Goal: Task Accomplishment & Management: Manage account settings

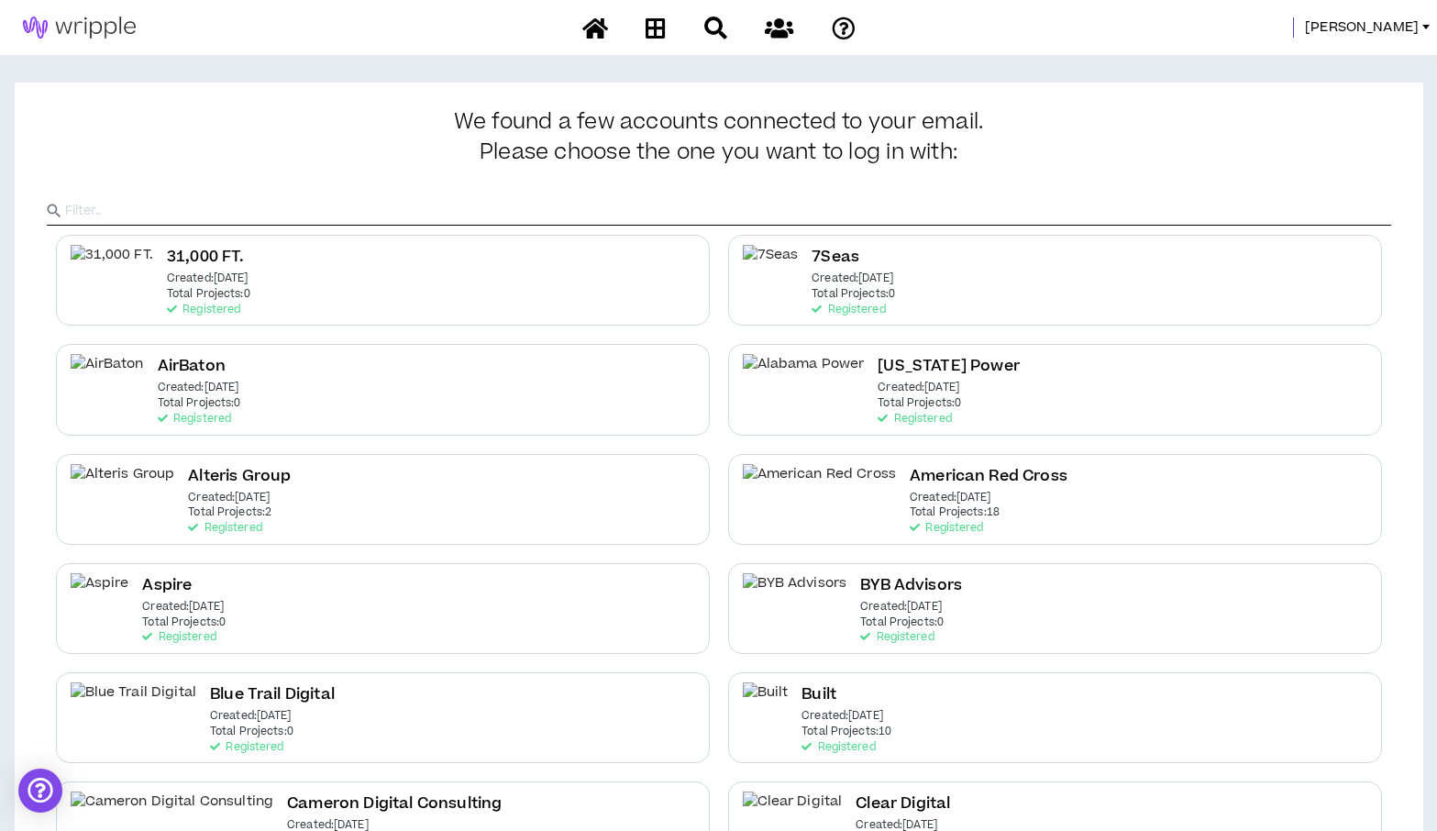
click at [877, 210] on input "text" at bounding box center [728, 211] width 1326 height 28
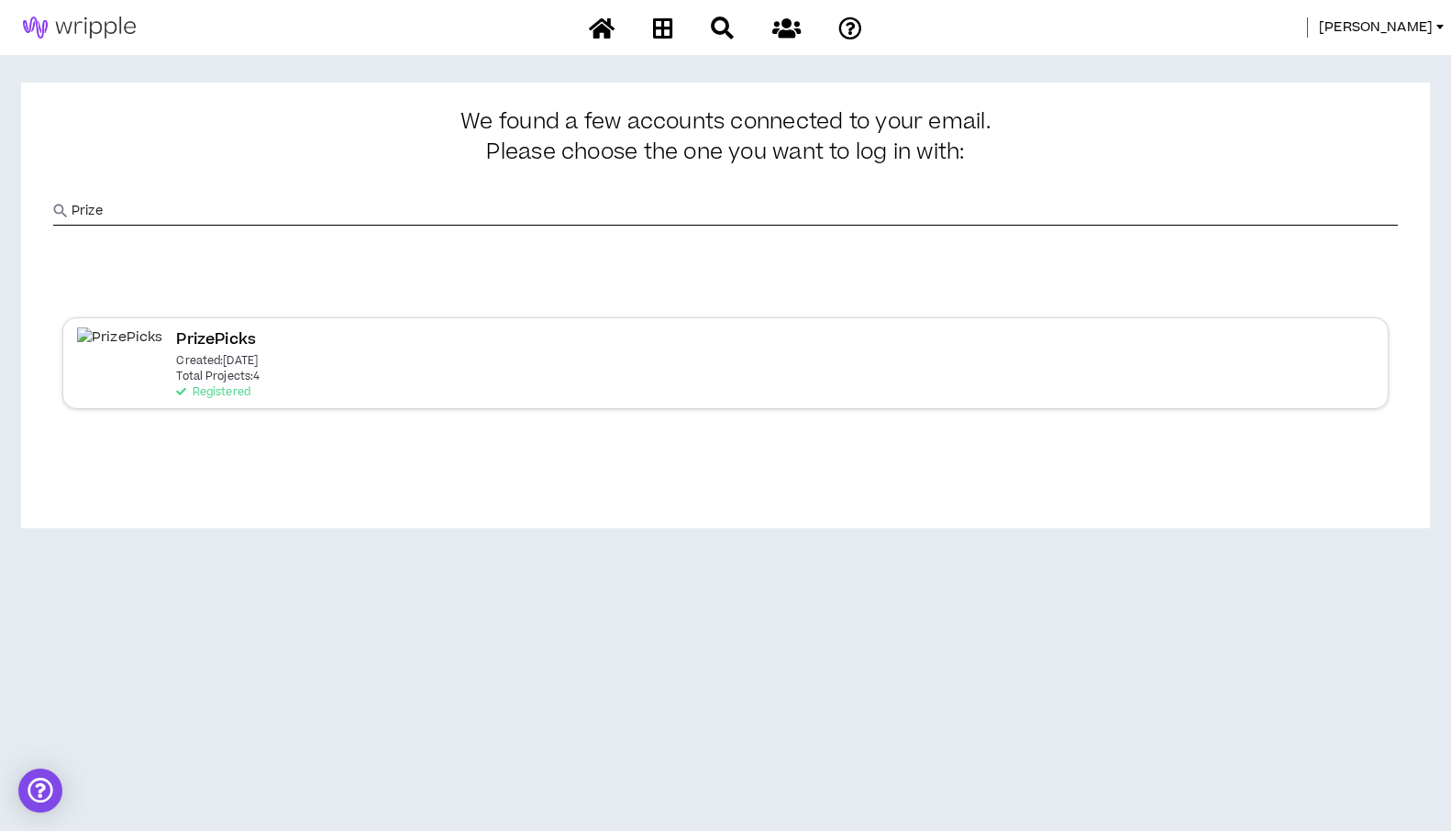
type input "Prize"
click at [176, 381] on p "Total Projects: 4" at bounding box center [217, 376] width 83 height 13
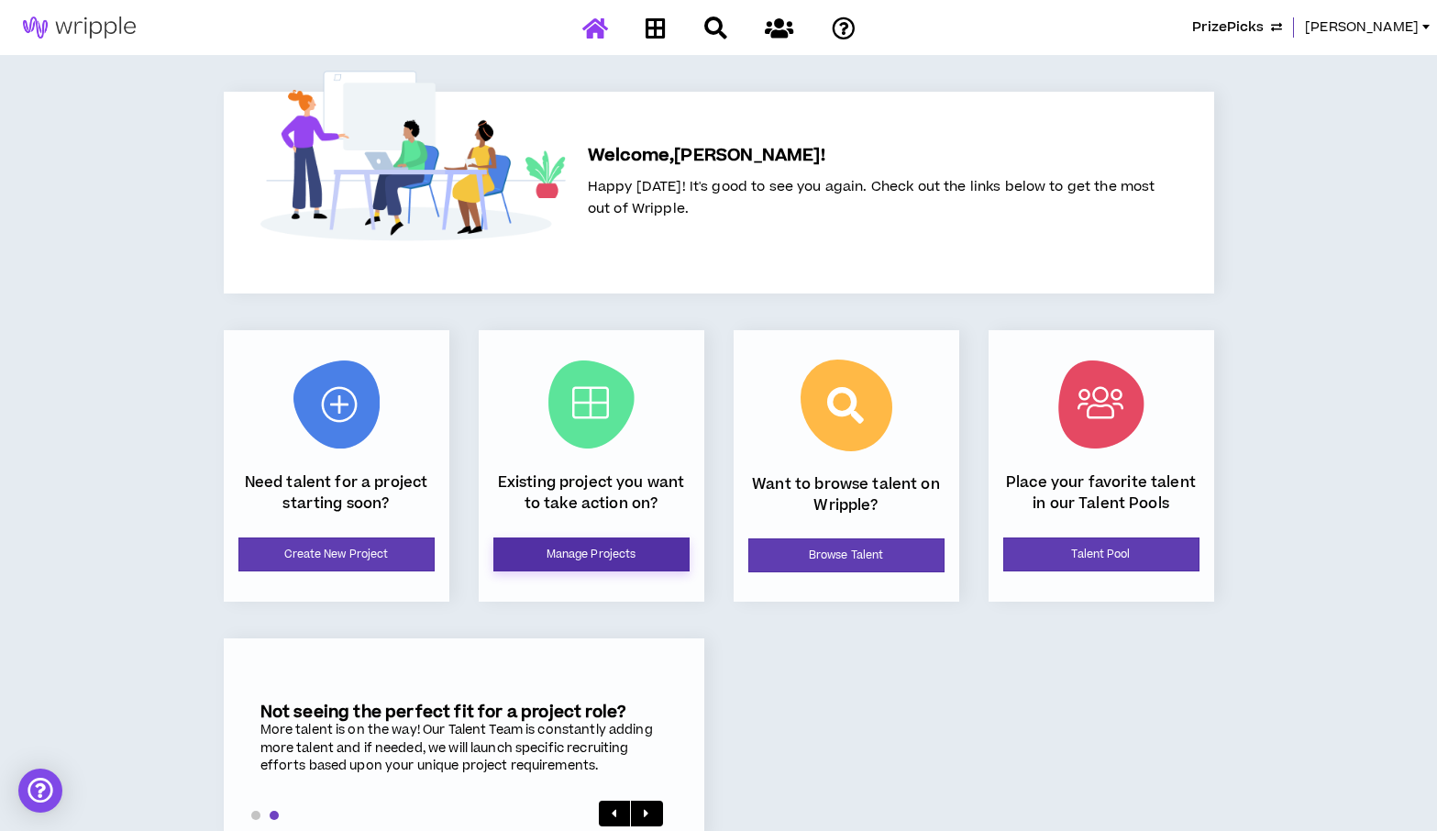
click at [601, 554] on link "Manage Projects" at bounding box center [591, 554] width 196 height 34
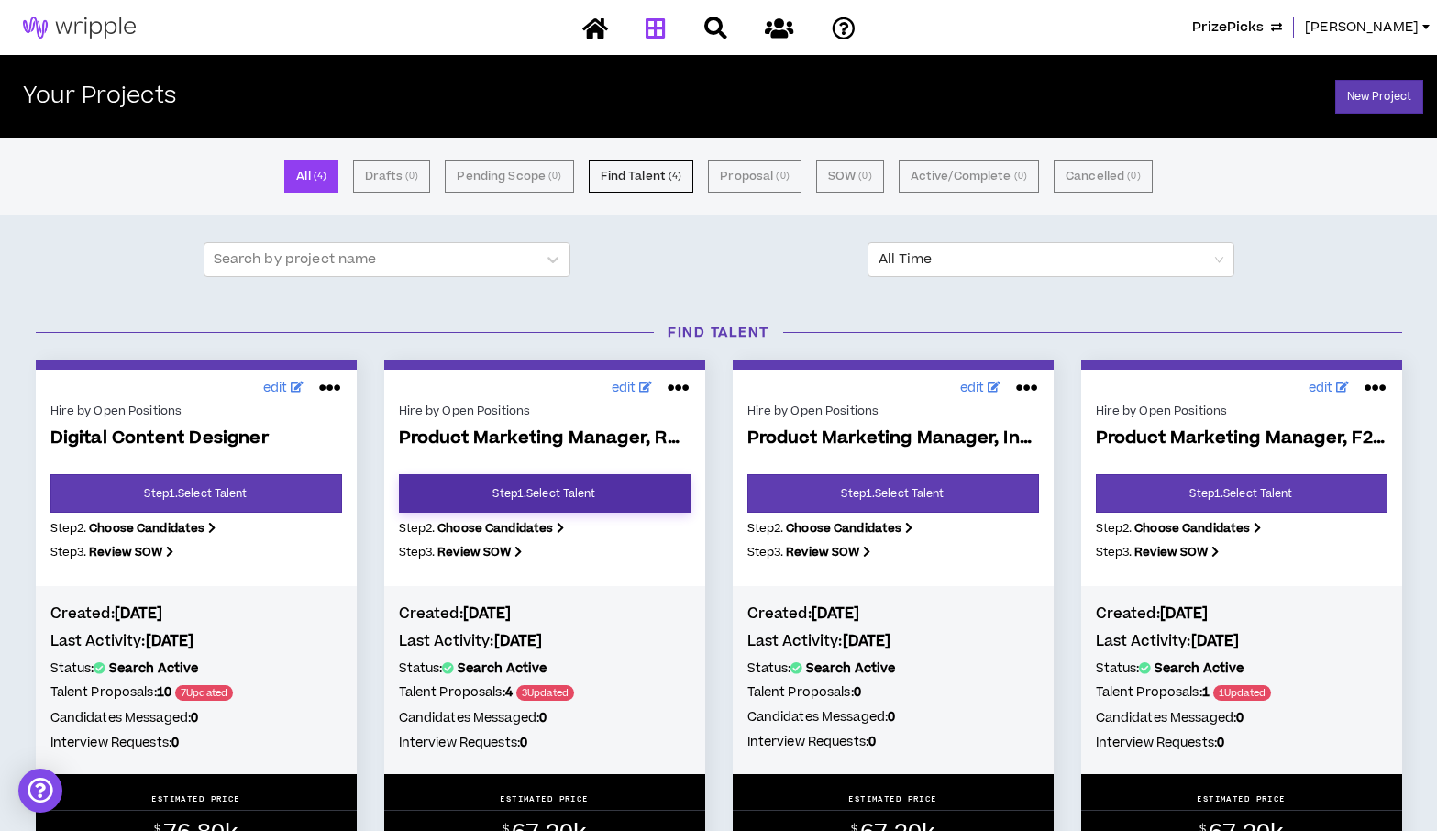
click at [562, 498] on link "Step 1 . Select Talent" at bounding box center [545, 493] width 292 height 39
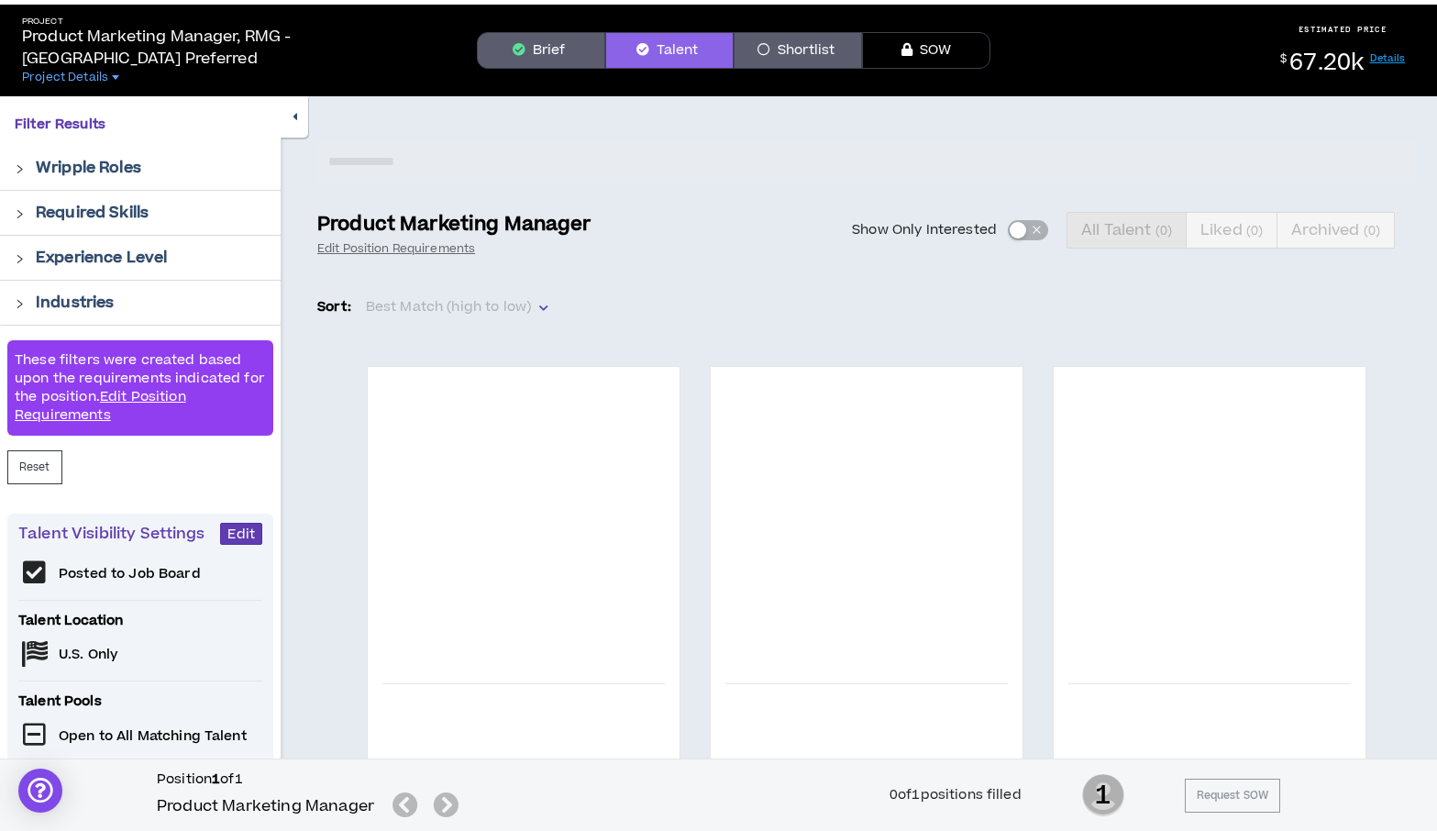
scroll to position [46, 0]
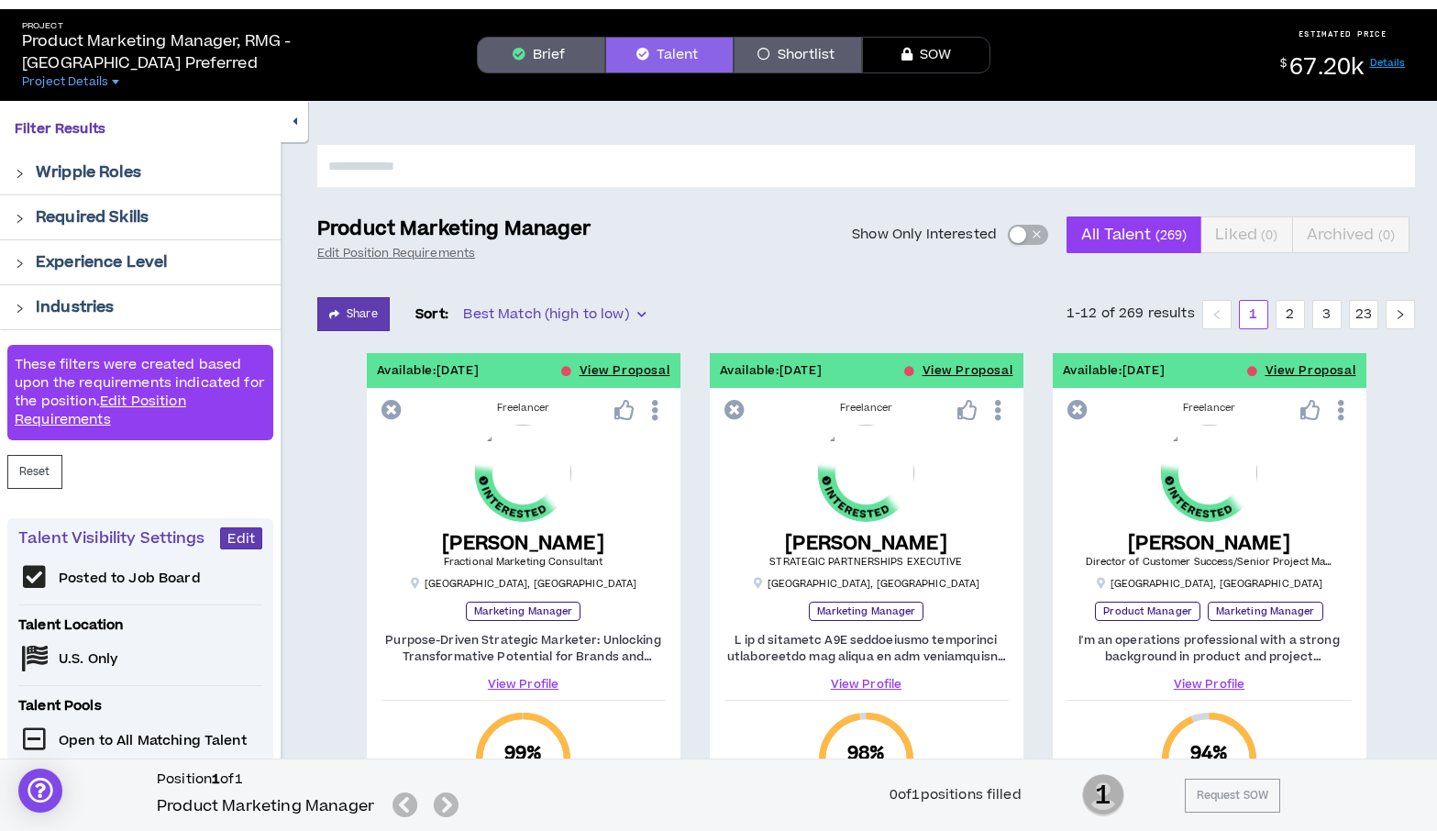
click at [1032, 236] on span "button" at bounding box center [1036, 235] width 11 height 20
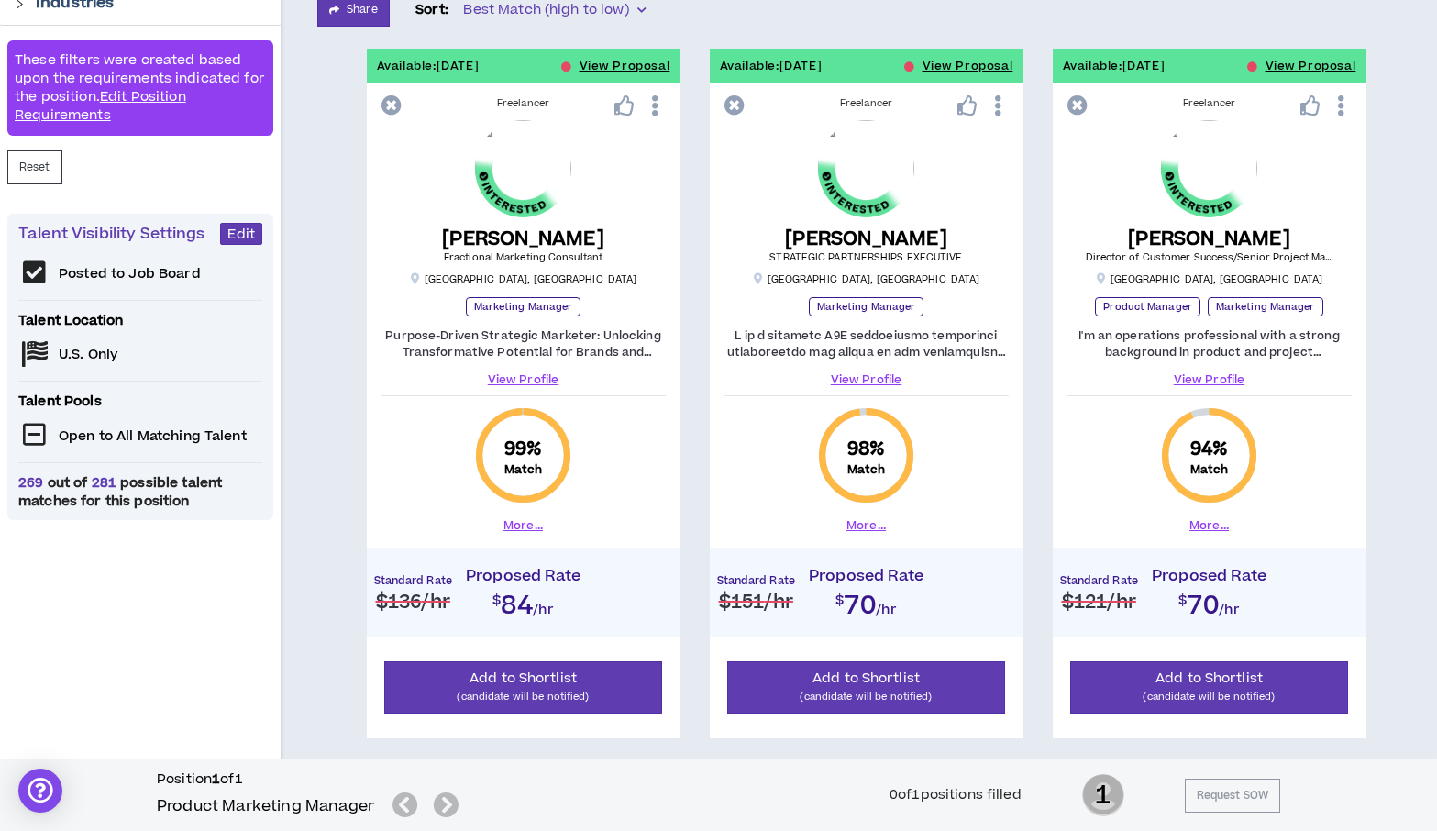
scroll to position [343, 0]
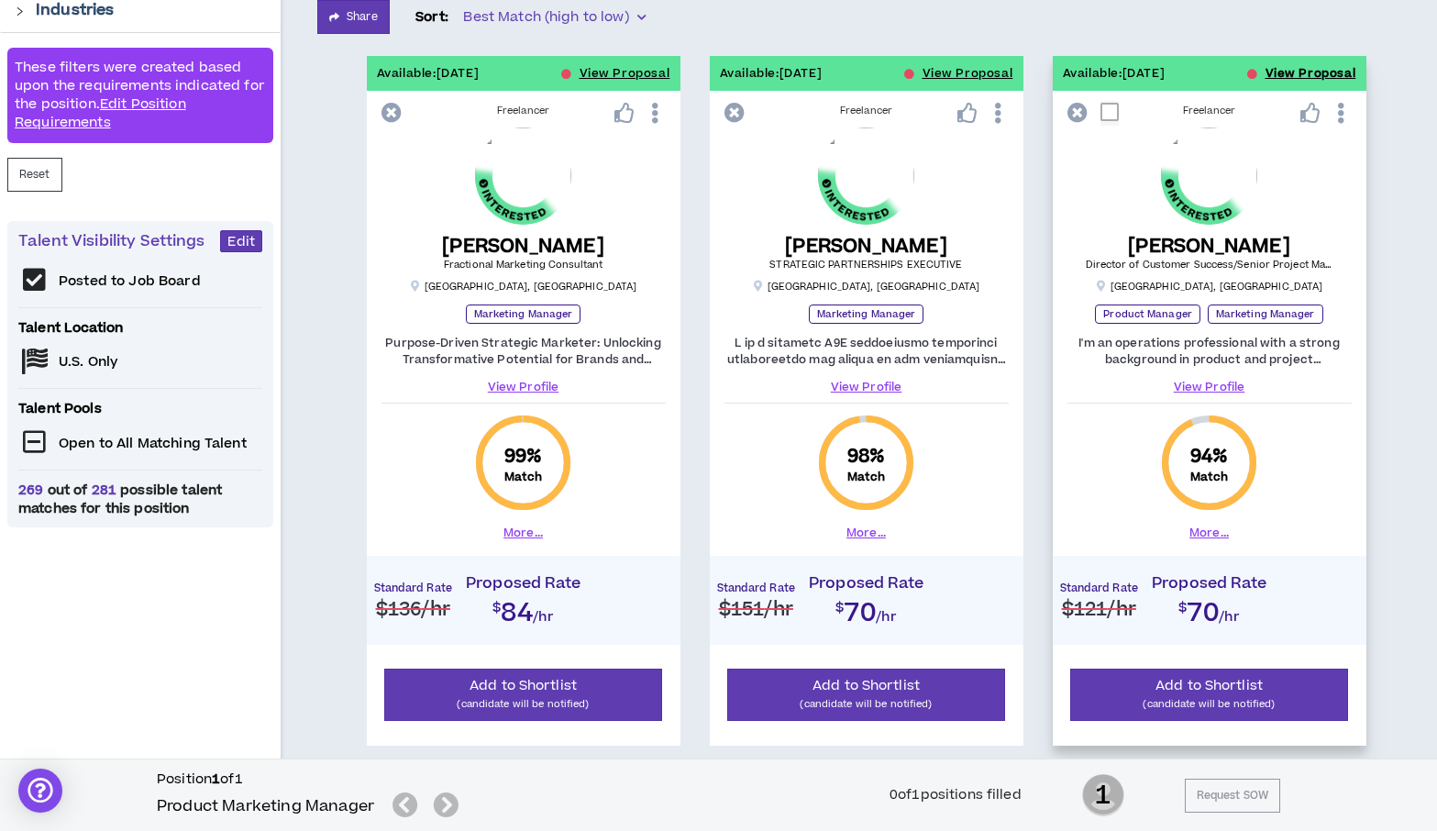
click at [1280, 64] on button "View Proposal" at bounding box center [1311, 73] width 91 height 35
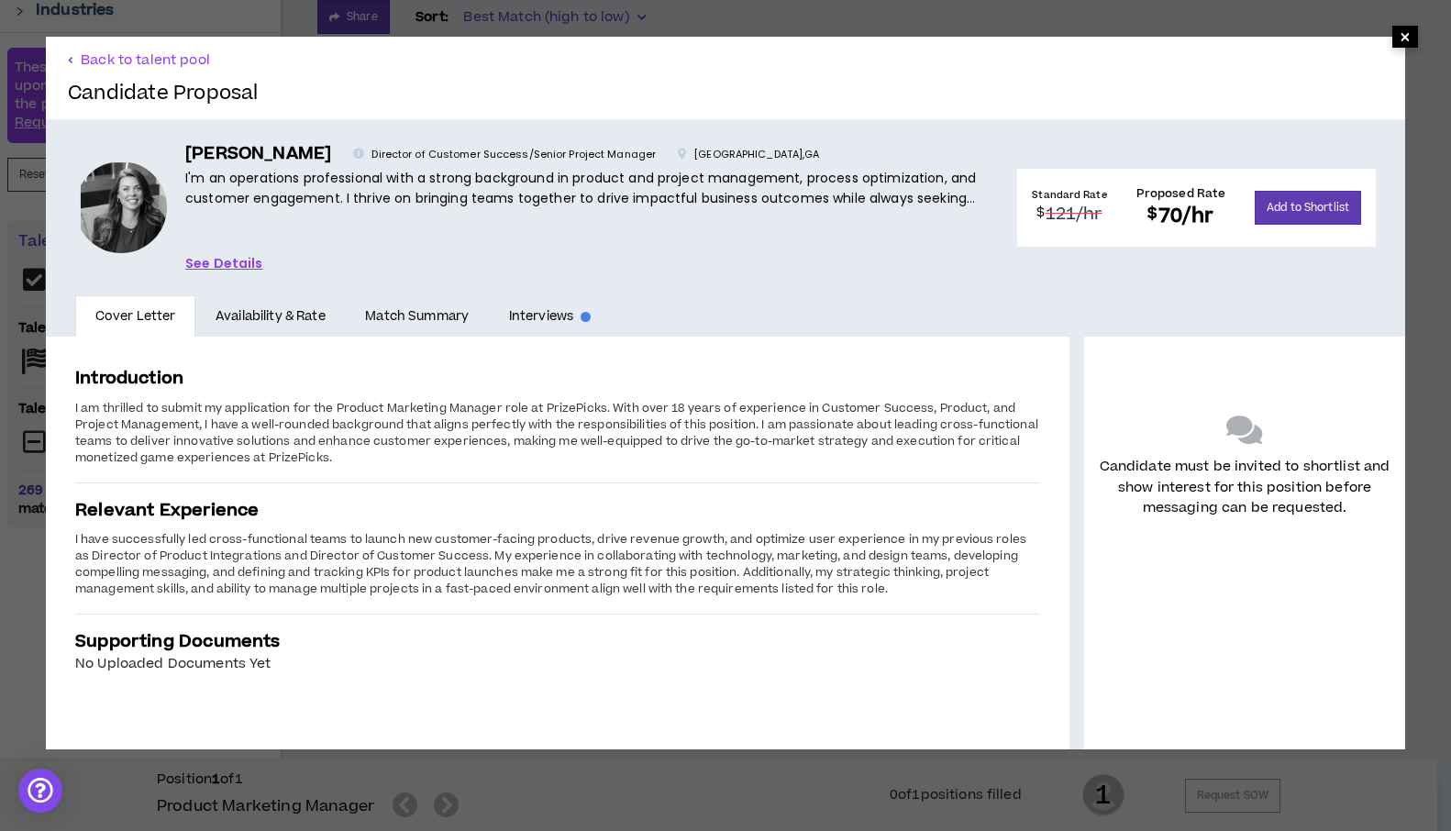
click at [1399, 40] on span "×" at bounding box center [1404, 37] width 11 height 22
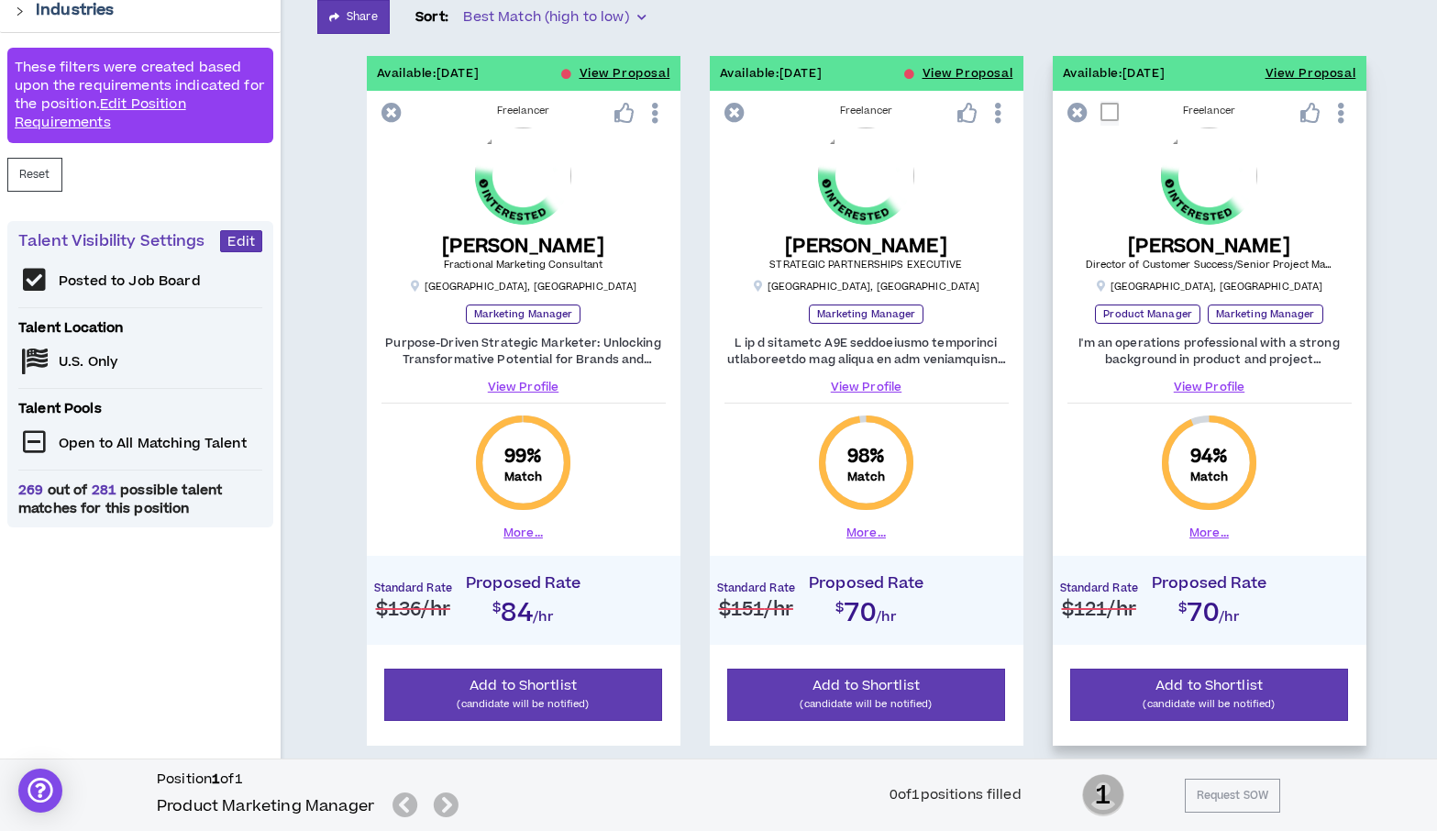
click at [1198, 525] on button "More..." at bounding box center [1208, 533] width 39 height 17
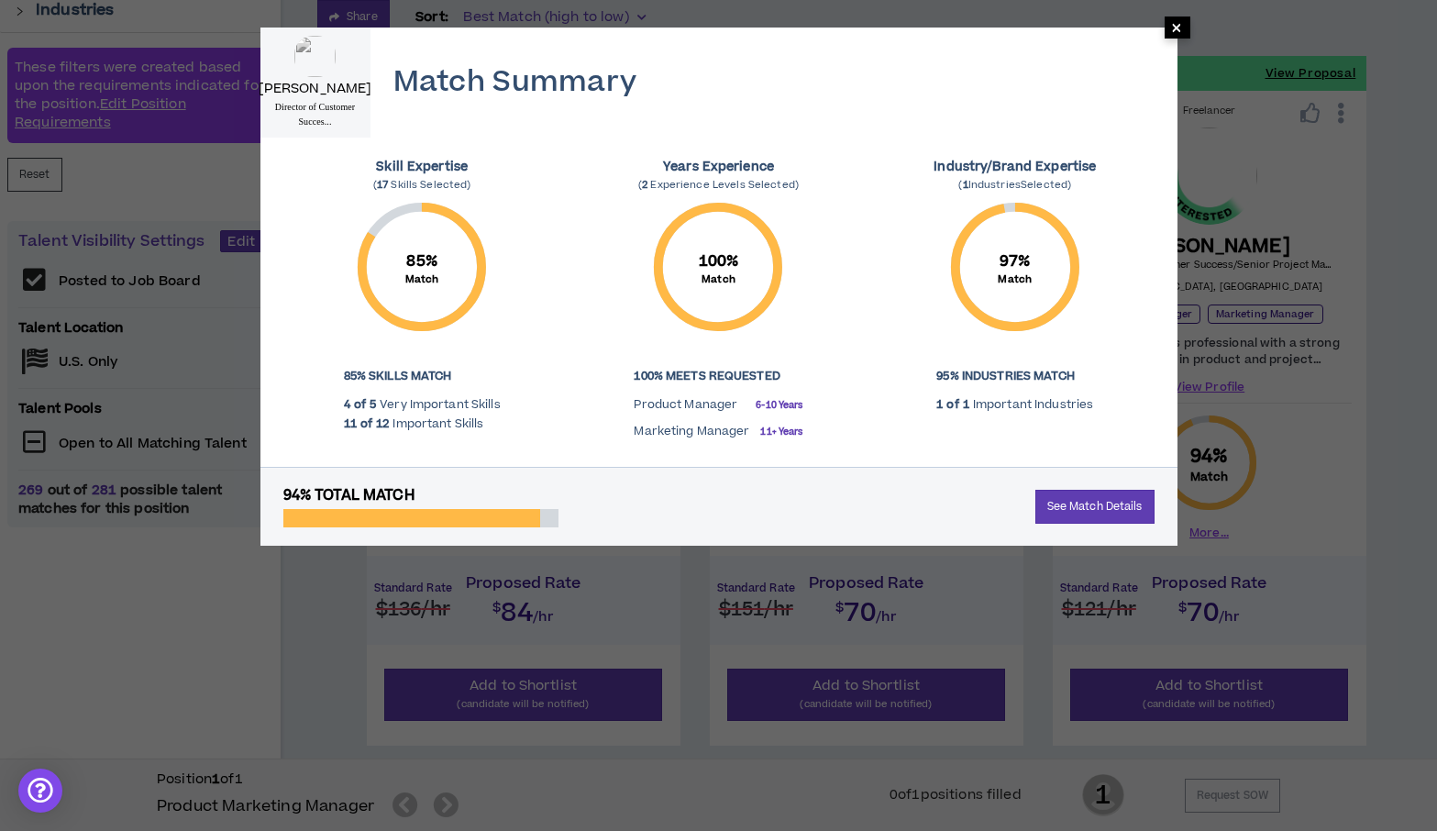
click at [1177, 27] on span "×" at bounding box center [1176, 28] width 11 height 22
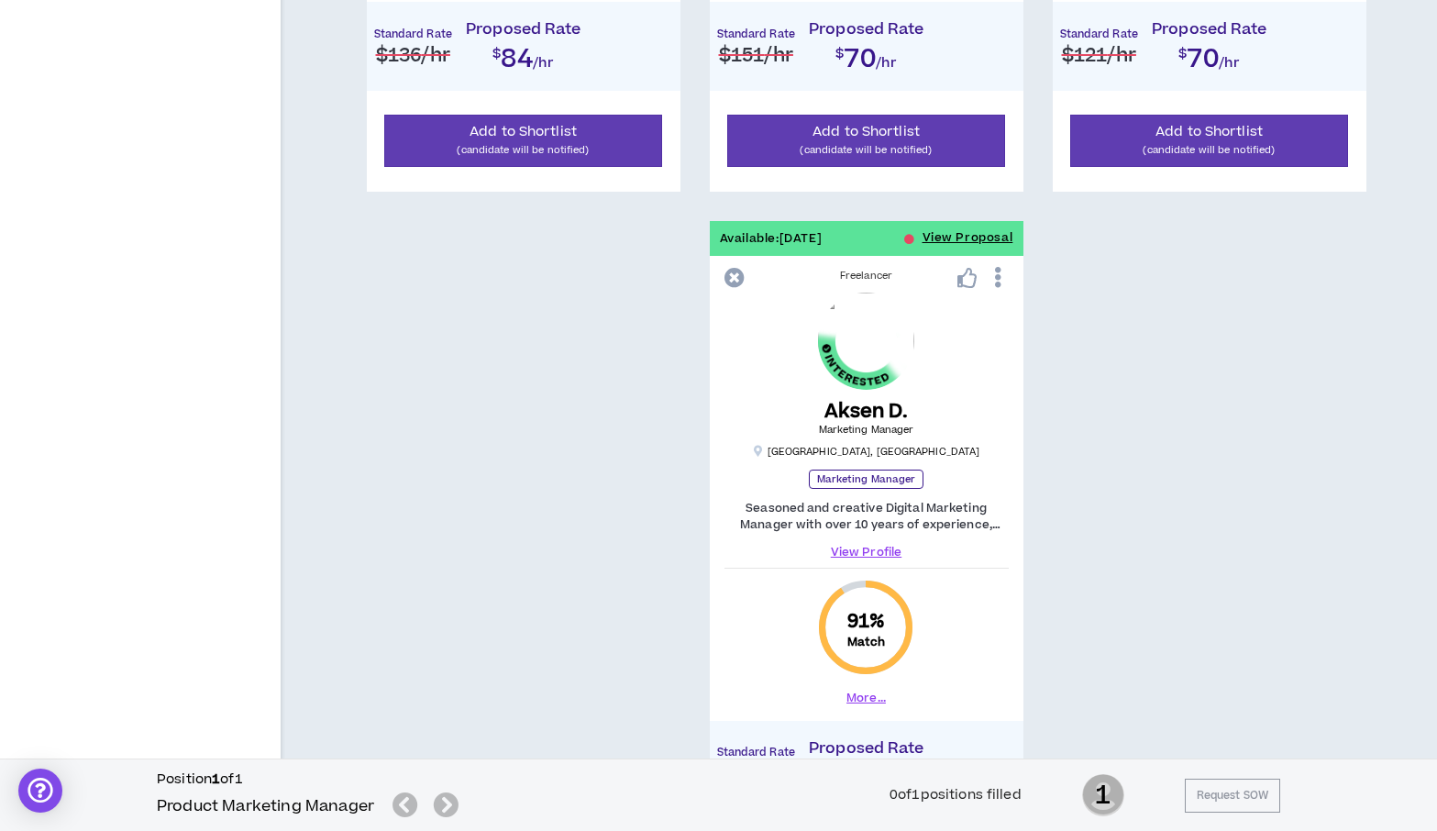
scroll to position [903, 0]
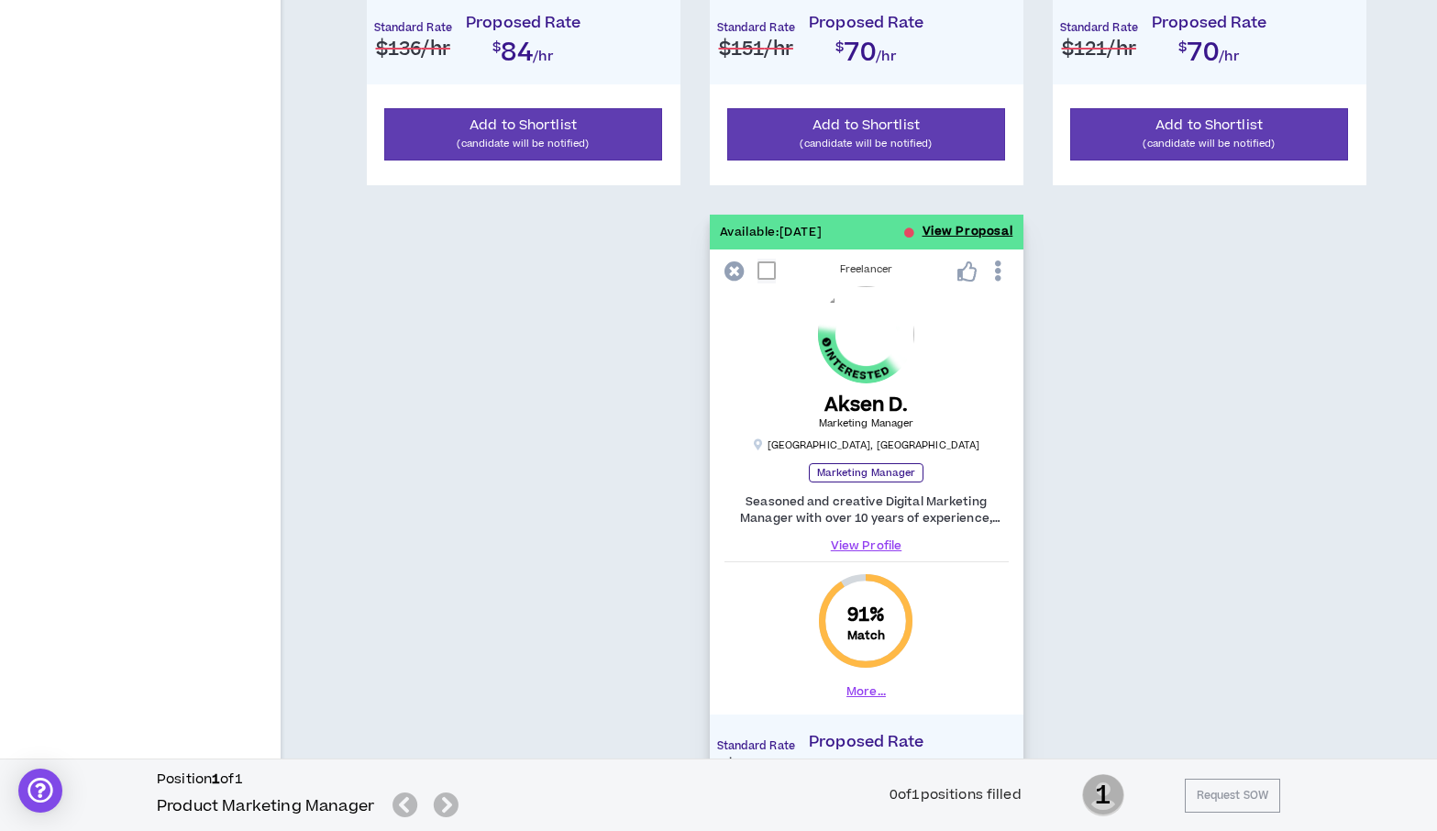
click at [937, 233] on button "View Proposal" at bounding box center [968, 232] width 91 height 35
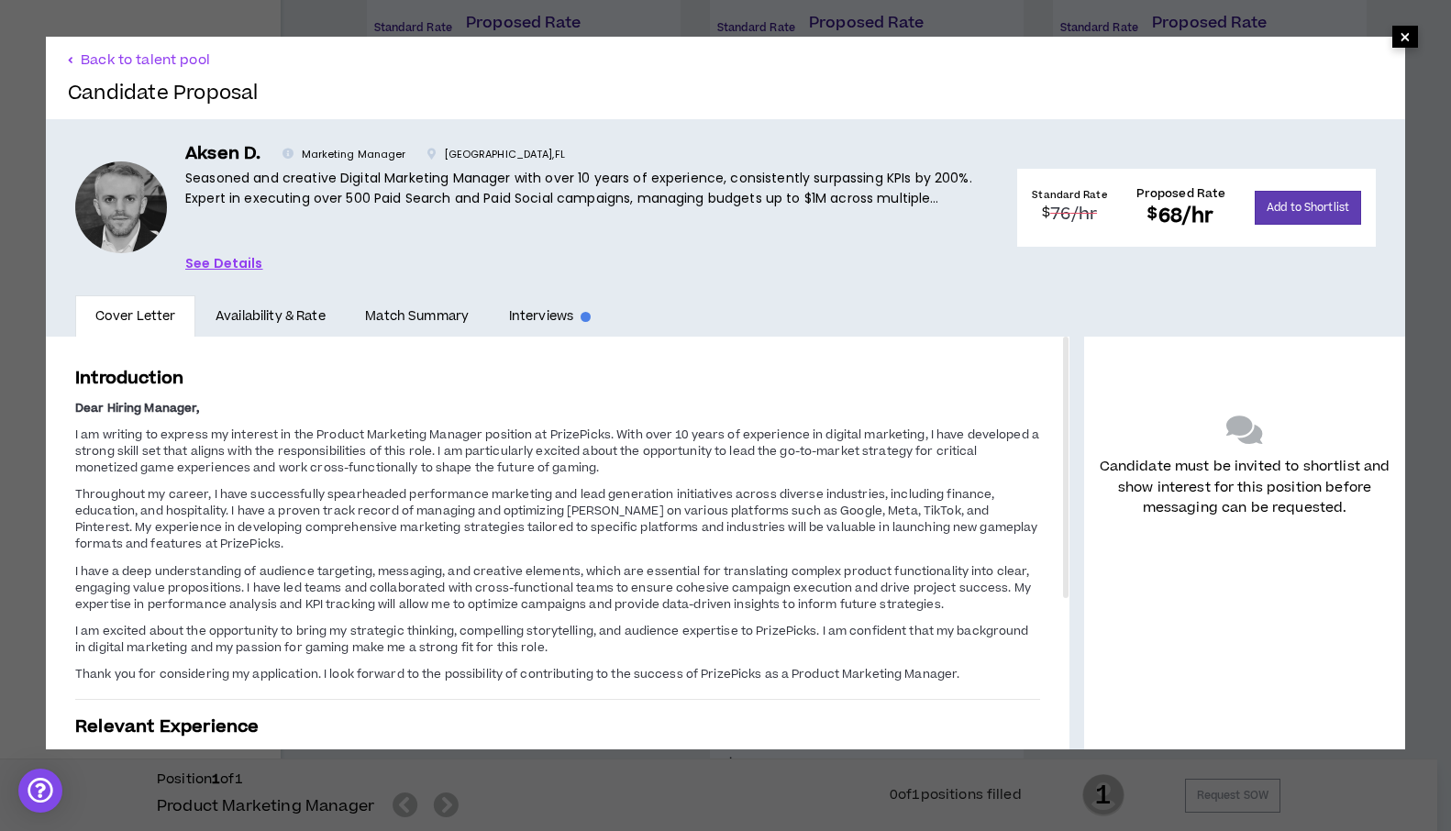
click at [1399, 36] on span "×" at bounding box center [1404, 37] width 11 height 22
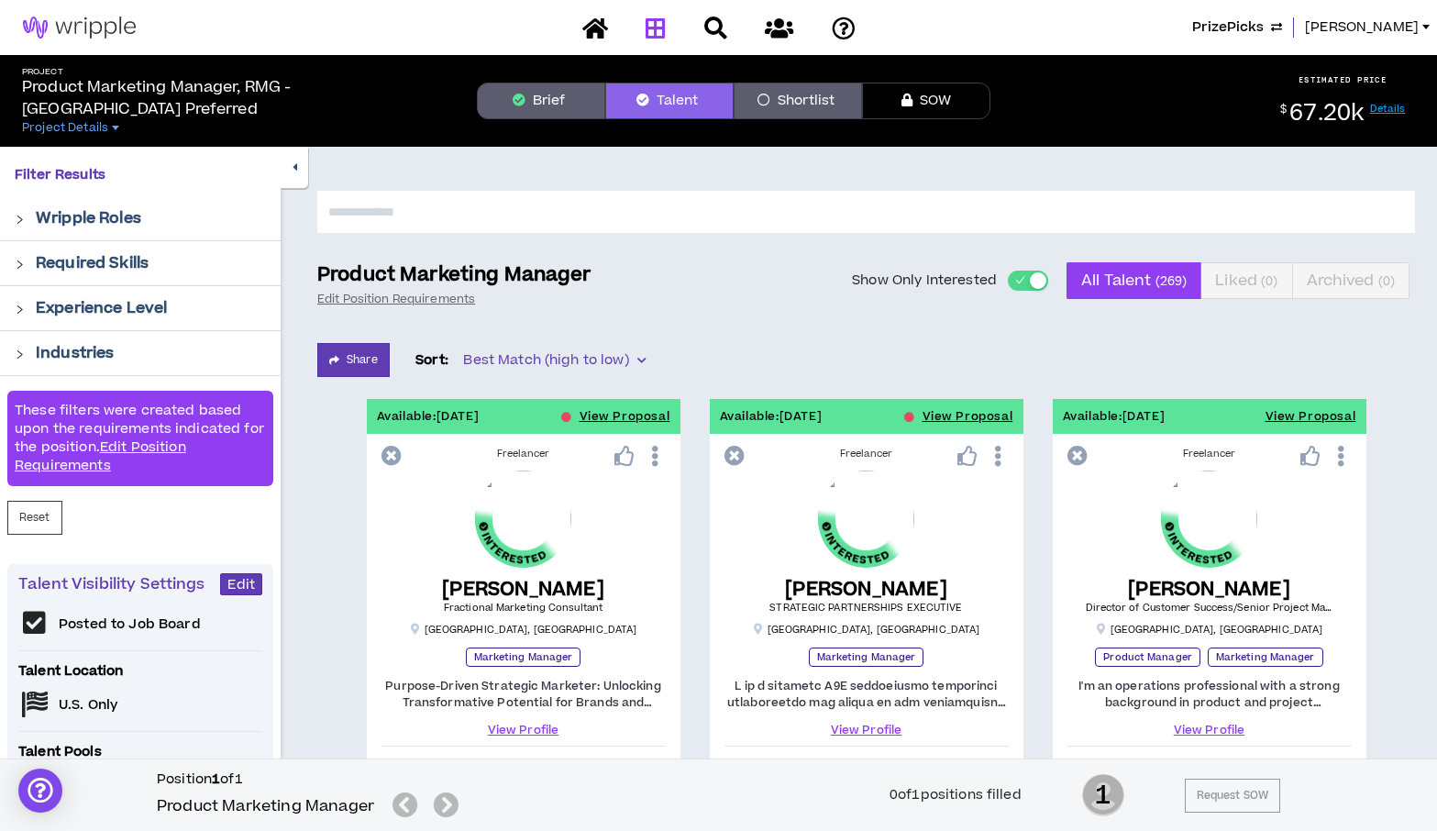
click at [667, 25] on link at bounding box center [655, 28] width 29 height 32
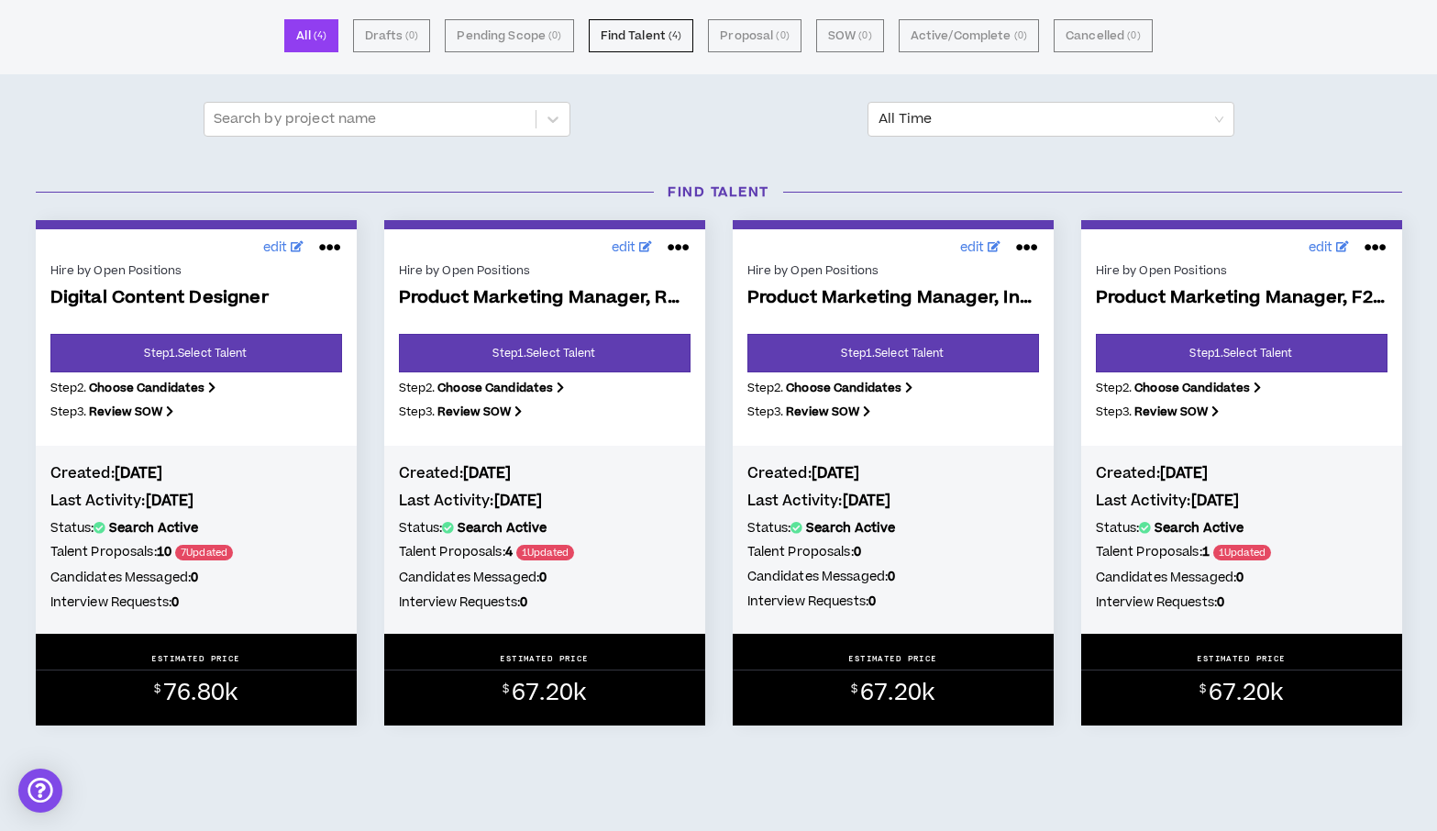
scroll to position [137, 0]
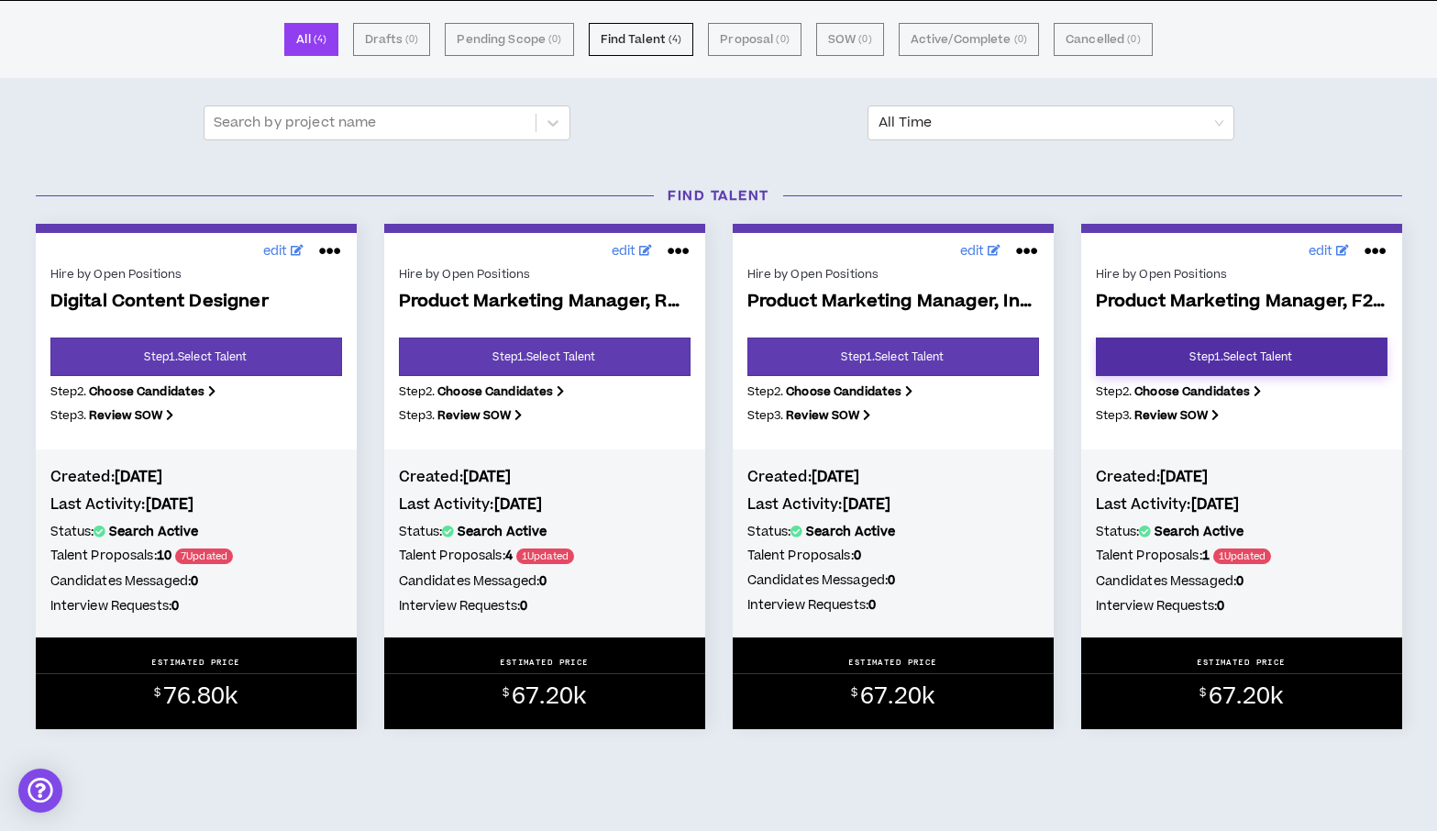
click at [1250, 350] on link "Step 1 . Select Talent" at bounding box center [1242, 356] width 292 height 39
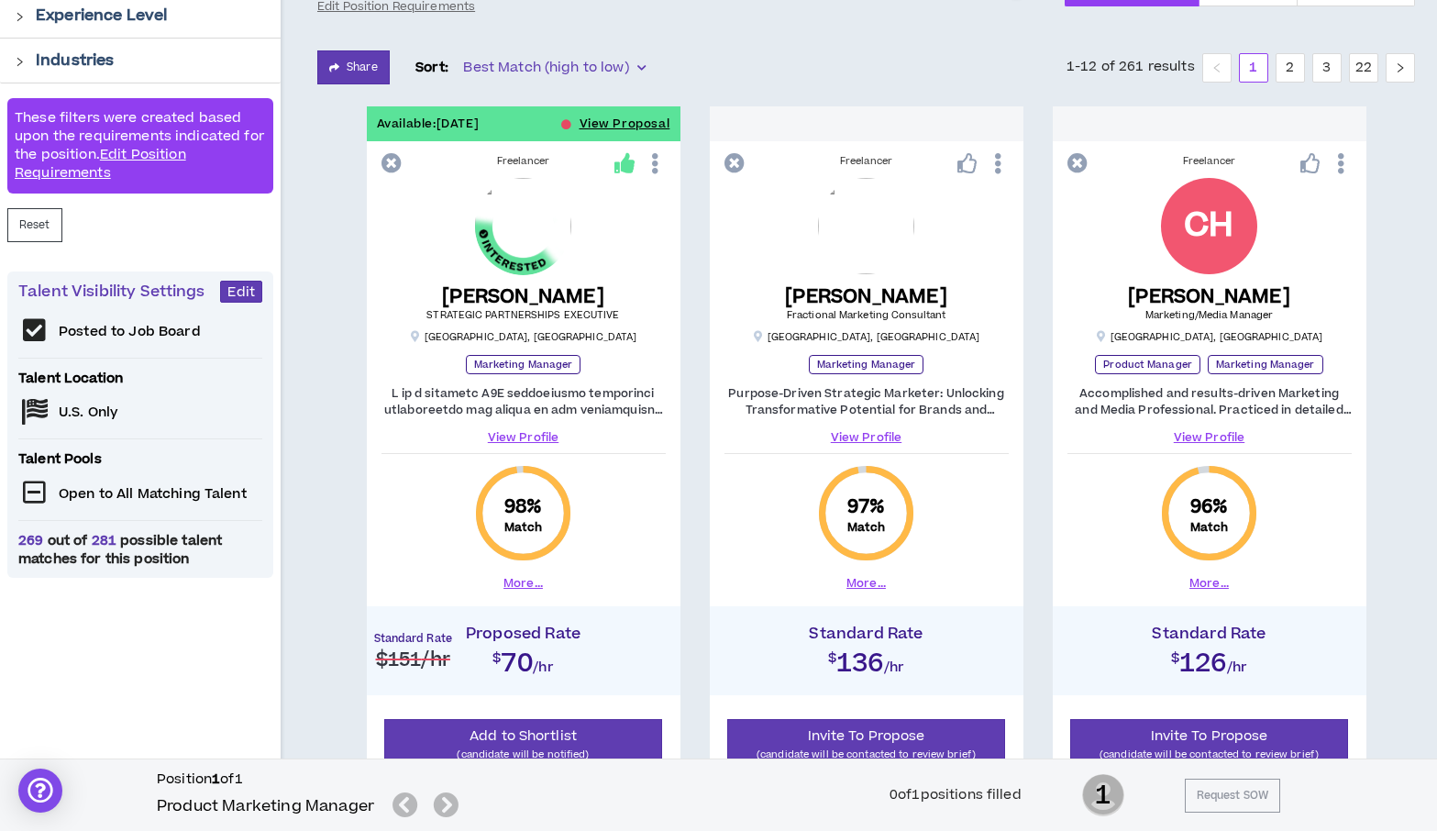
scroll to position [288, 0]
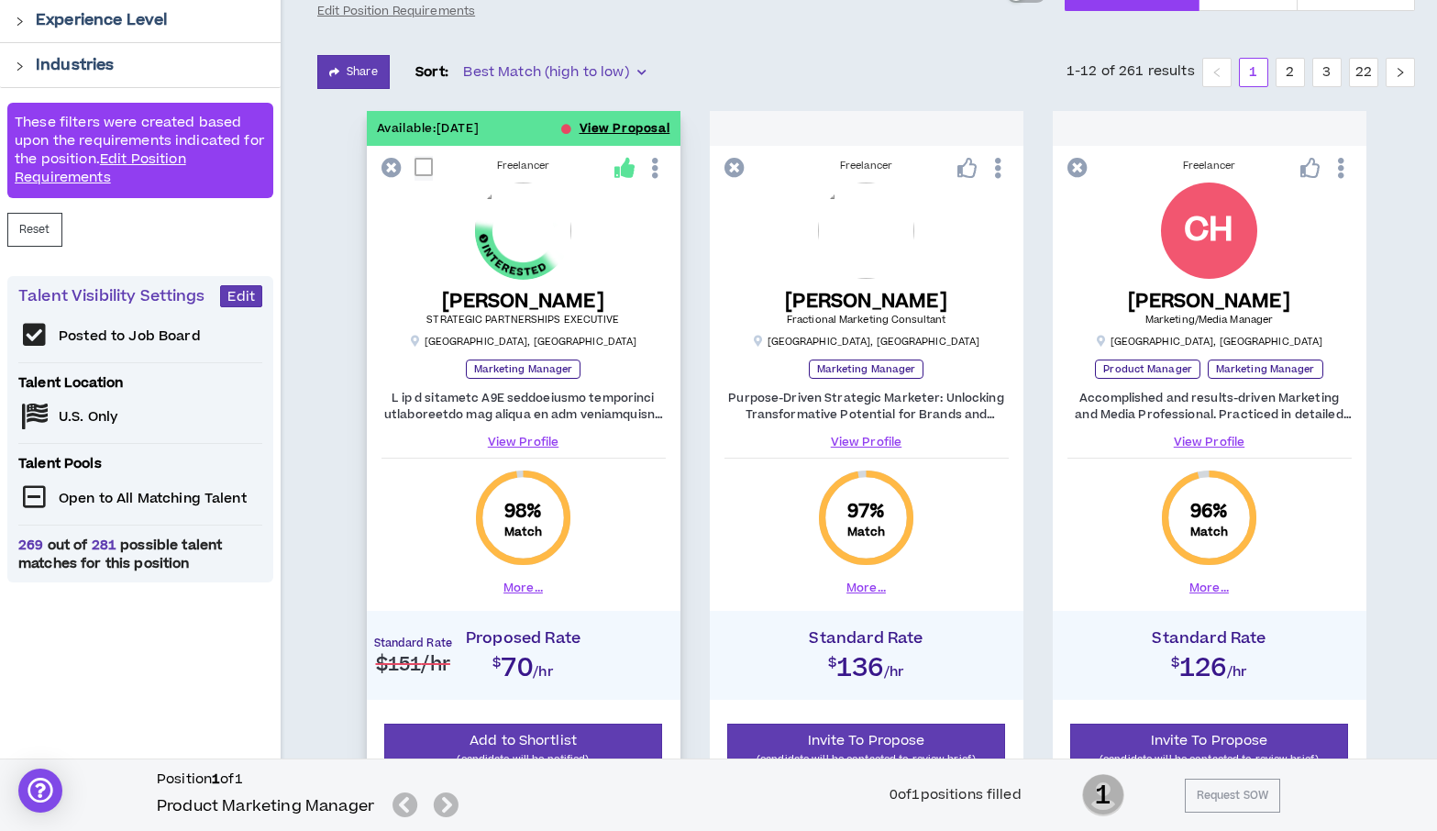
click at [602, 135] on button "View Proposal" at bounding box center [625, 128] width 91 height 35
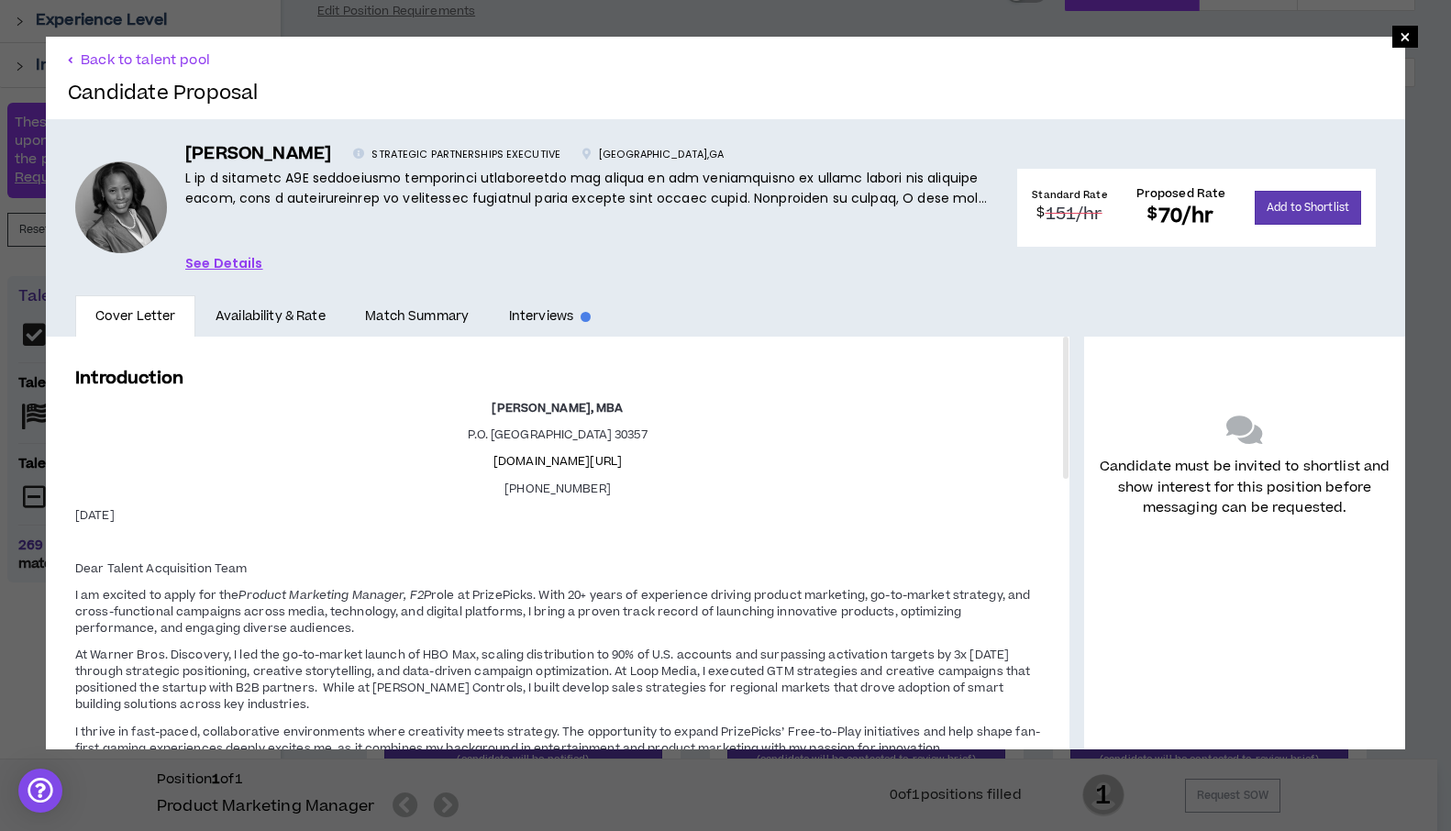
drag, startPoint x: 1049, startPoint y: 395, endPoint x: 1035, endPoint y: 292, distance: 104.5
click at [1035, 292] on div "Back to talent pool Candidate Proposal [PERSON_NAME] STRATEGIC PARTNERSHIPS EXE…" at bounding box center [725, 393] width 1359 height 713
click at [1392, 40] on span "×" at bounding box center [1405, 37] width 26 height 22
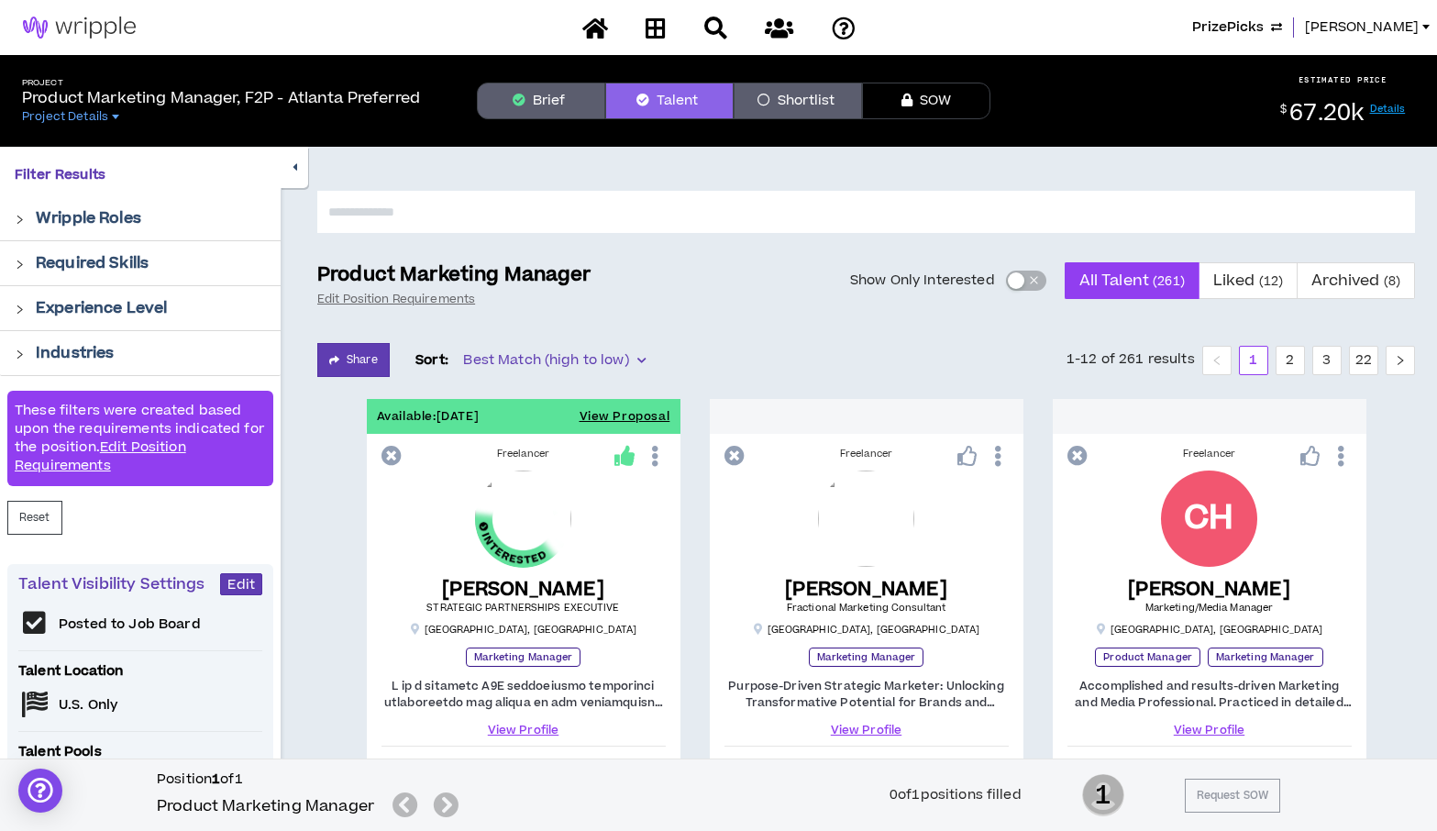
click at [1264, 28] on span "PrizePicks" at bounding box center [1228, 27] width 72 height 20
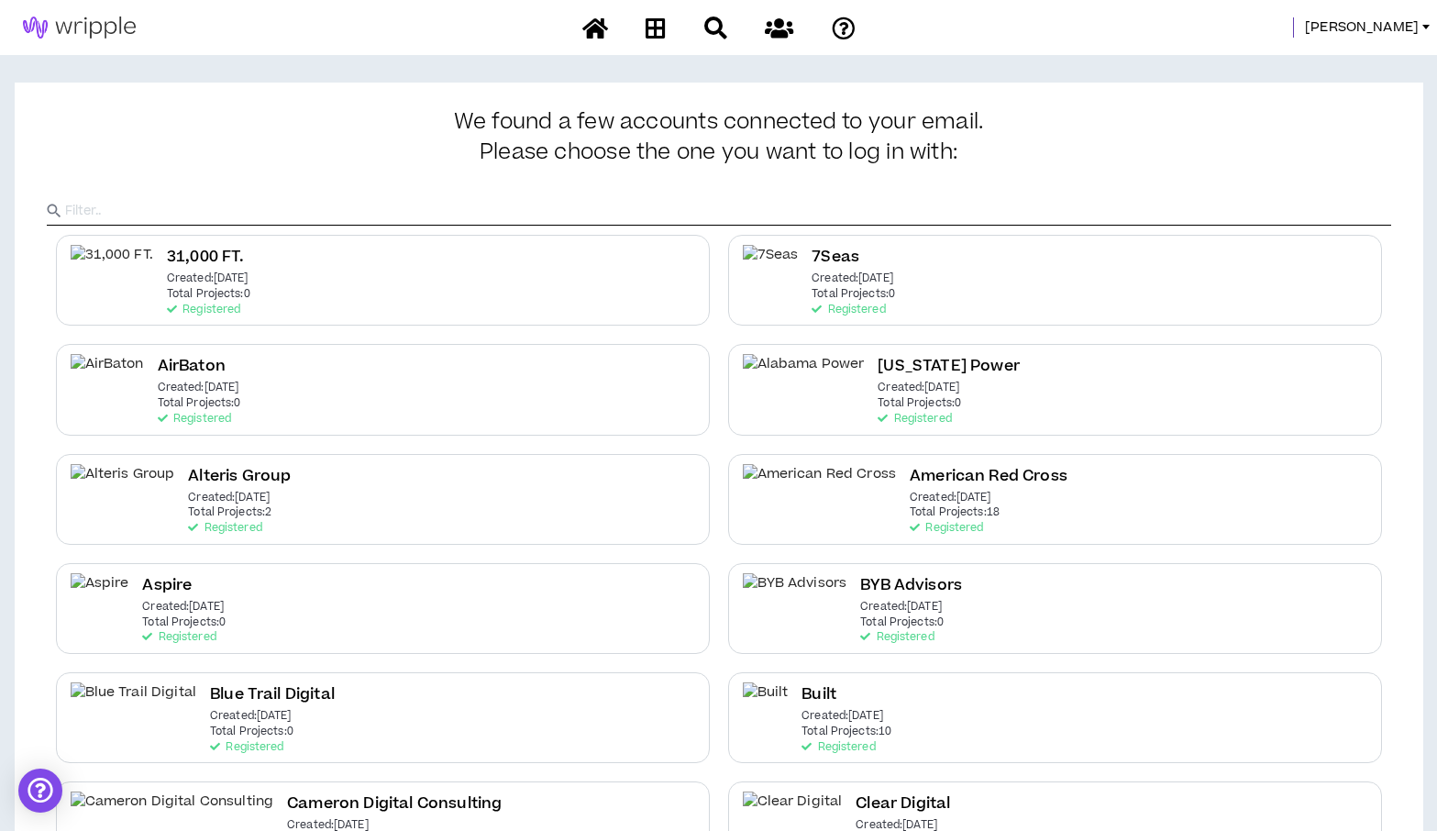
click at [625, 203] on input "text" at bounding box center [728, 211] width 1326 height 28
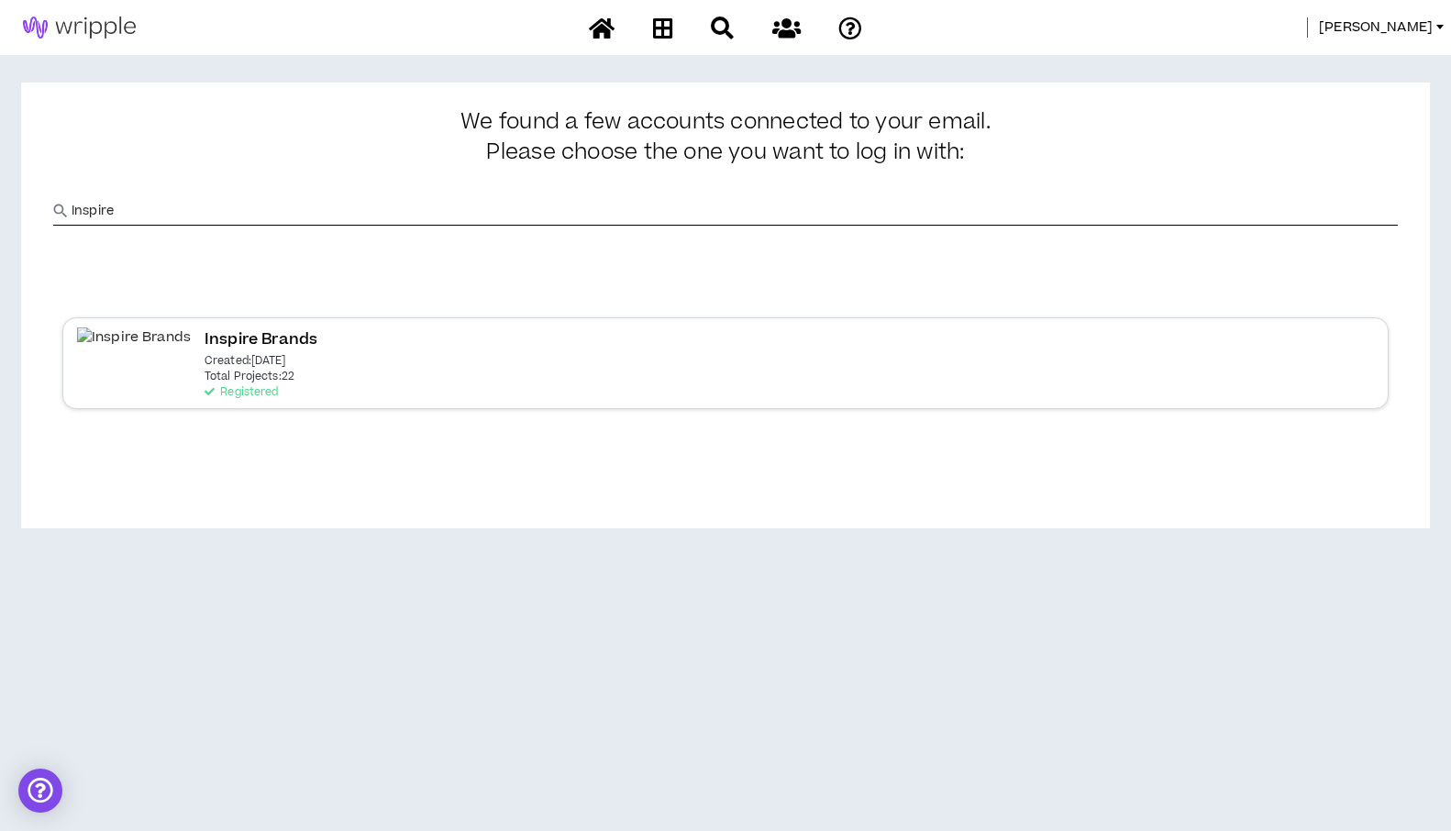
type input "Inspire"
click at [205, 360] on p "Created: [DATE]" at bounding box center [246, 361] width 82 height 13
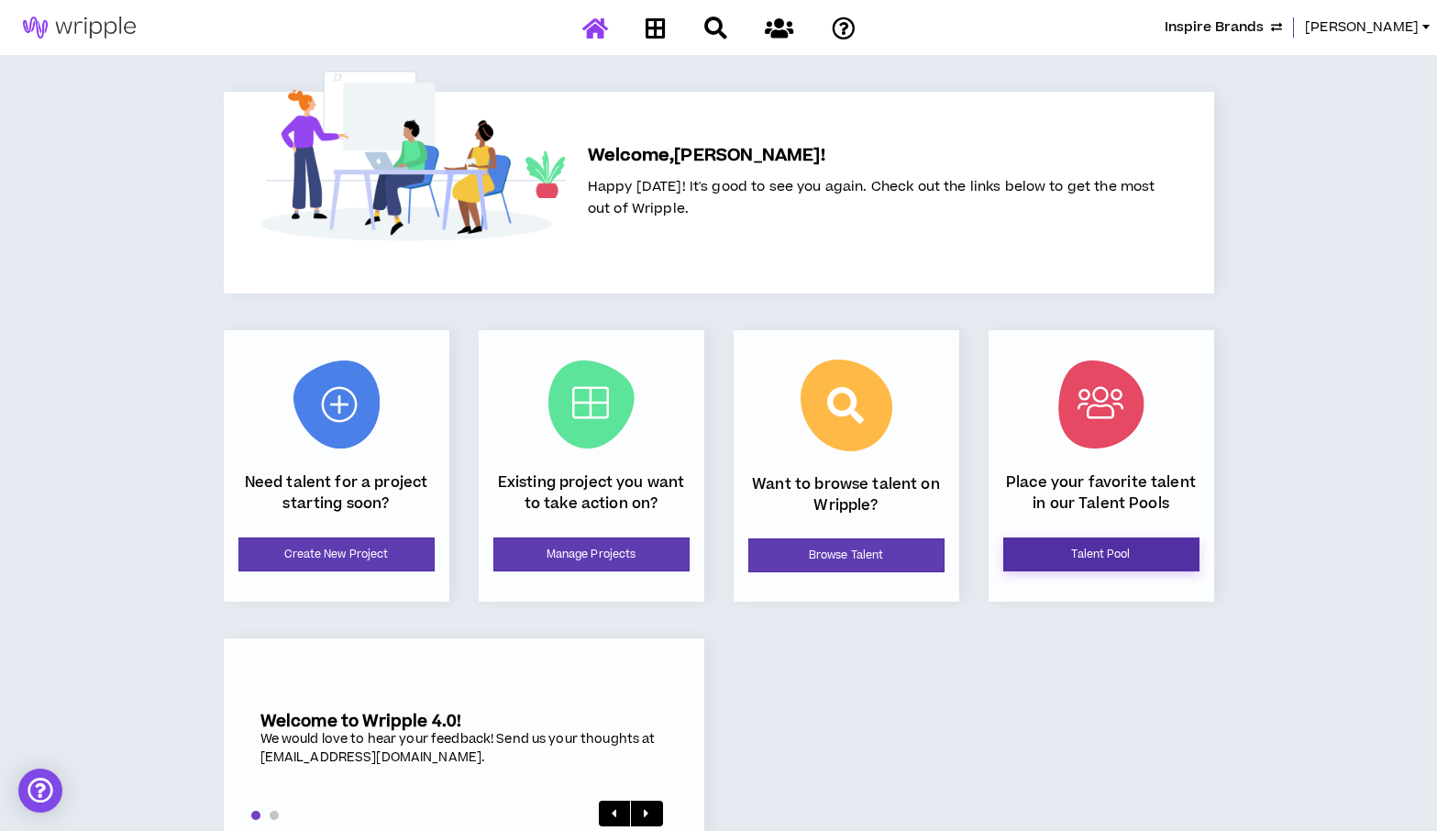
click at [1080, 555] on link "Talent Pool" at bounding box center [1101, 554] width 196 height 34
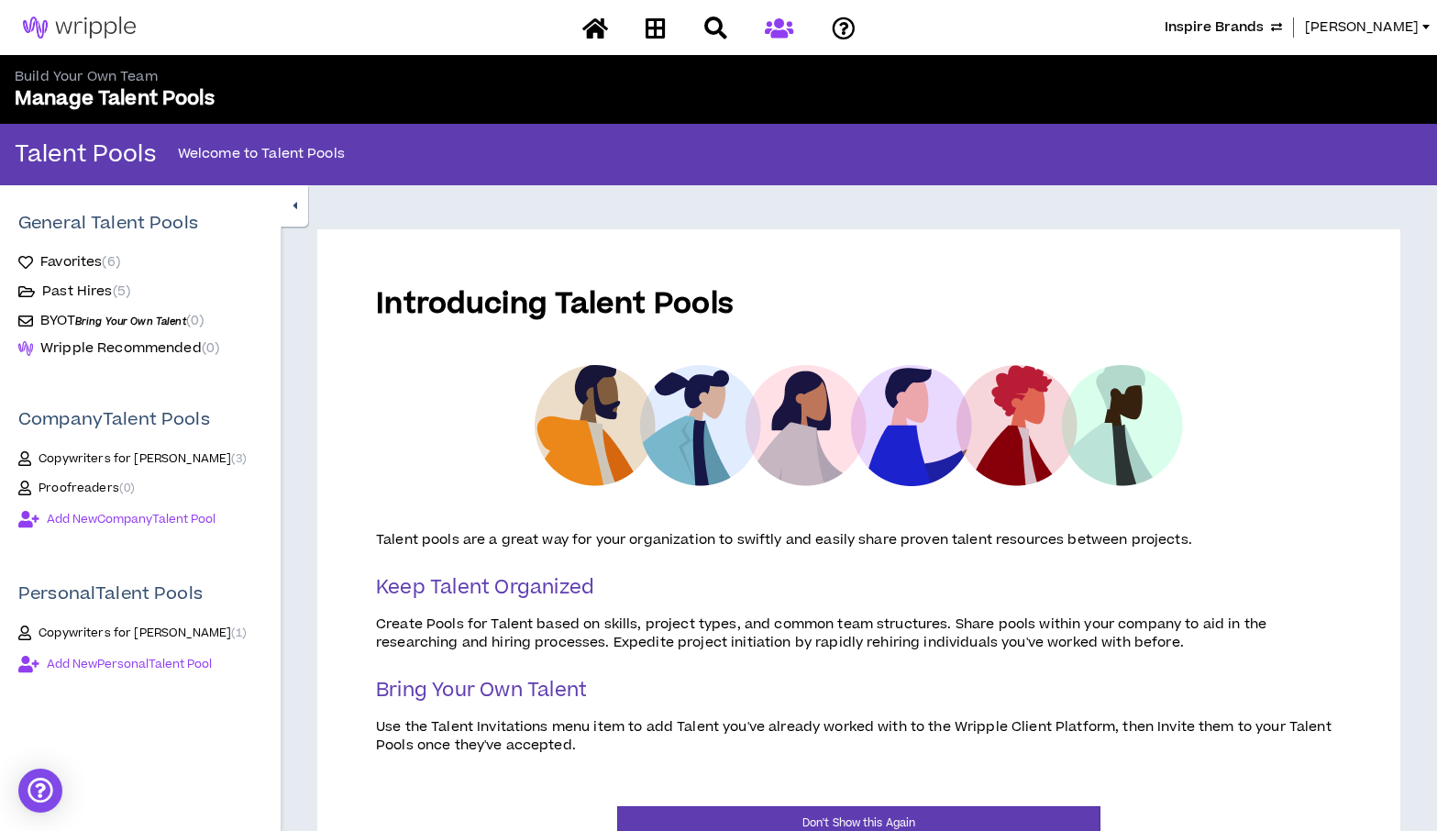
click at [119, 512] on span "Add New Company Talent Pool" at bounding box center [131, 519] width 169 height 15
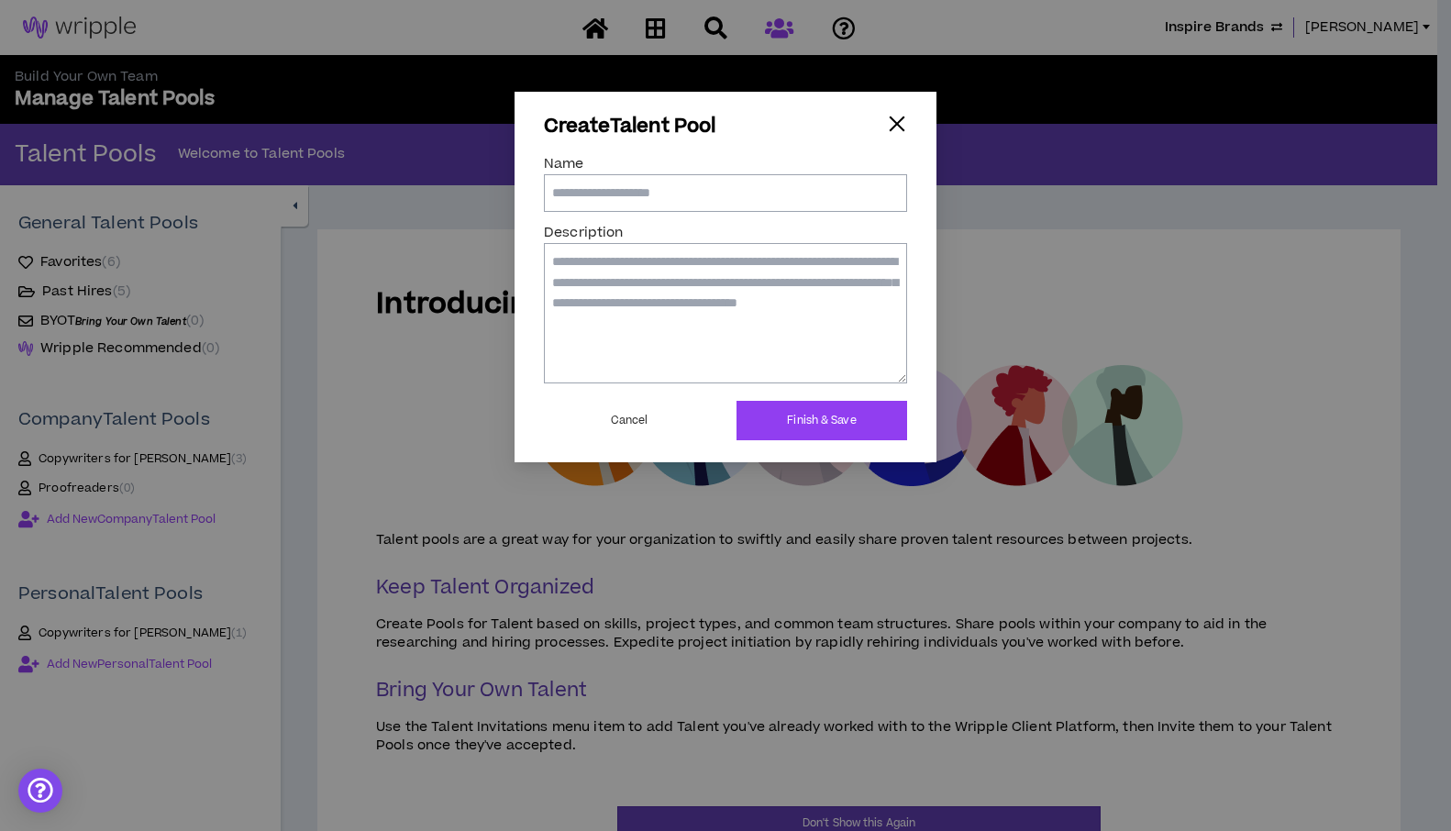
click at [602, 192] on input "Name" at bounding box center [725, 192] width 363 height 37
type input "**********"
click at [613, 266] on textarea "Description" at bounding box center [725, 312] width 363 height 139
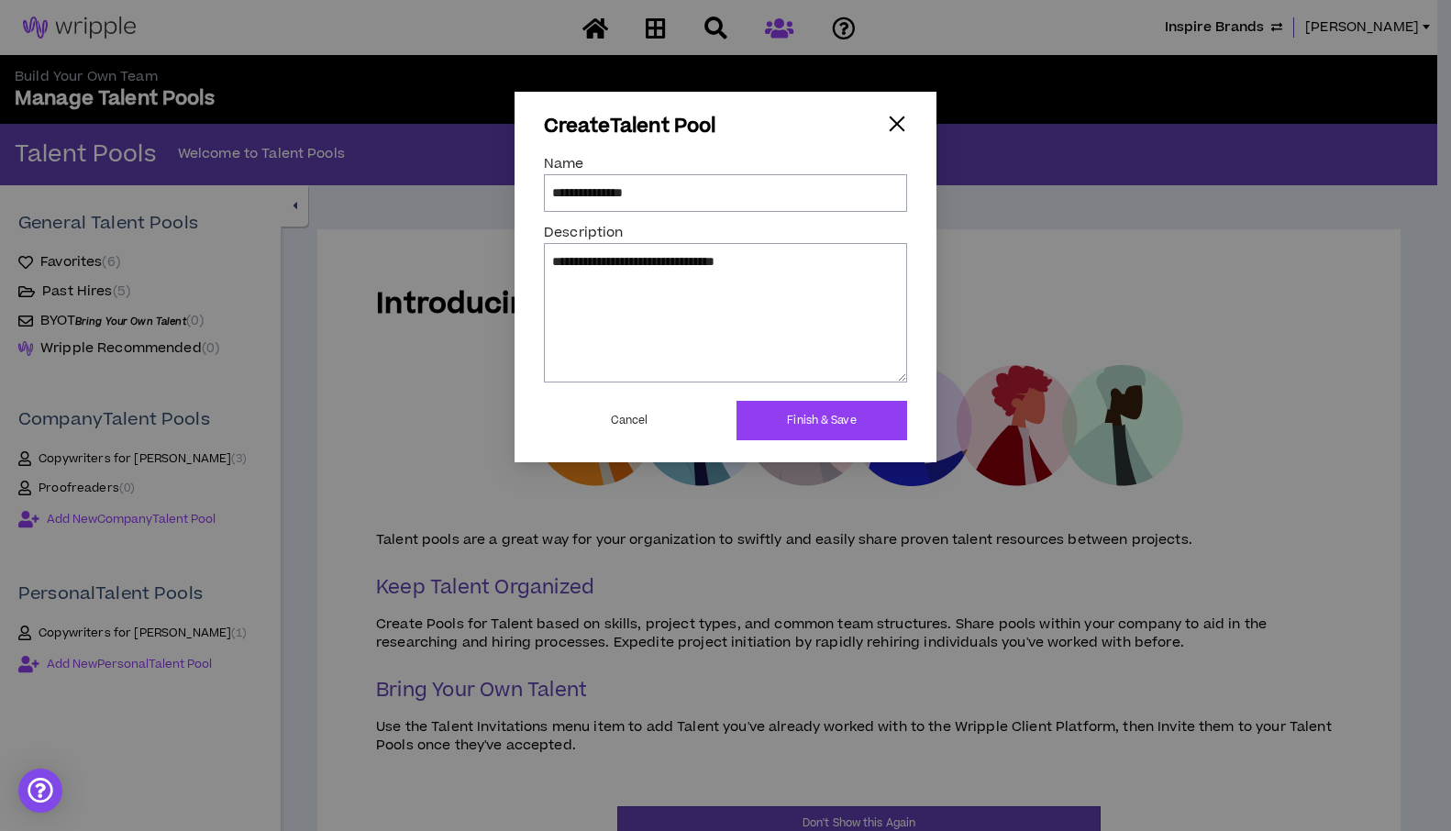
type textarea "**********"
click at [784, 414] on button "Finish & Save" at bounding box center [821, 420] width 171 height 39
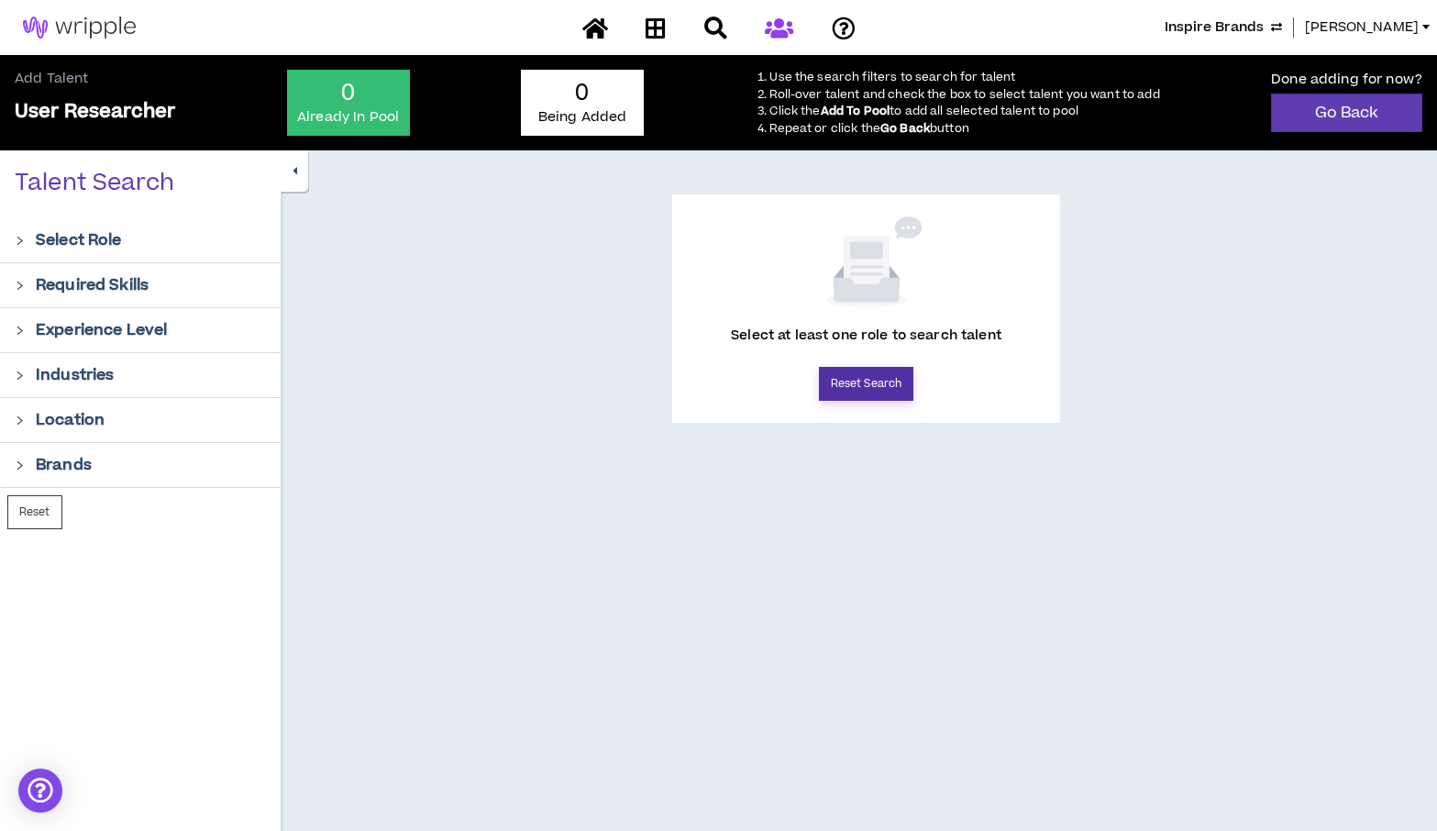
click at [881, 397] on button "Reset Search" at bounding box center [866, 384] width 94 height 34
click at [869, 384] on button "Reset Search" at bounding box center [866, 384] width 94 height 34
click at [27, 237] on div at bounding box center [25, 239] width 21 height 20
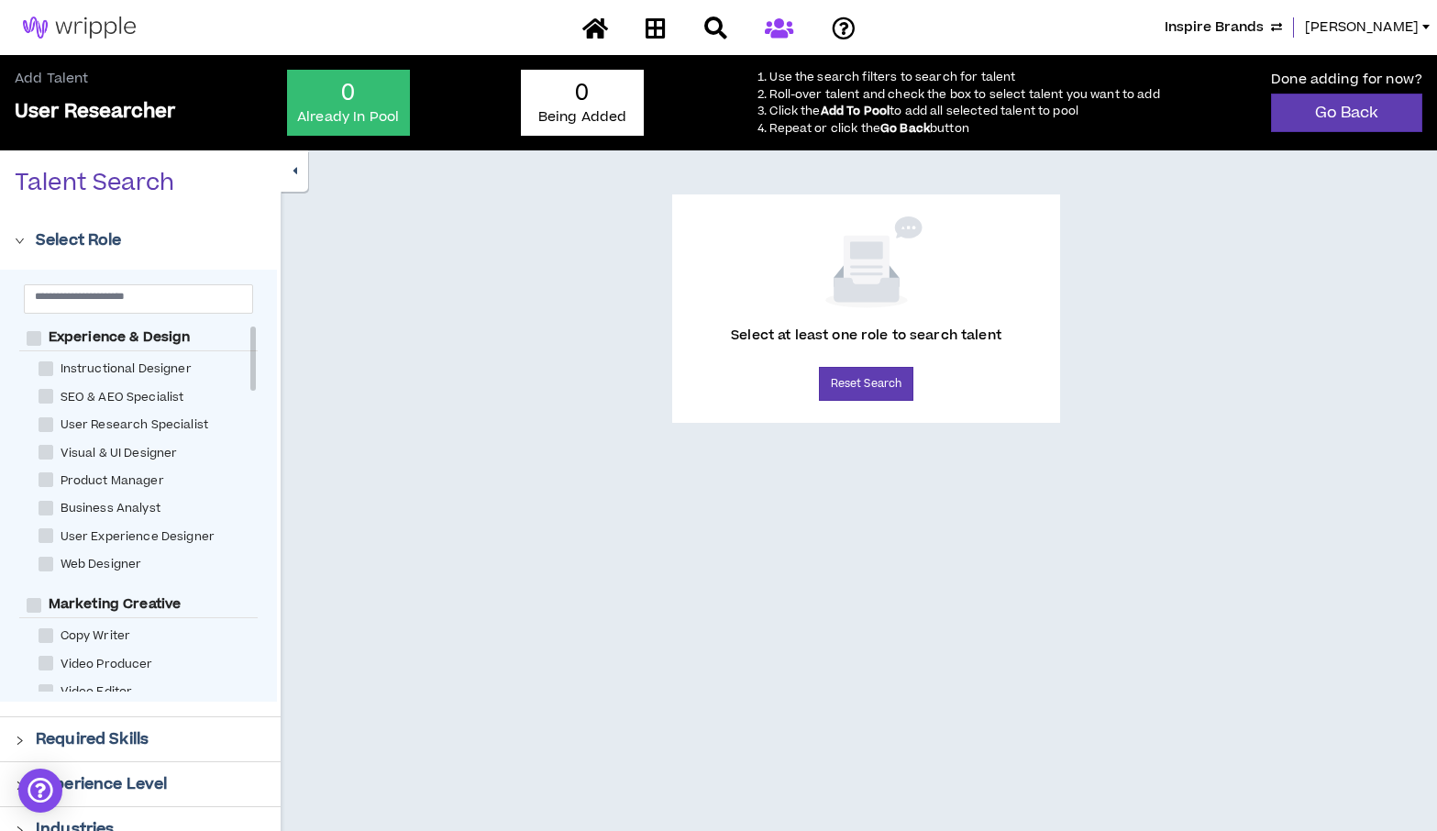
drag, startPoint x: 250, startPoint y: 374, endPoint x: 261, endPoint y: 349, distance: 27.1
click at [261, 349] on div "Experience & Design Instructional Designer SEO & AEO Specialist User Research S…" at bounding box center [138, 486] width 277 height 432
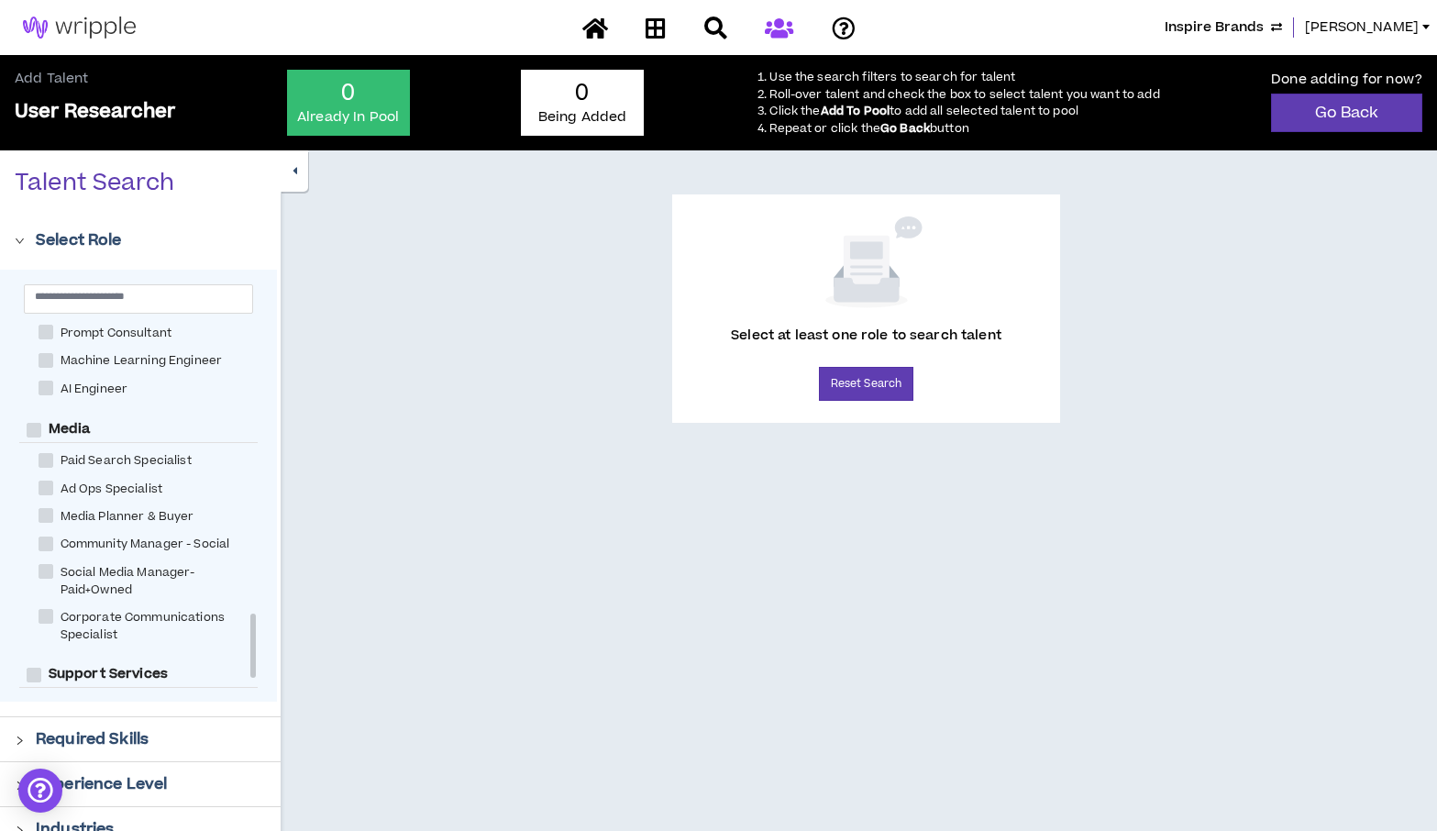
scroll to position [1737, 0]
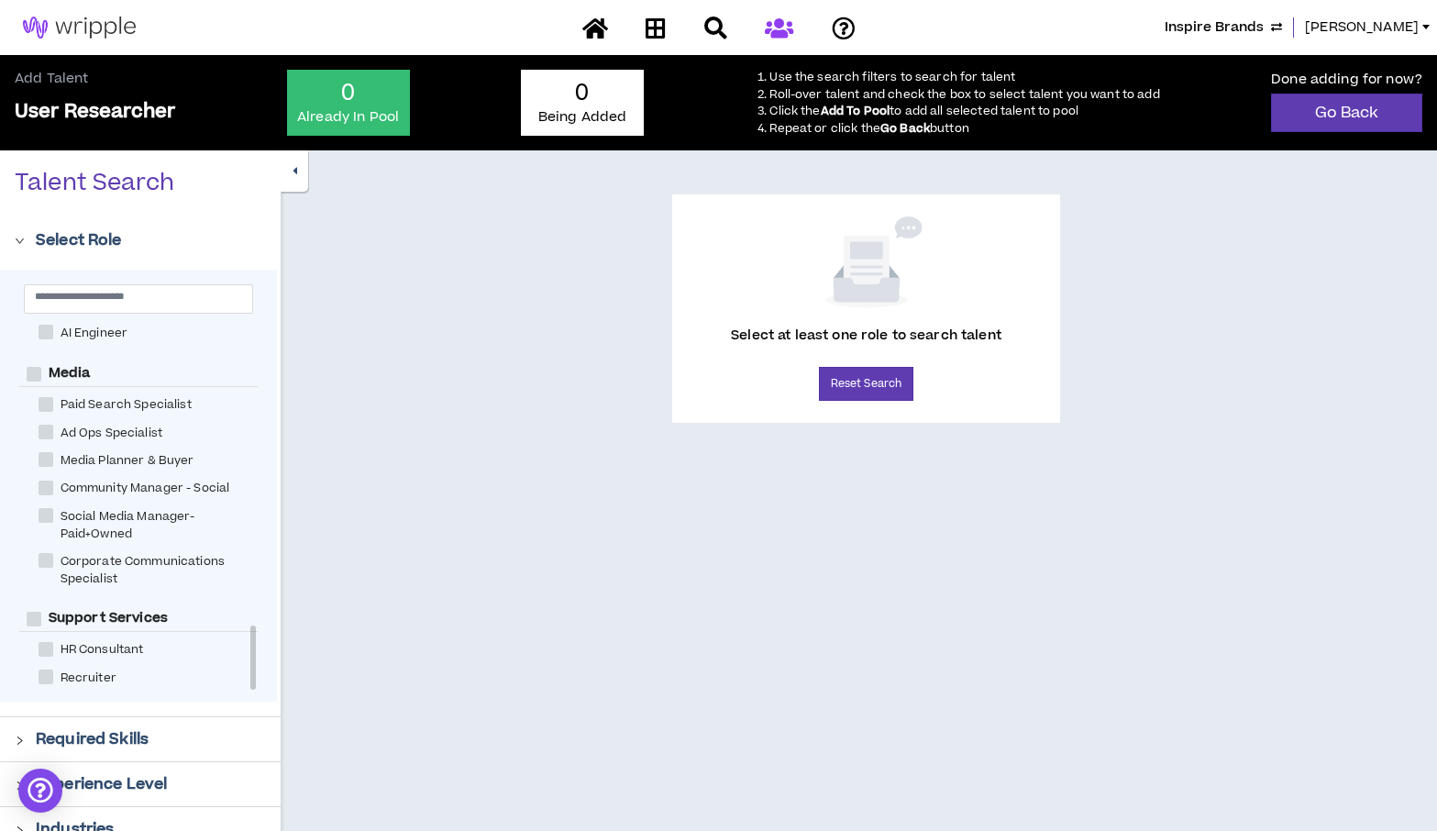
drag, startPoint x: 256, startPoint y: 361, endPoint x: 245, endPoint y: 665, distance: 303.7
click at [245, 665] on div "Experience & Design Instructional Designer SEO & AEO Specialist User Research S…" at bounding box center [138, 508] width 238 height 367
click at [118, 302] on input "text" at bounding box center [131, 296] width 193 height 14
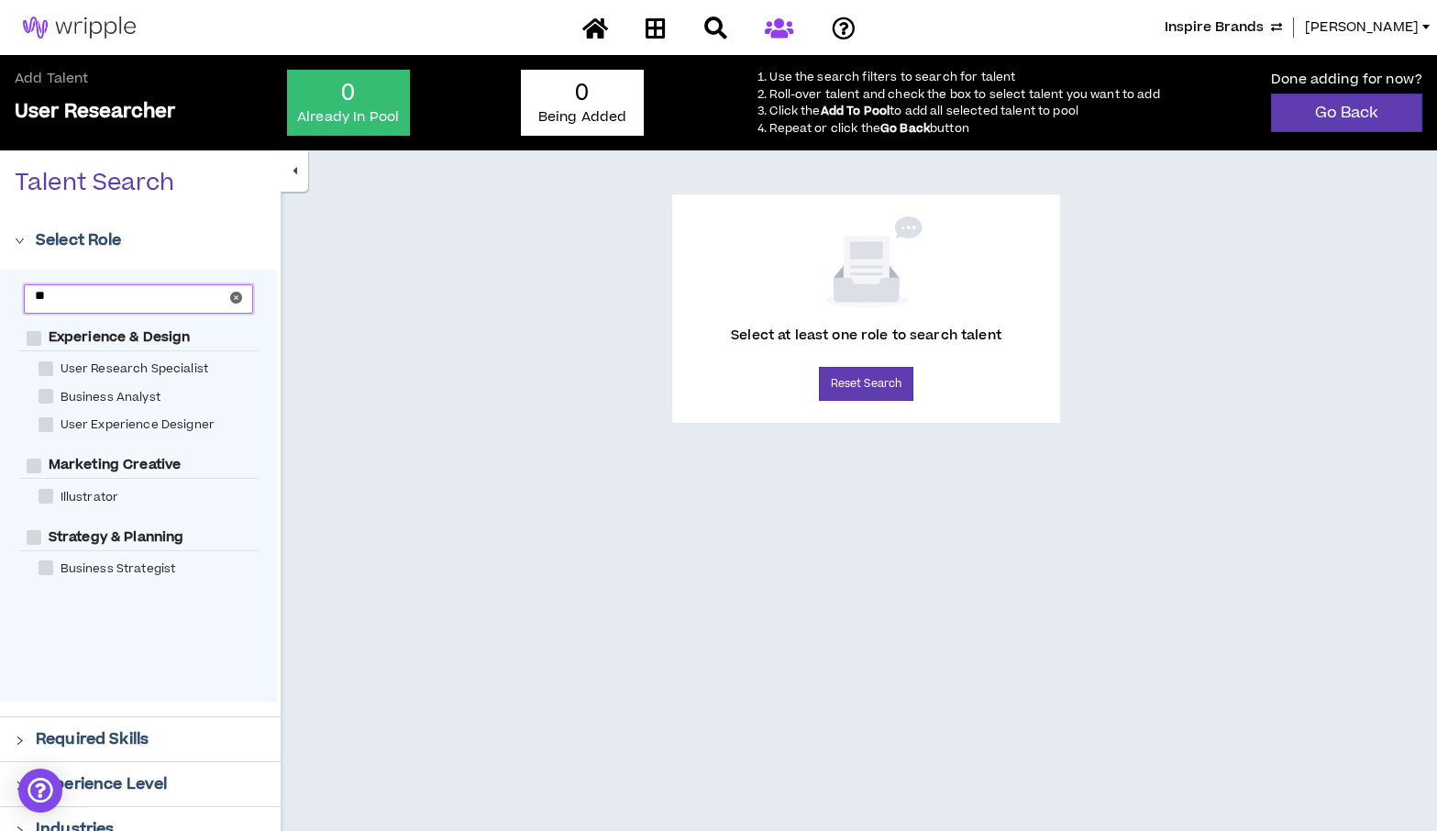
scroll to position [0, 0]
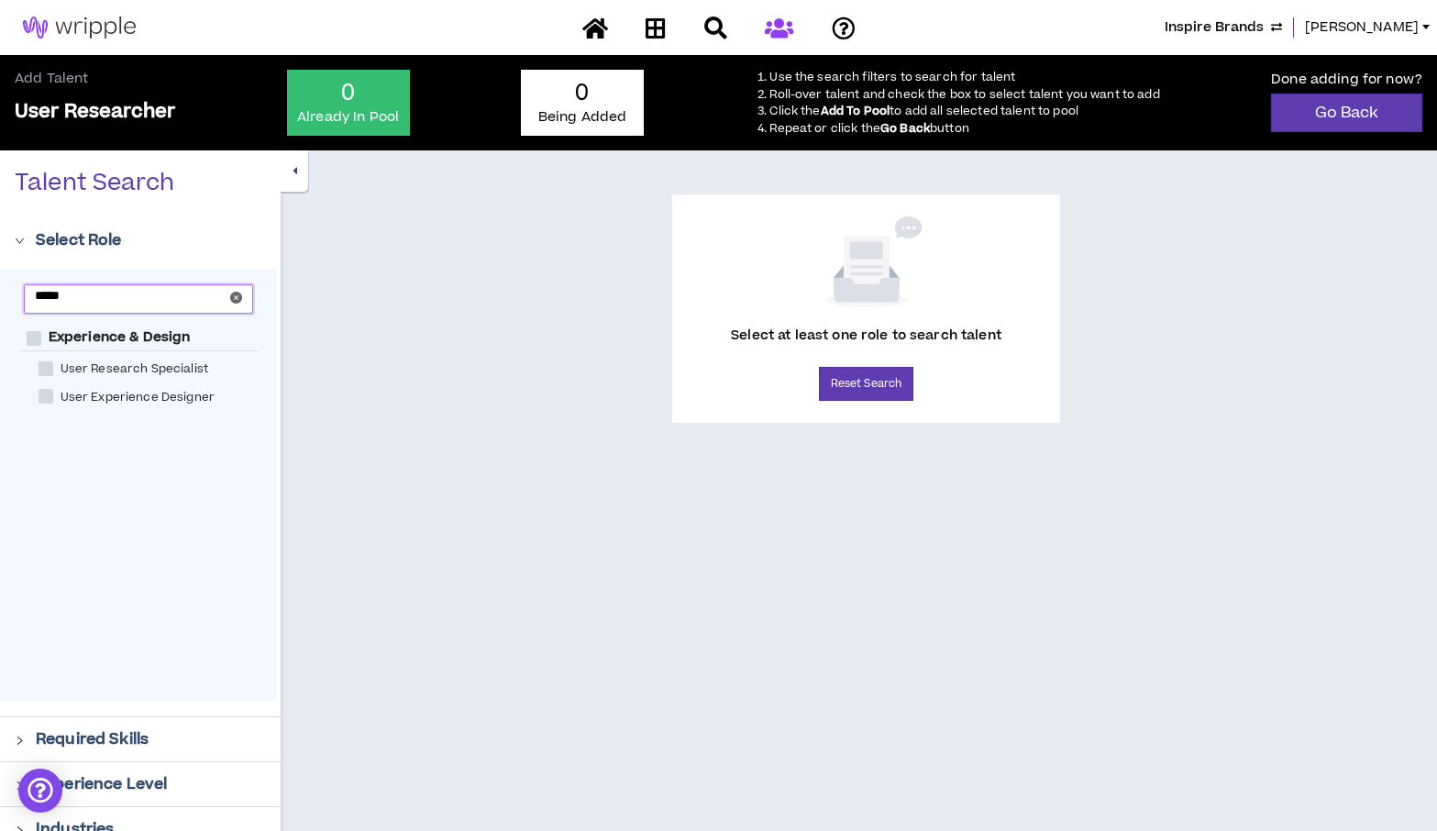
type input "****"
click at [47, 367] on span at bounding box center [46, 368] width 15 height 15
checkbox Specialist "****"
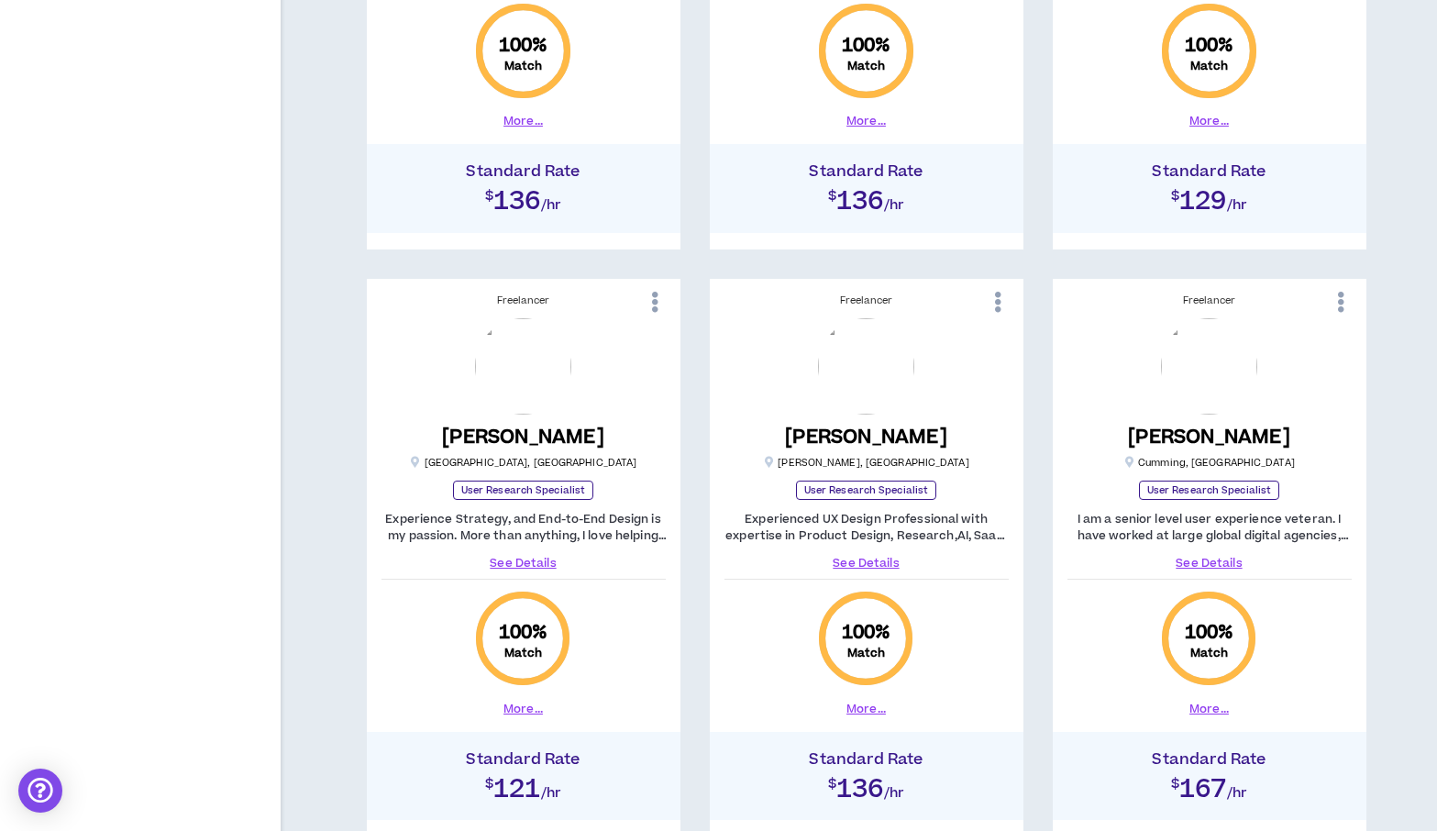
scroll to position [1297, 0]
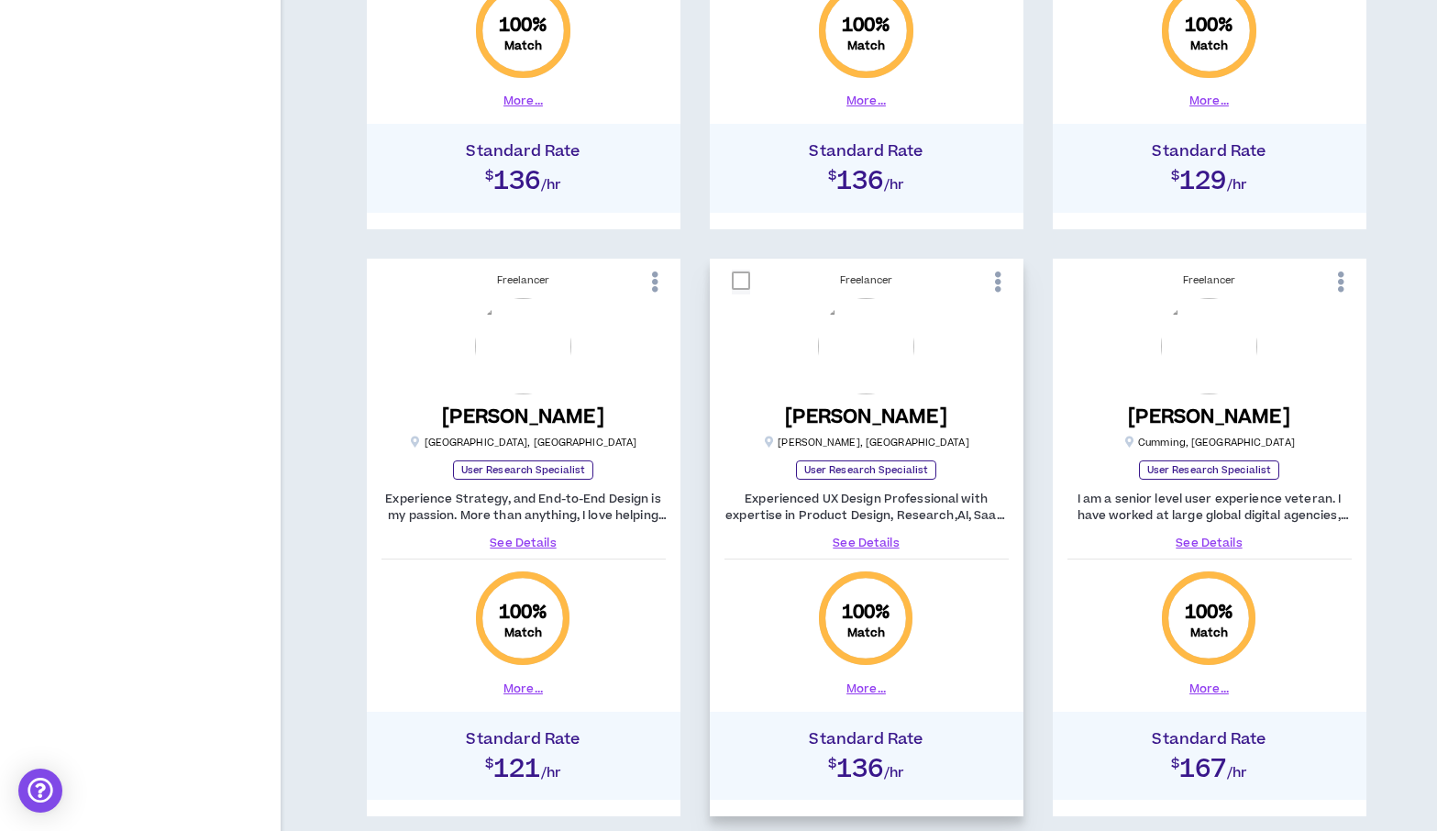
click at [744, 279] on span at bounding box center [741, 280] width 18 height 18
checkbox input "****"
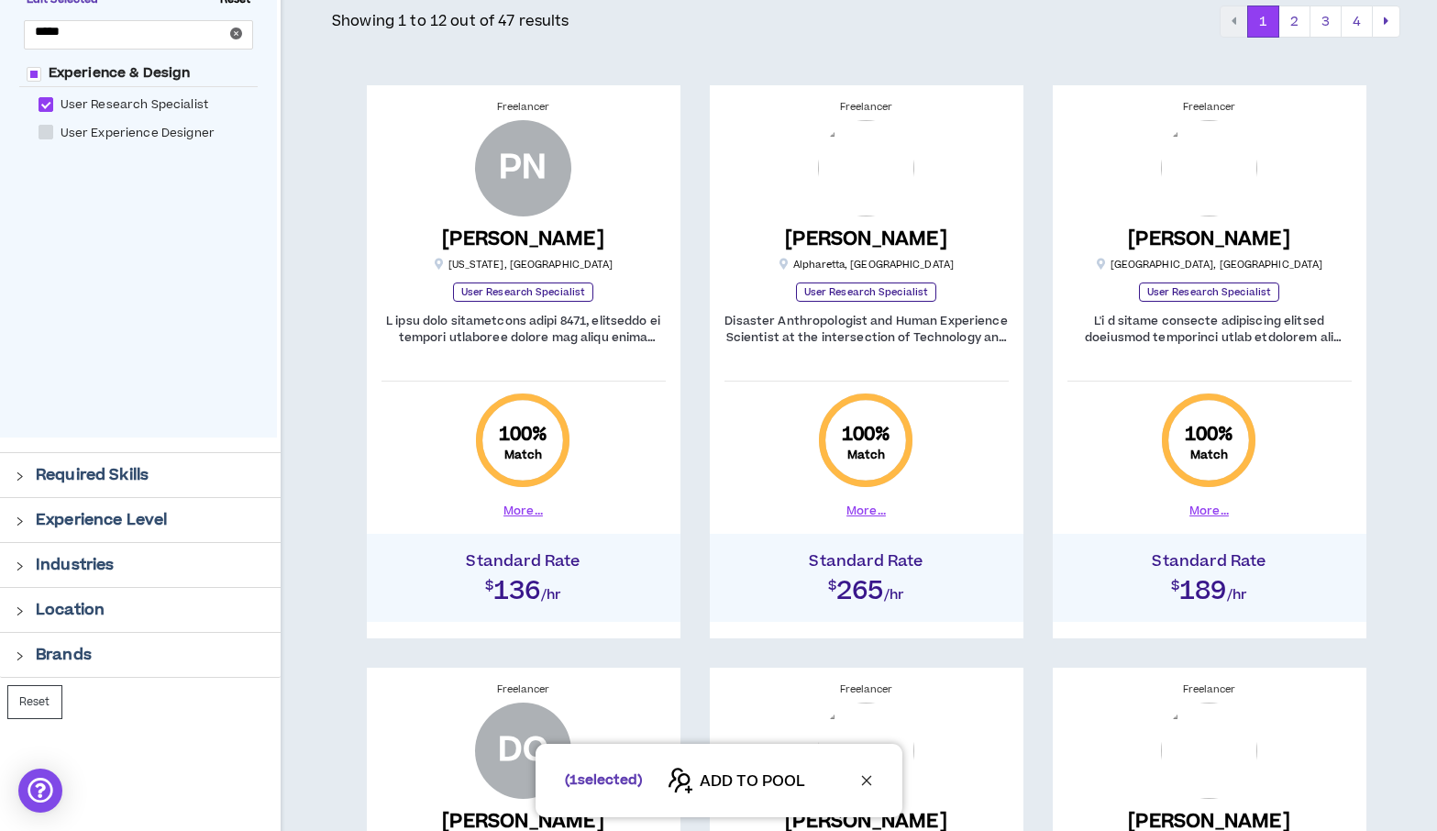
scroll to position [305, 0]
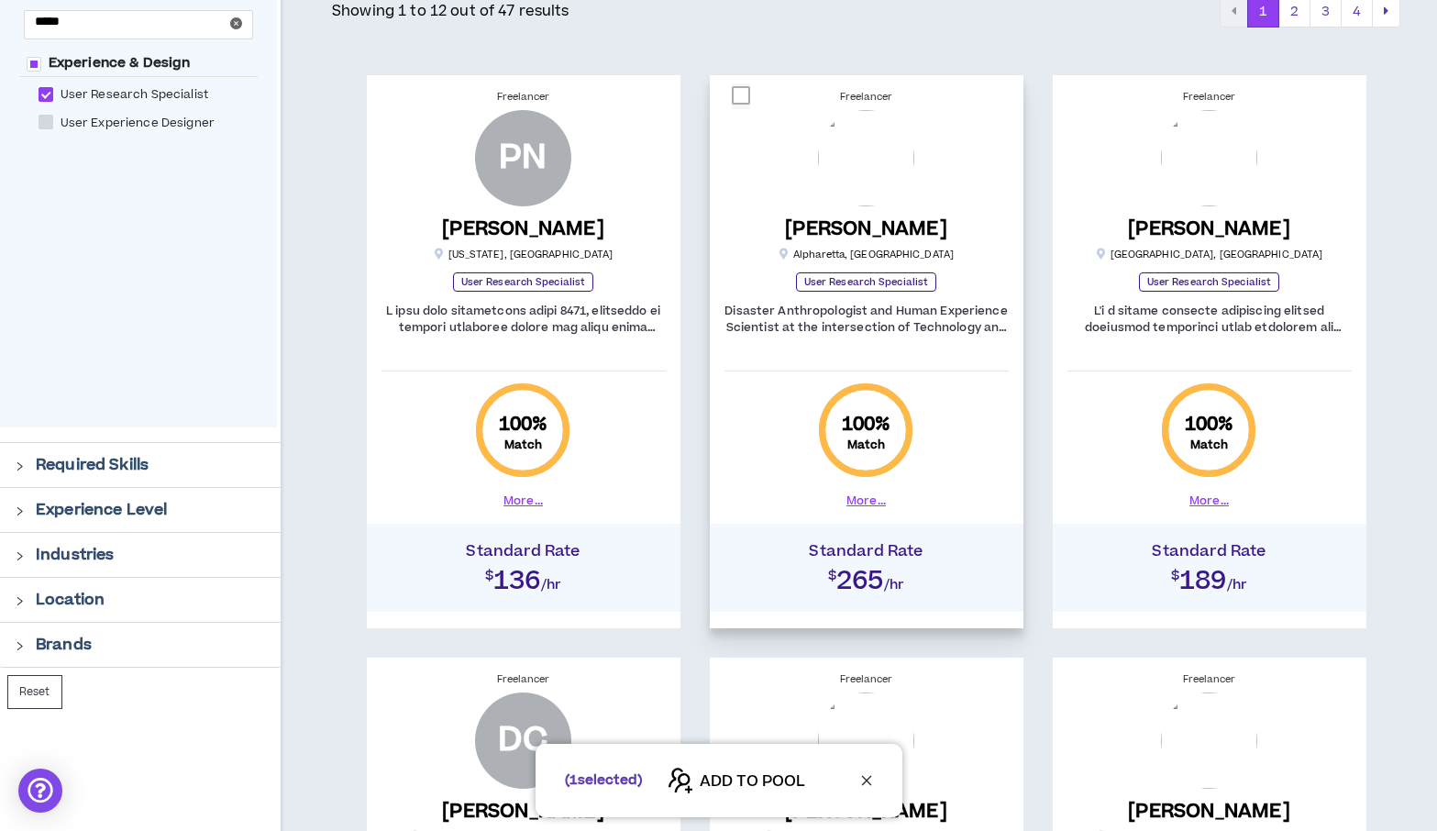
click at [862, 501] on button "More..." at bounding box center [865, 500] width 39 height 17
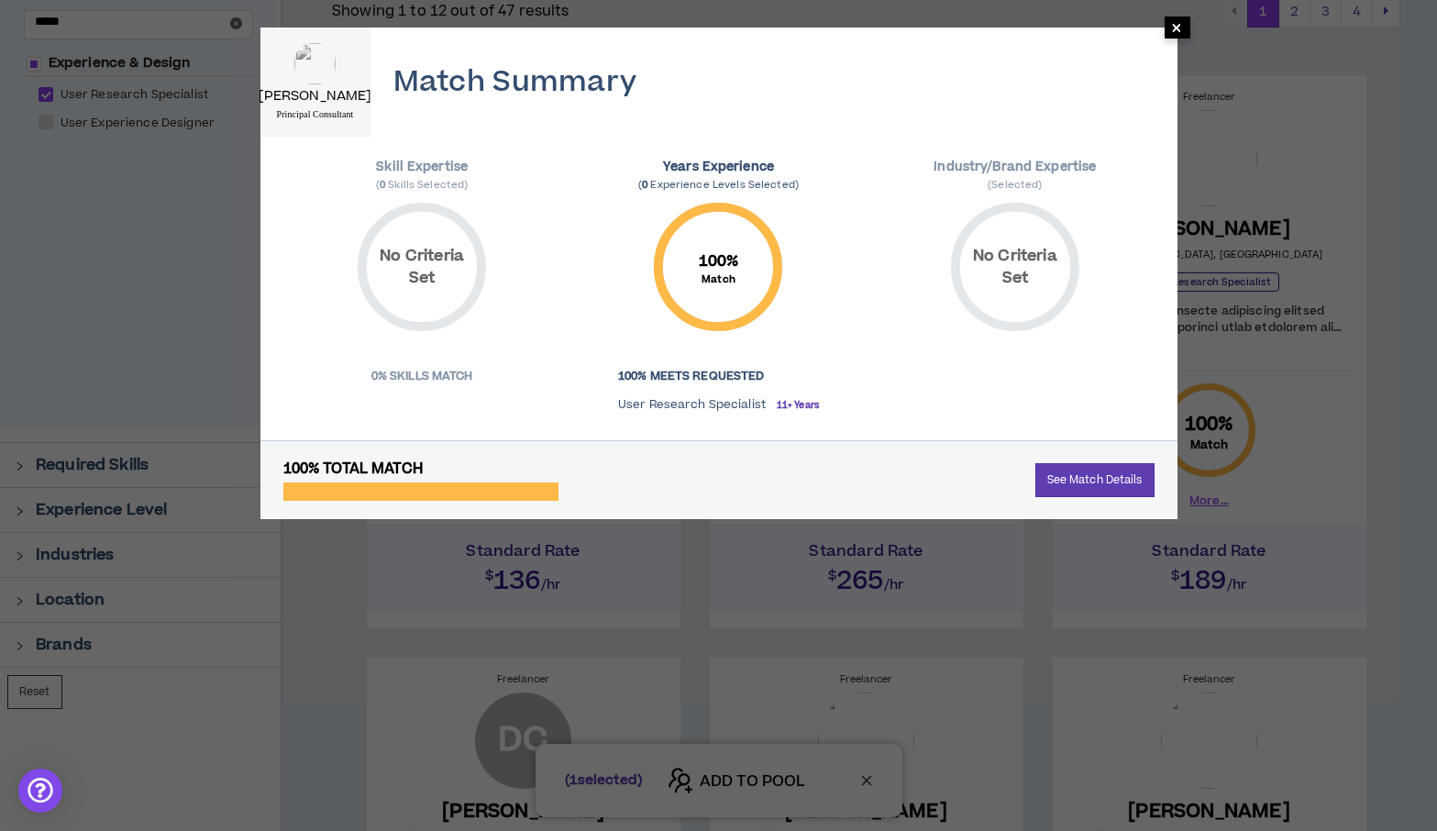
click at [1168, 38] on span "×" at bounding box center [1178, 28] width 26 height 22
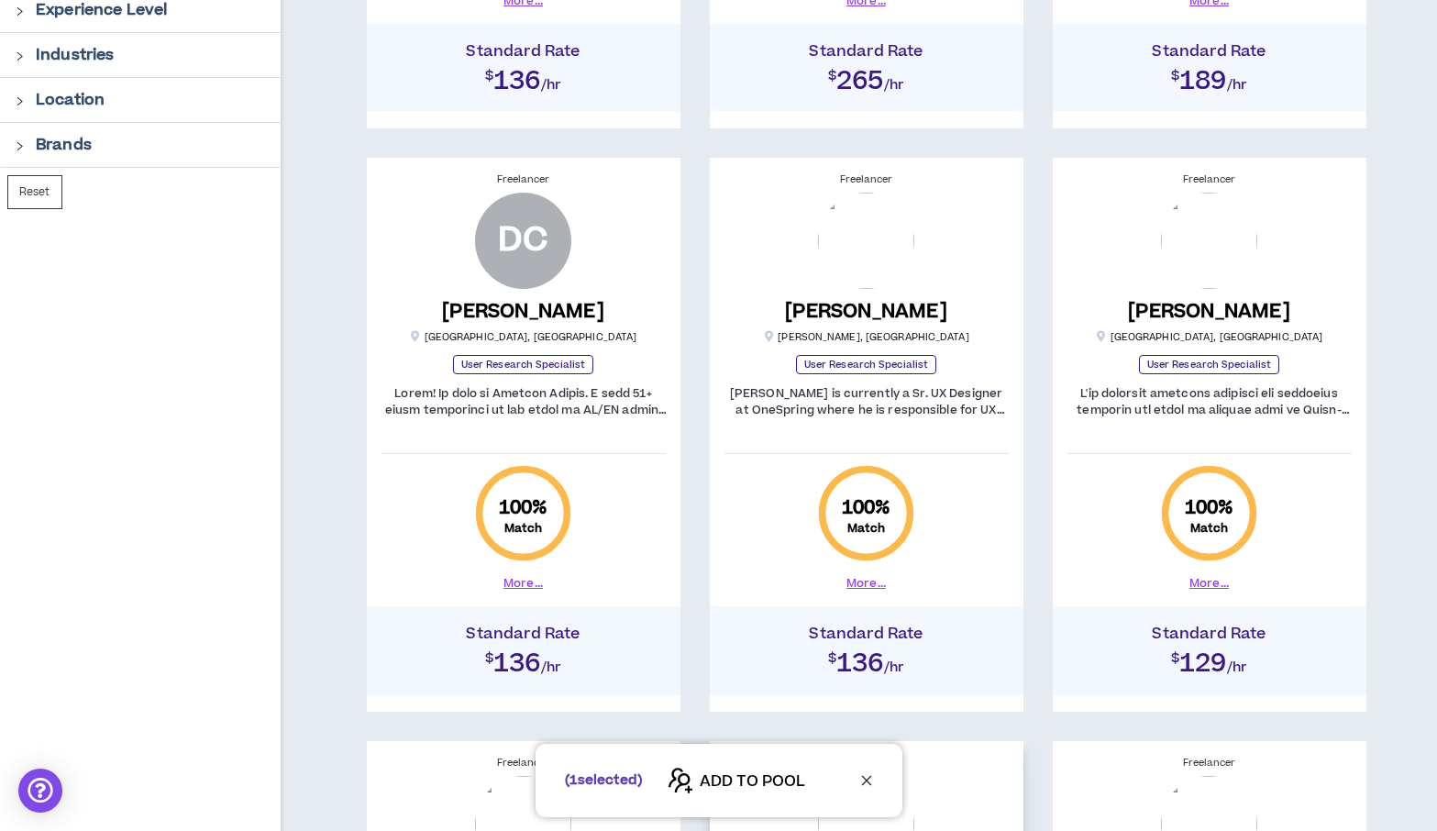
scroll to position [801, 0]
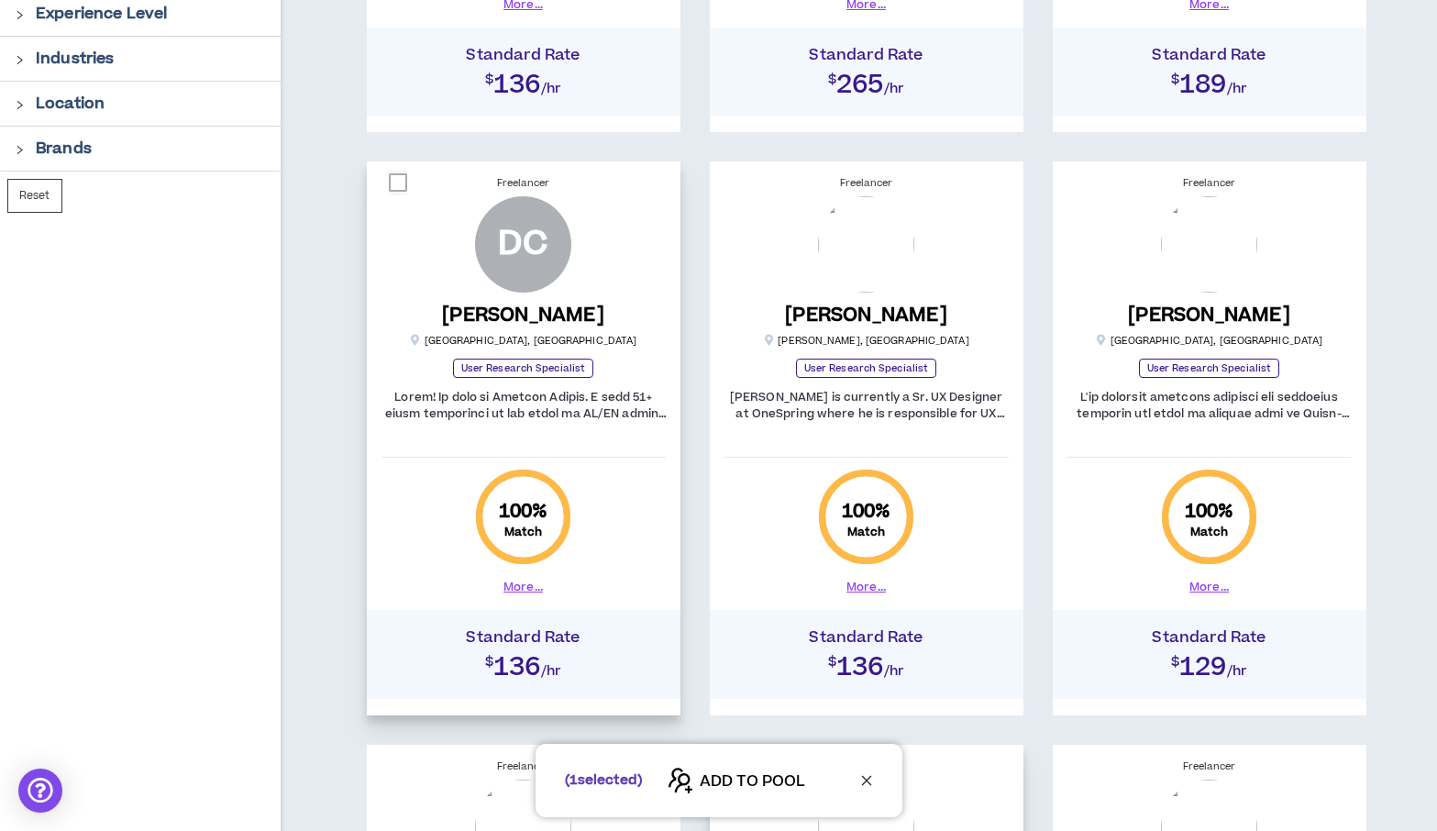
click at [392, 185] on span at bounding box center [398, 182] width 18 height 18
checkbox input "****"
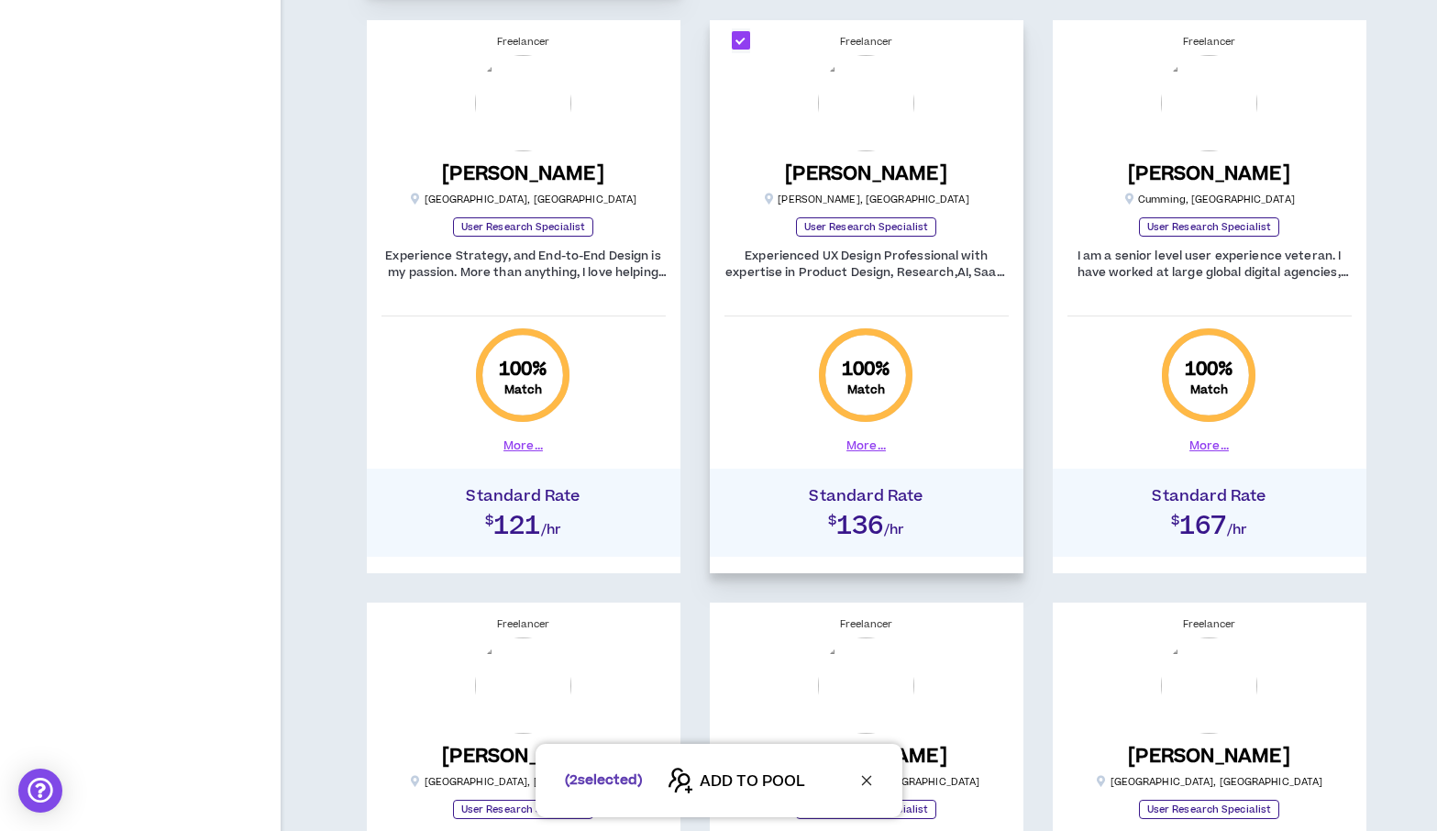
scroll to position [1445, 0]
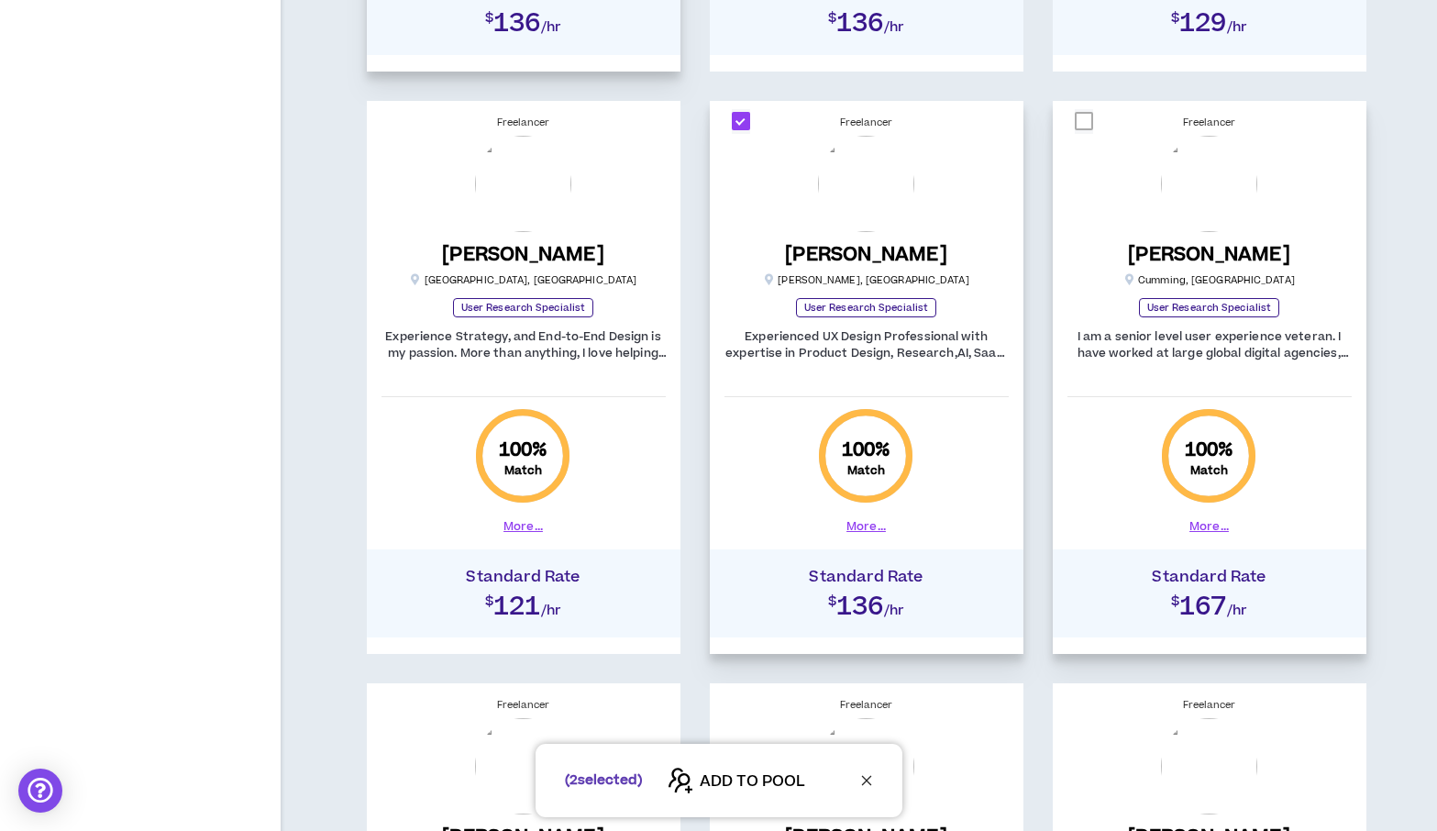
click at [1090, 113] on span at bounding box center [1084, 121] width 18 height 18
checkbox input "****"
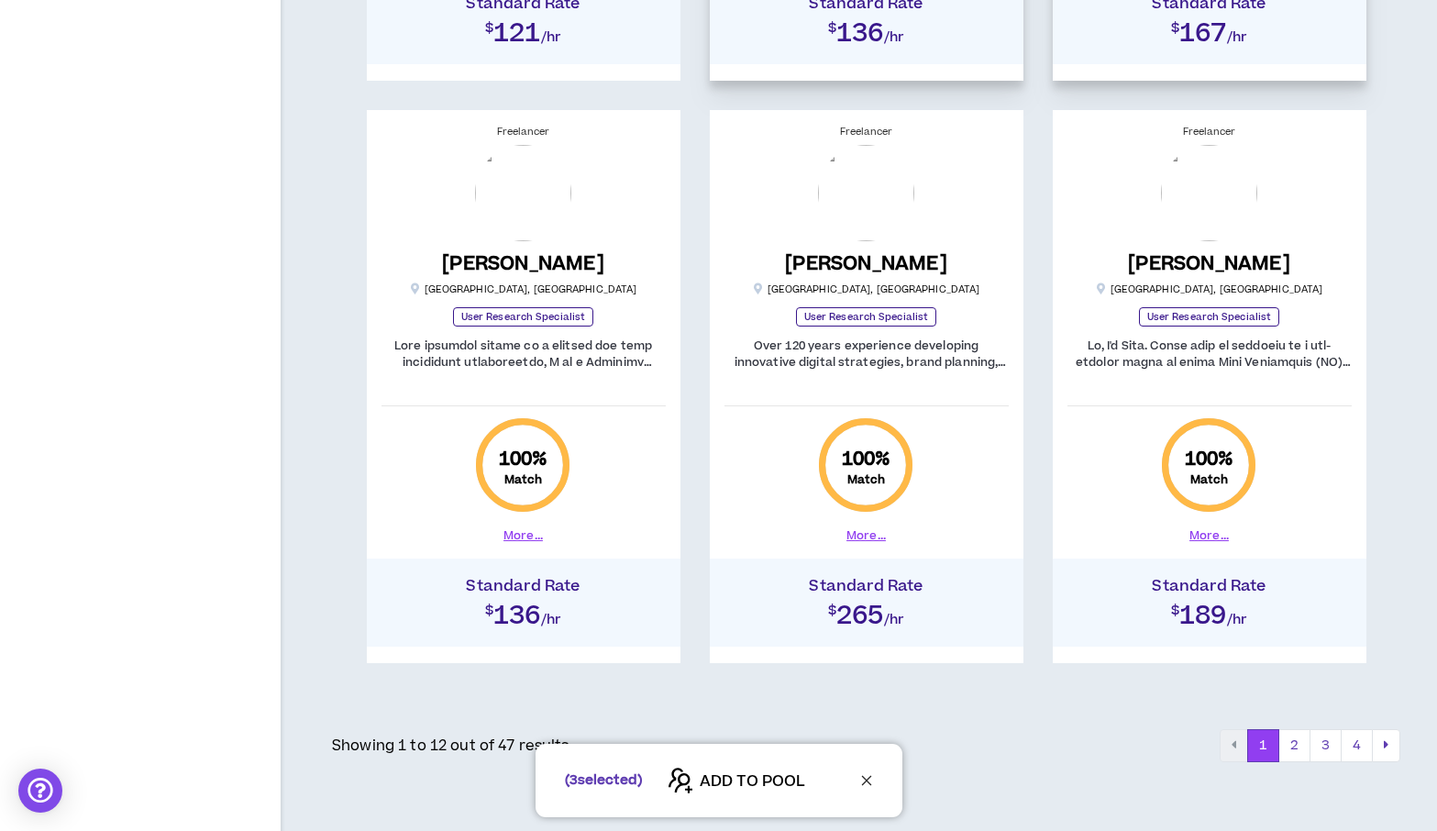
scroll to position [2104, 0]
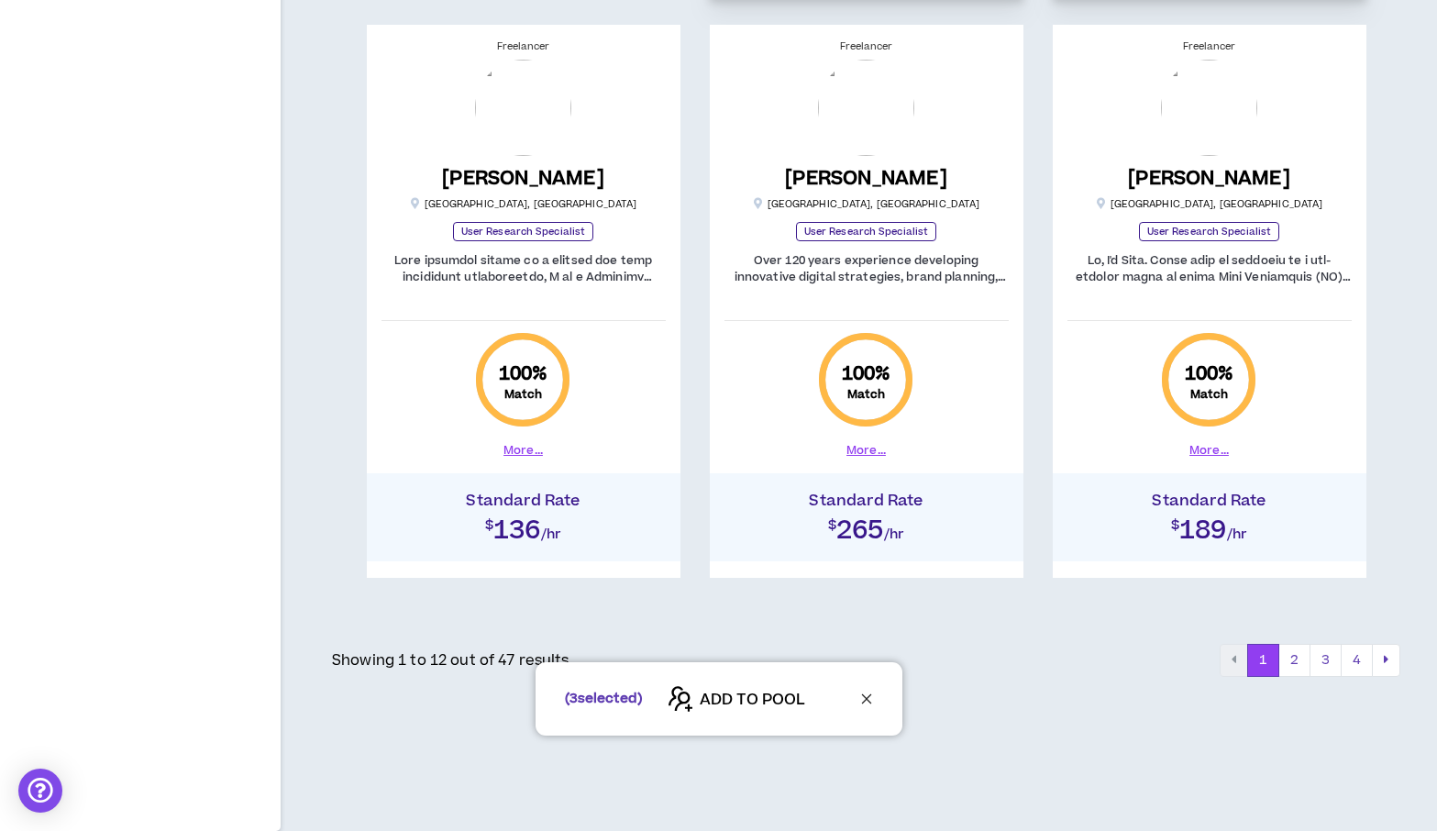
drag, startPoint x: 1443, startPoint y: 523, endPoint x: 1404, endPoint y: 714, distance: 195.7
click at [1299, 662] on div "( 3 selected) ADD TO POOL" at bounding box center [718, 698] width 1437 height 73
click at [1294, 654] on button "2" at bounding box center [1294, 660] width 32 height 33
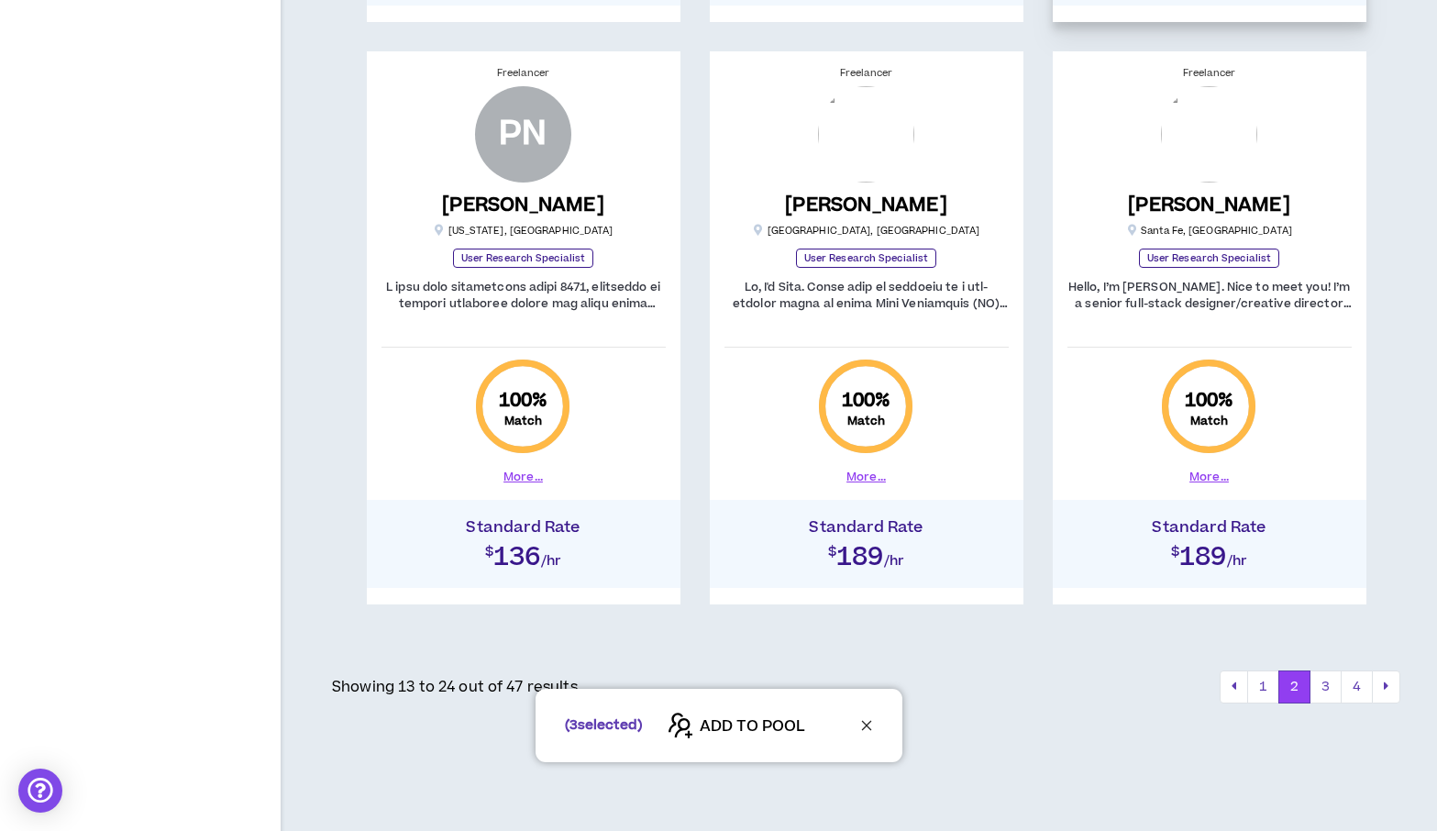
scroll to position [2087, 0]
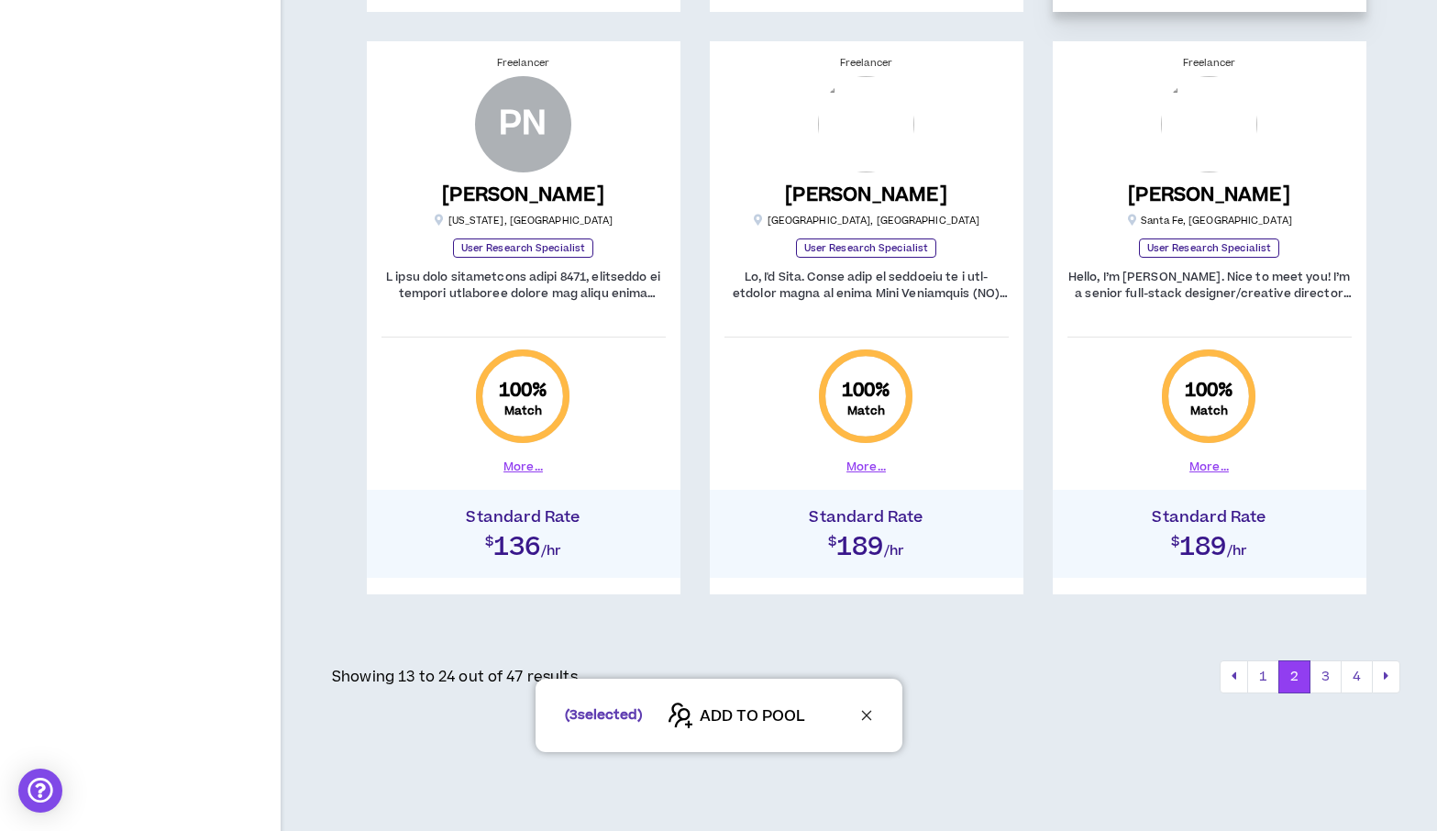
click at [1328, 679] on div "( 3 selected) ADD TO POOL" at bounding box center [718, 715] width 1437 height 73
click at [1321, 676] on button "3" at bounding box center [1326, 676] width 32 height 33
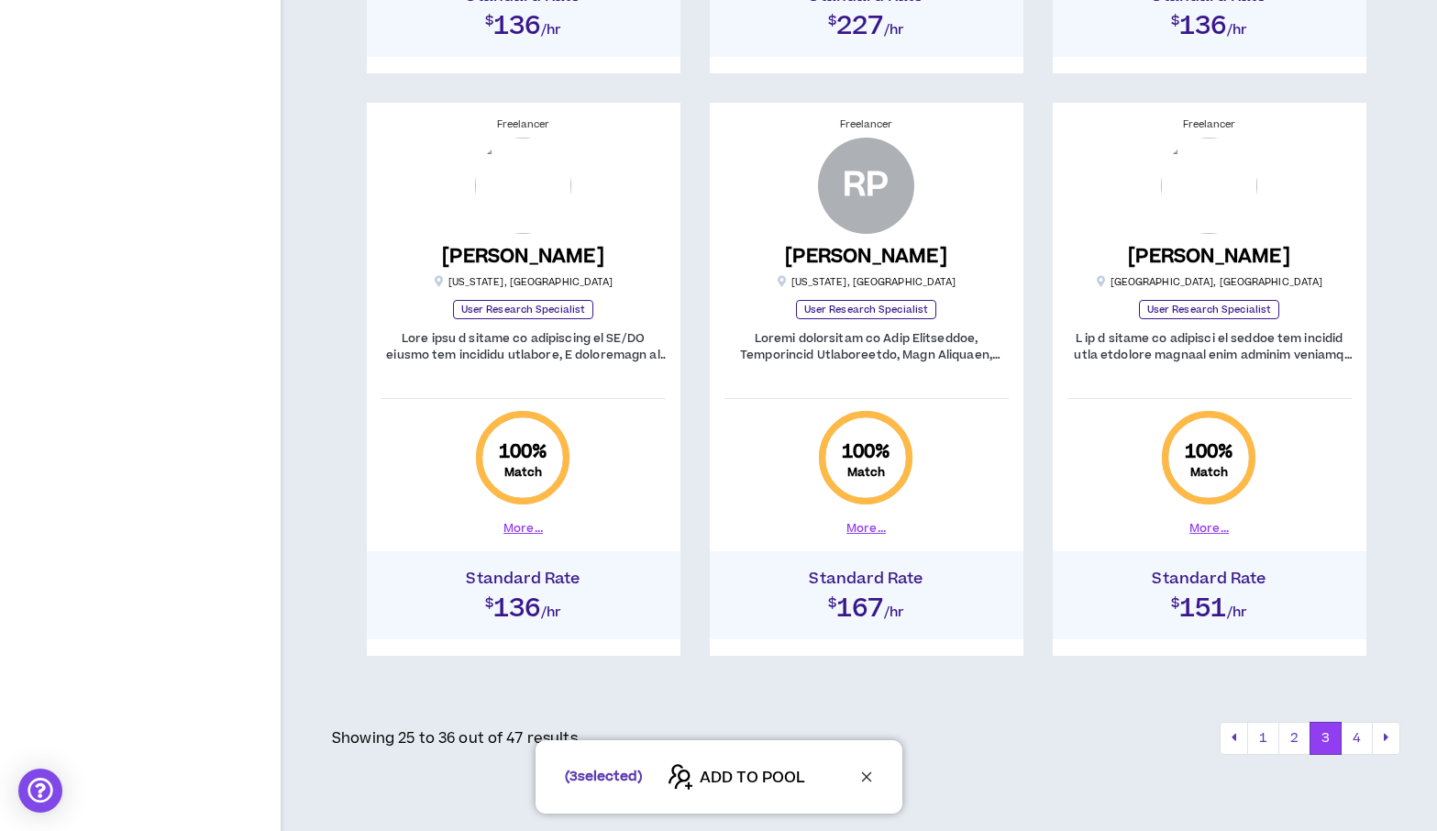
scroll to position [2104, 0]
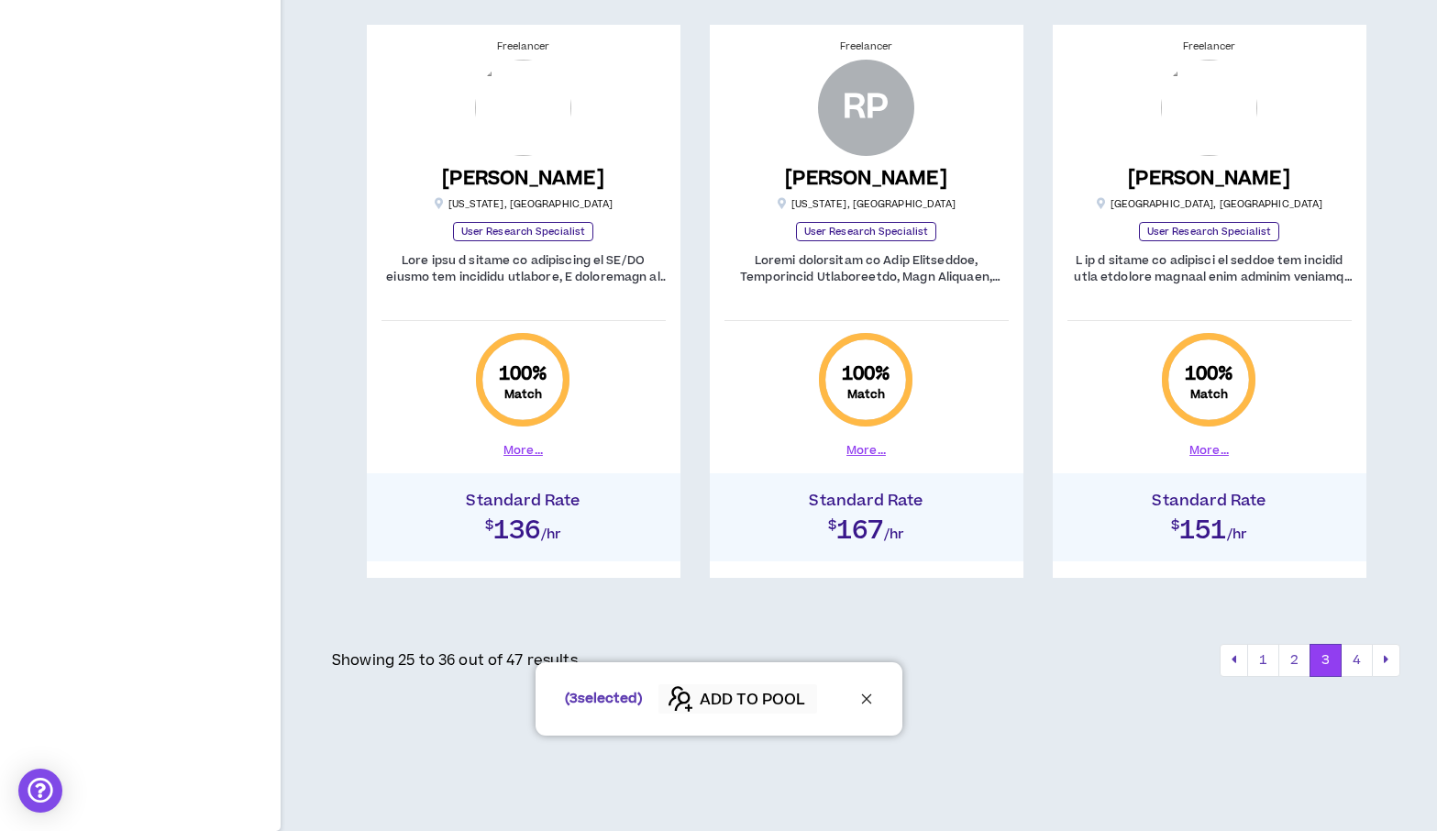
click at [755, 702] on span "ADD TO POOL" at bounding box center [752, 700] width 105 height 22
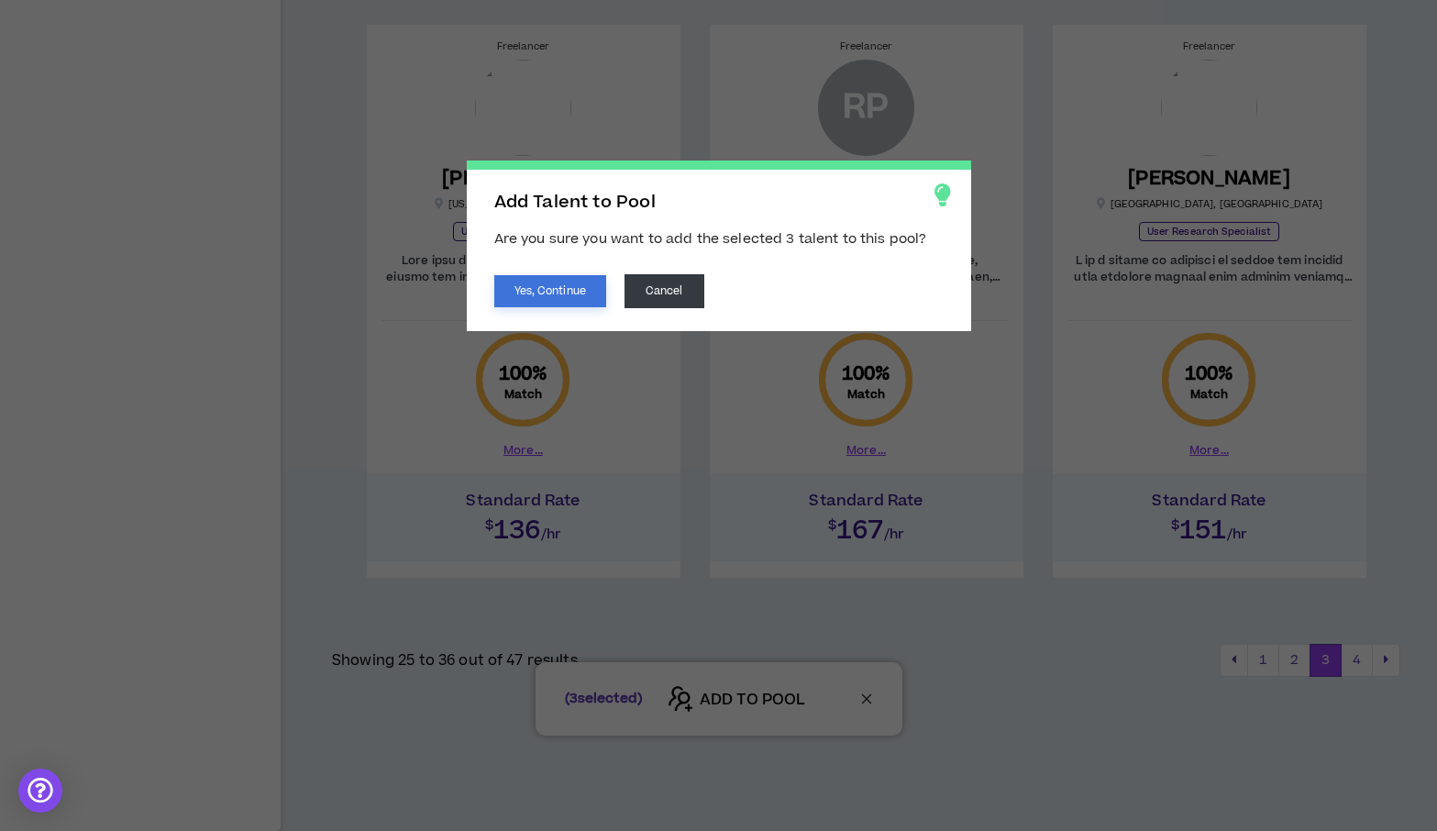
click at [524, 292] on button "Yes, Continue" at bounding box center [550, 291] width 112 height 32
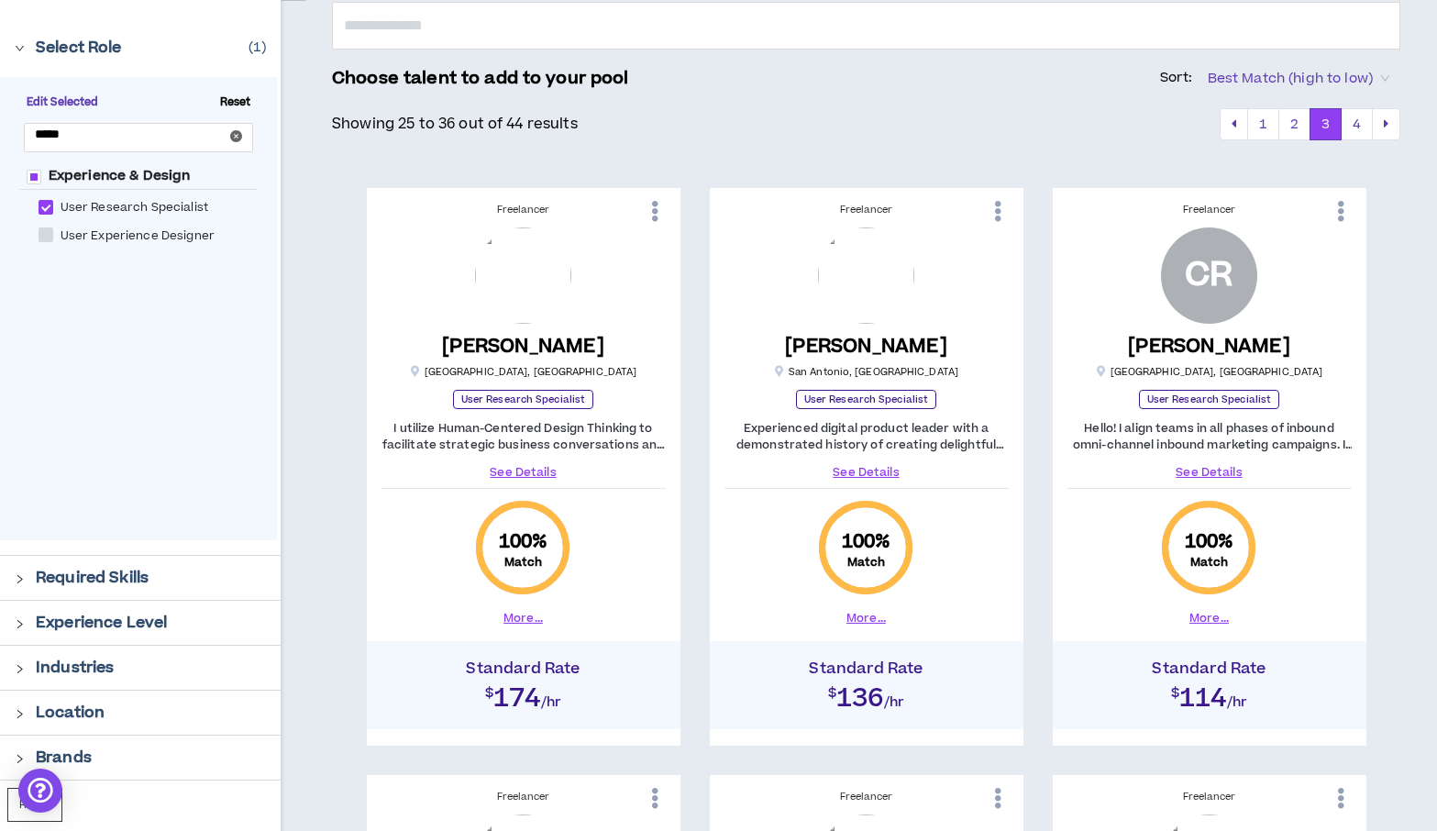
scroll to position [0, 0]
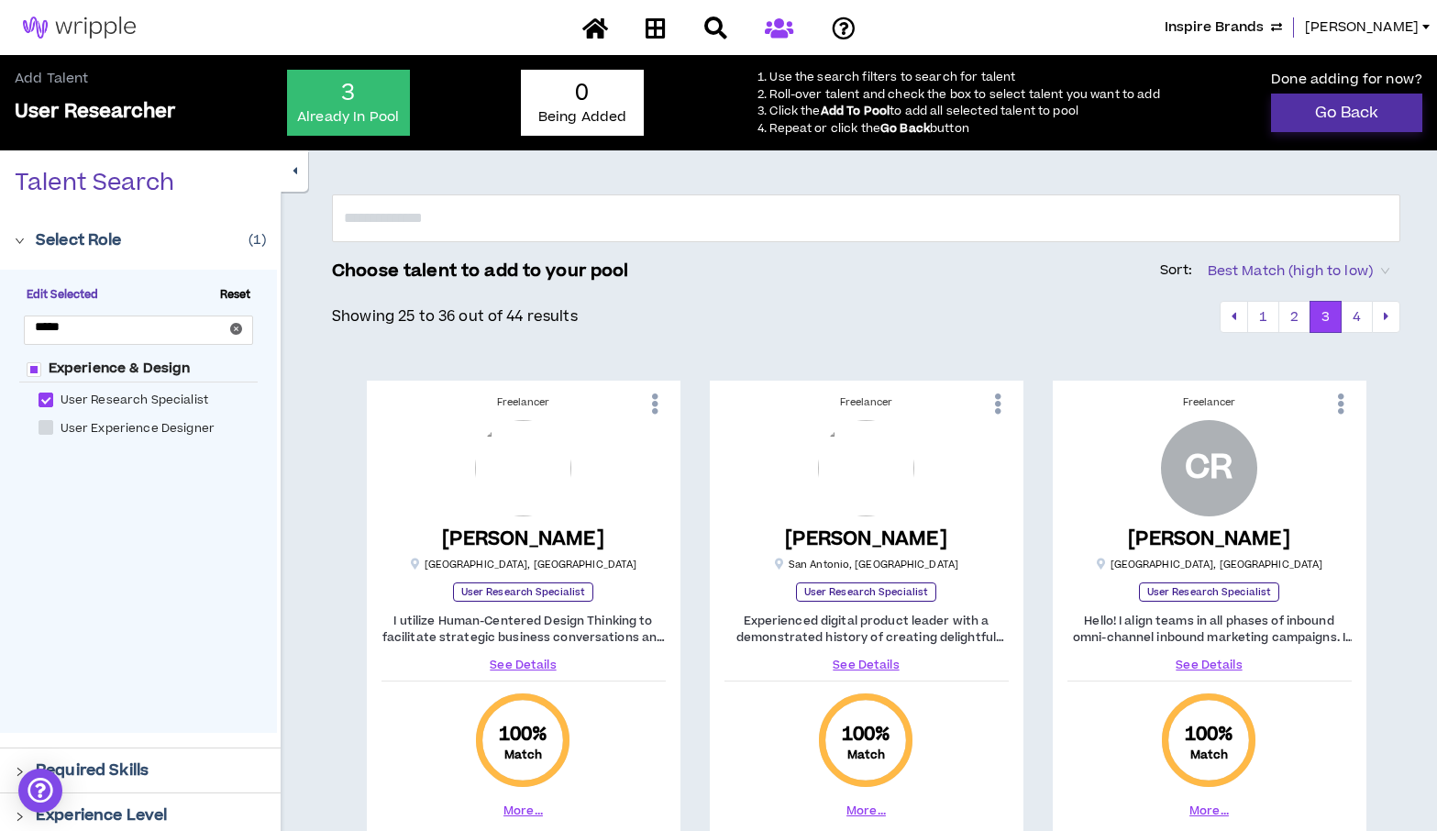
click at [1298, 115] on link "Go Back" at bounding box center [1346, 113] width 151 height 39
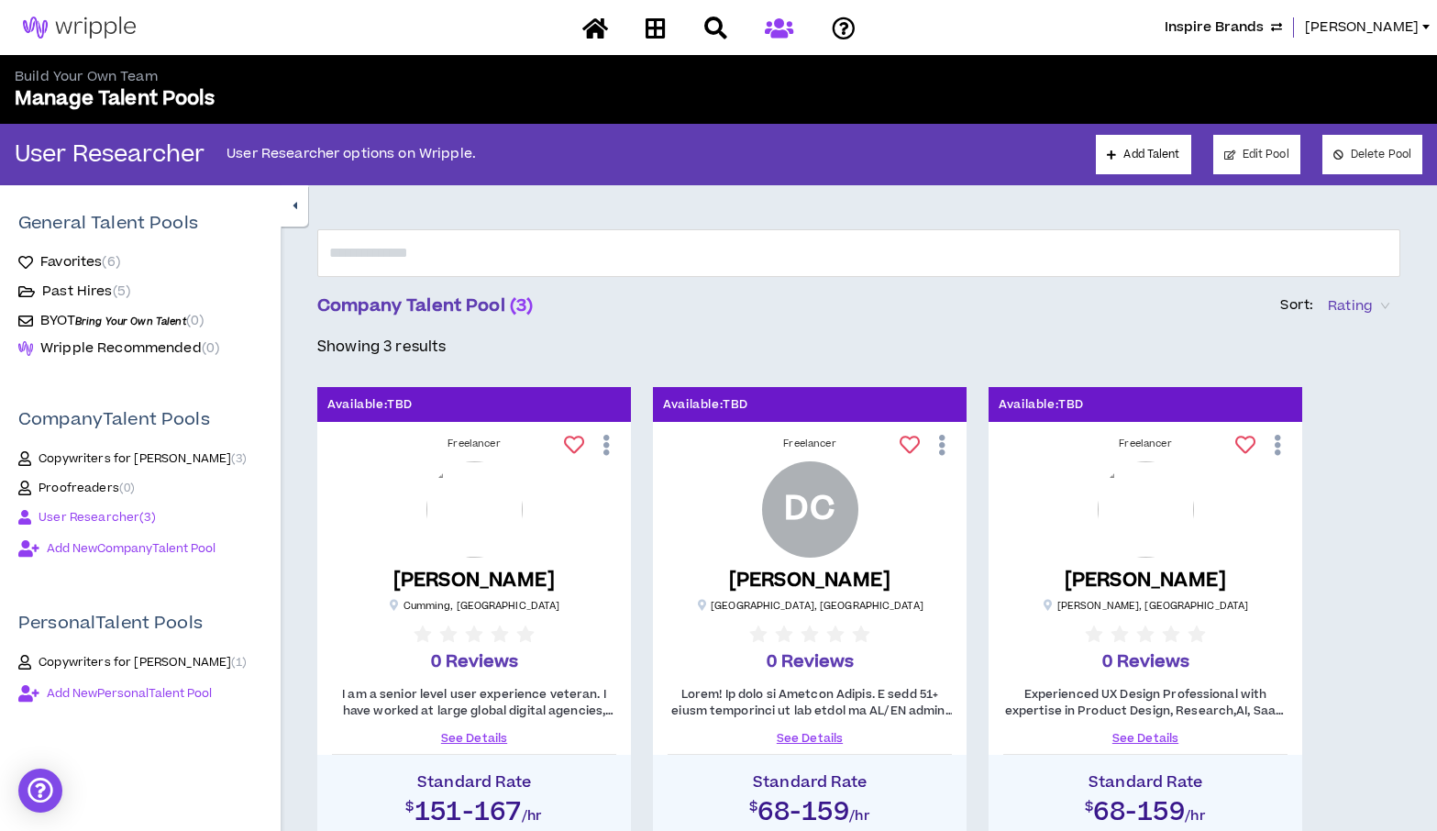
click at [105, 512] on span "User Researcher ( 3 )" at bounding box center [97, 517] width 117 height 15
click at [1376, 25] on span "[PERSON_NAME]" at bounding box center [1362, 27] width 114 height 20
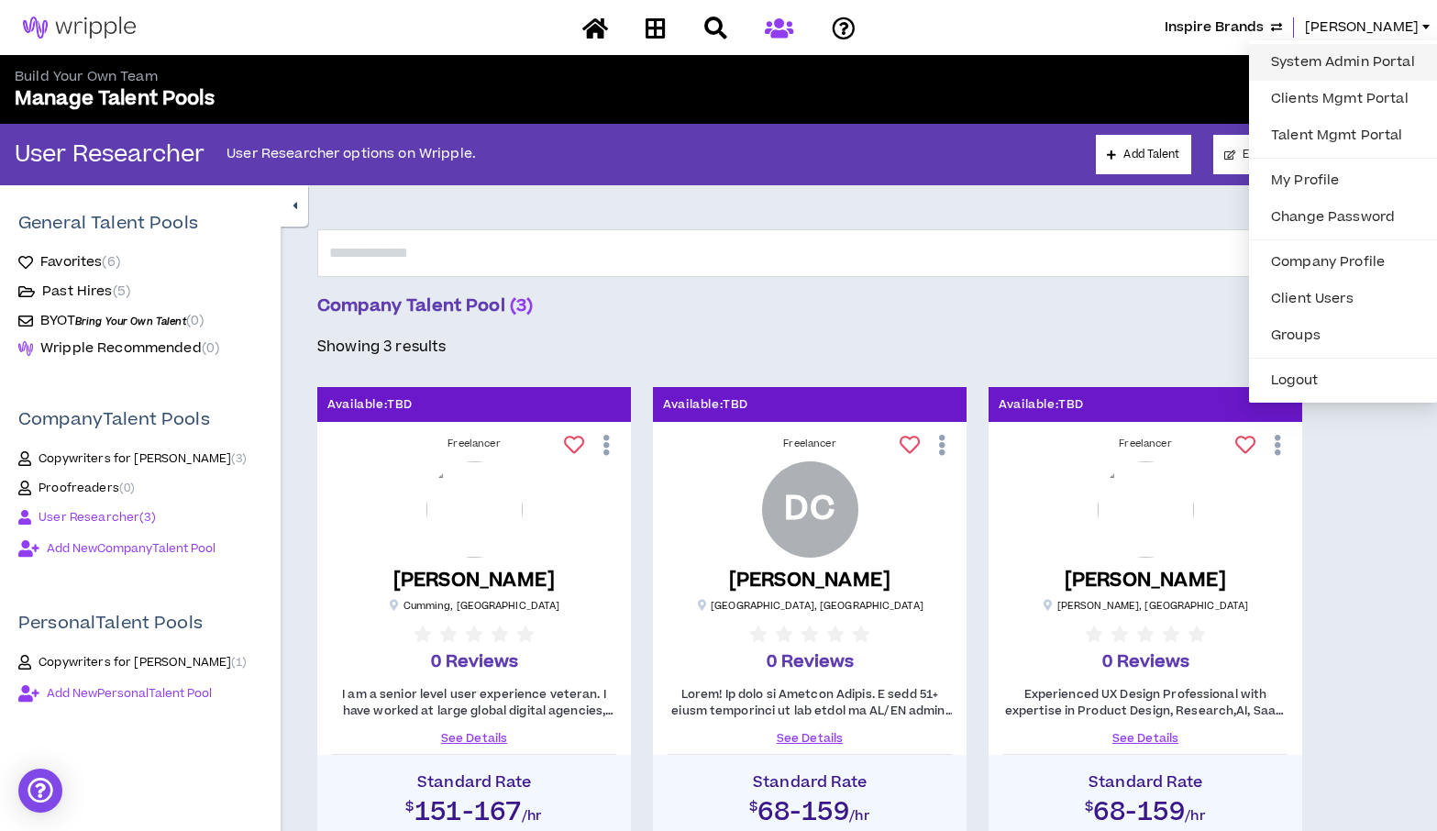
click at [1299, 60] on link "System Admin Portal" at bounding box center [1343, 63] width 166 height 28
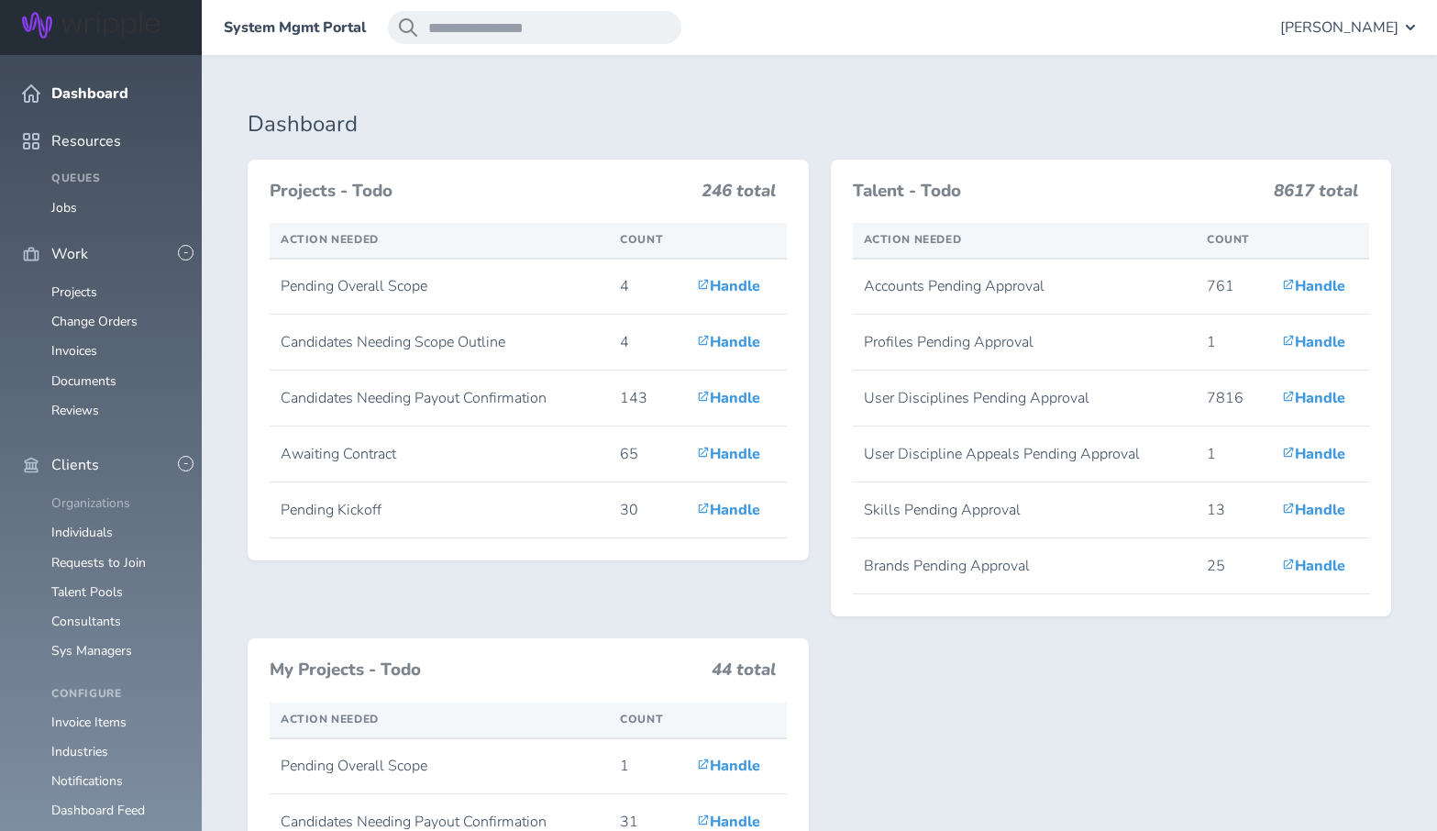
click at [71, 494] on link "Organizations" at bounding box center [90, 502] width 79 height 17
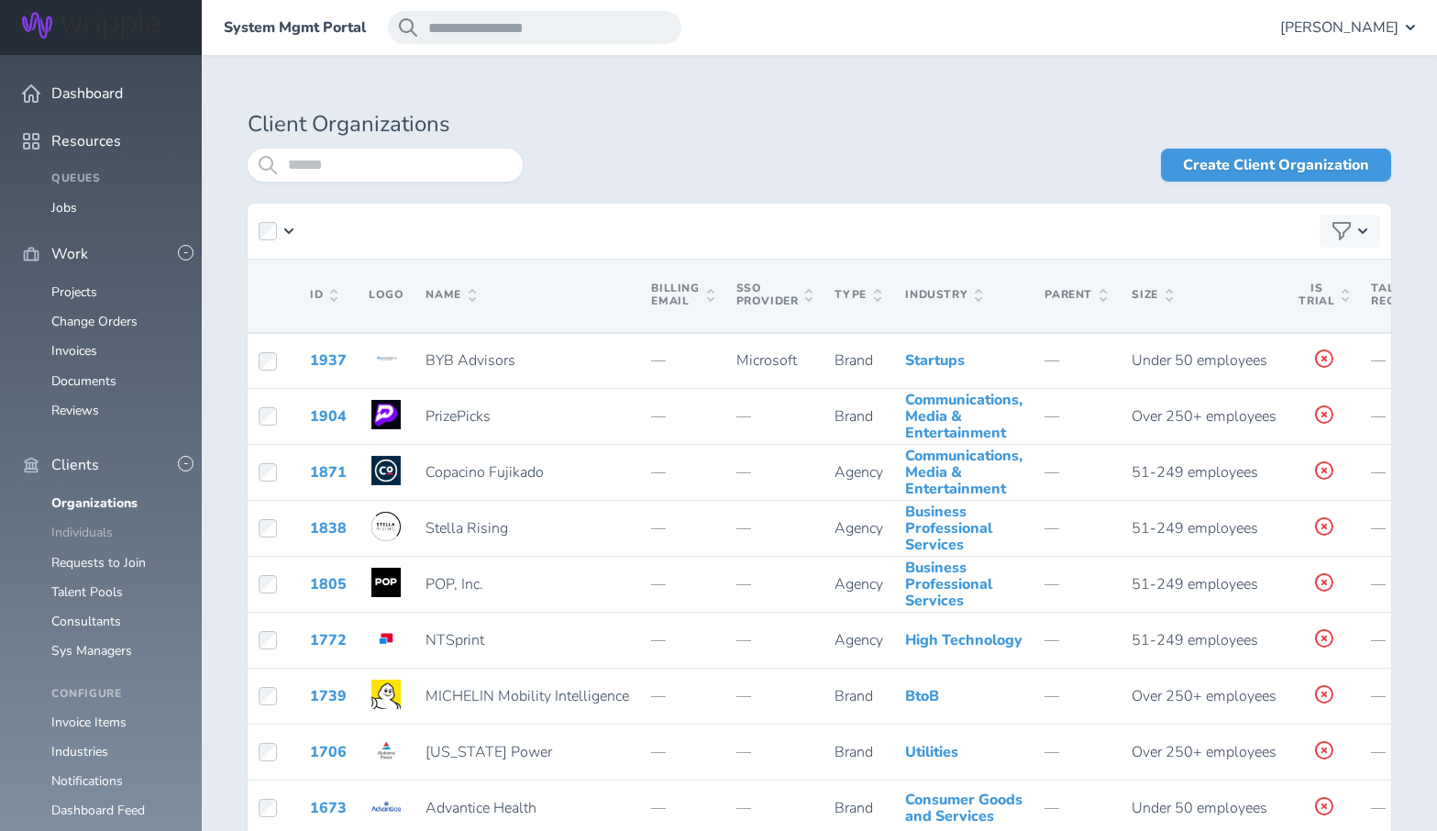
click at [97, 524] on link "Individuals" at bounding box center [81, 532] width 61 height 17
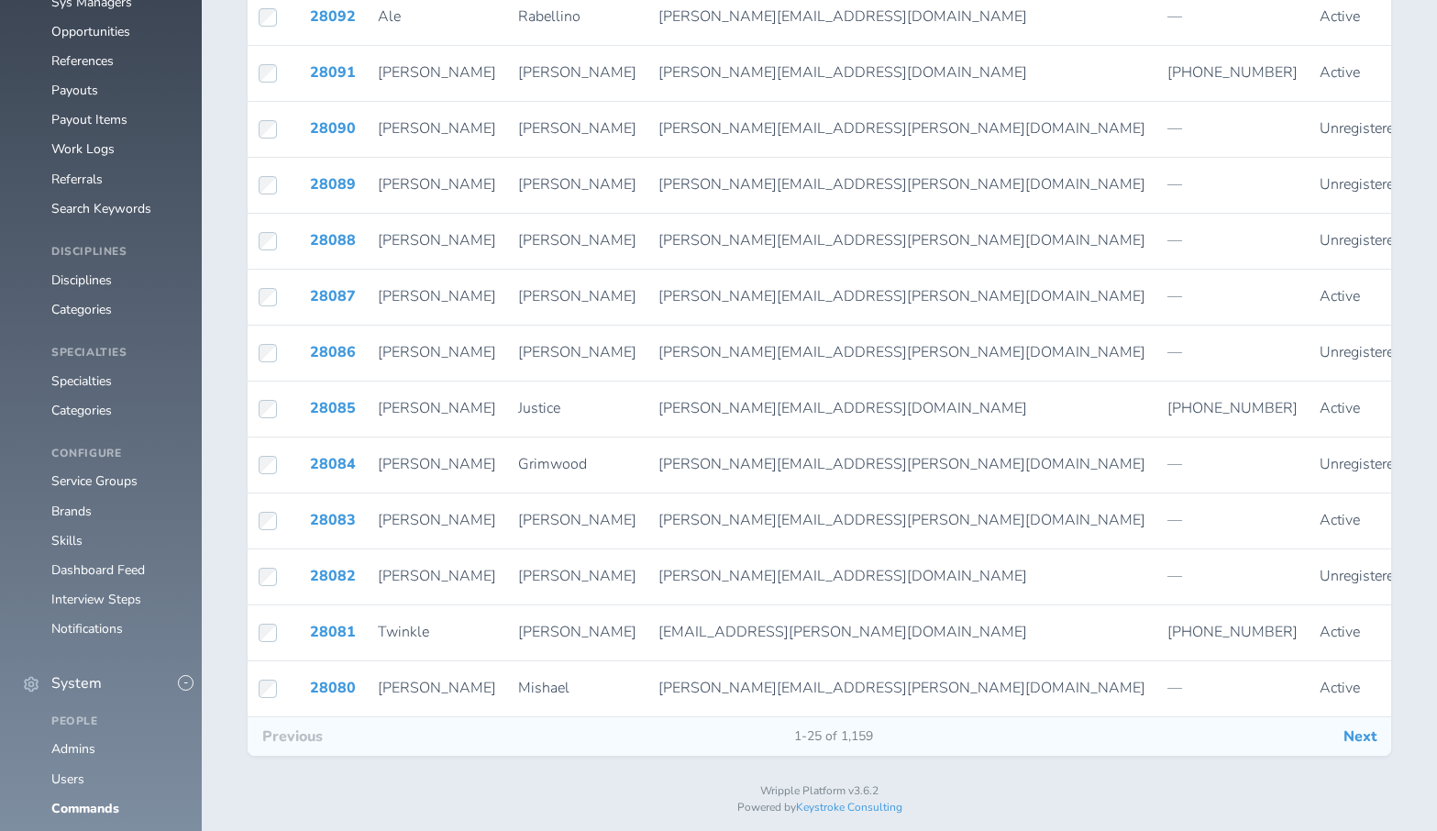
scroll to position [1020, 0]
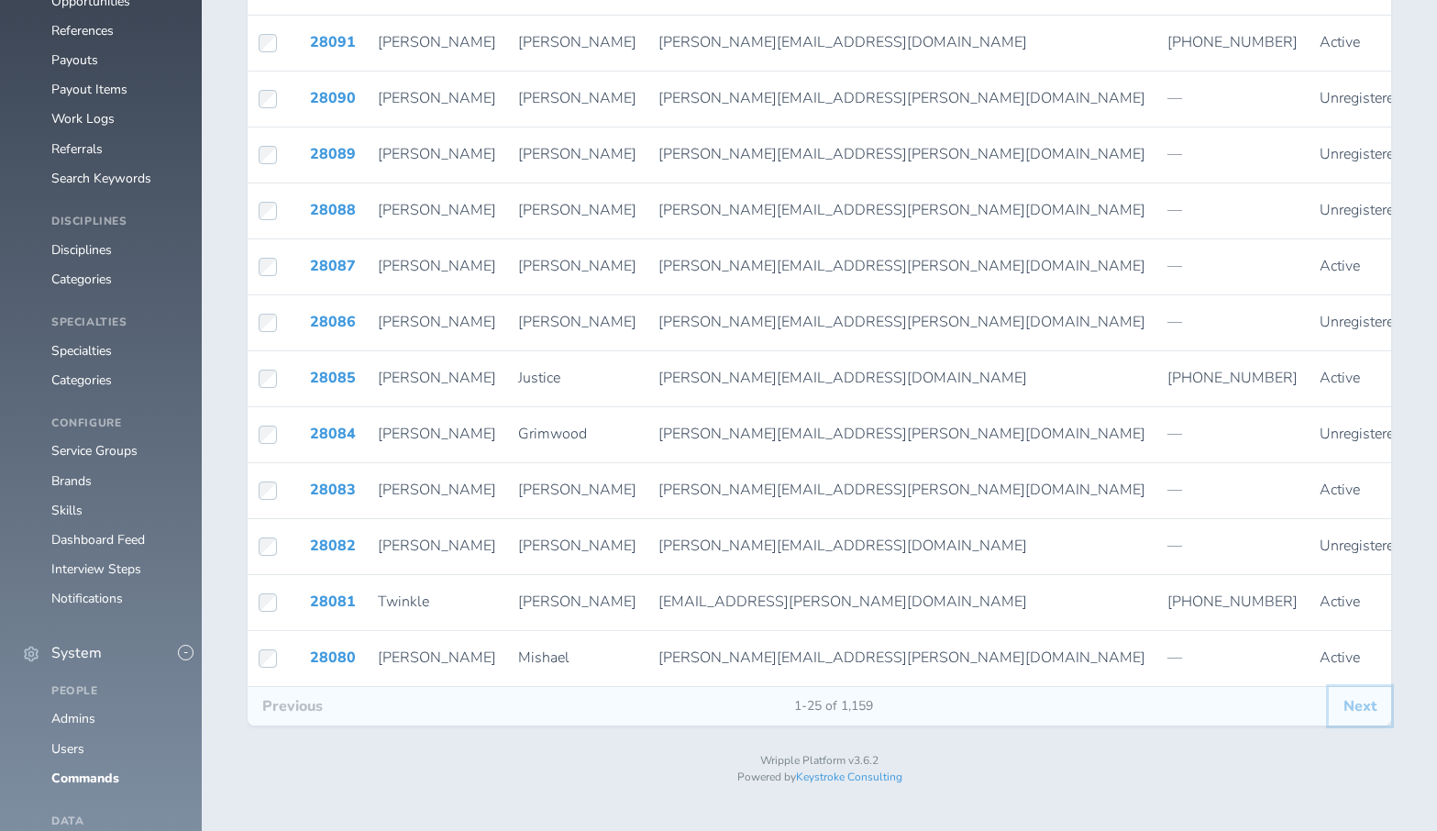
click at [1357, 719] on button "Next" at bounding box center [1360, 706] width 62 height 39
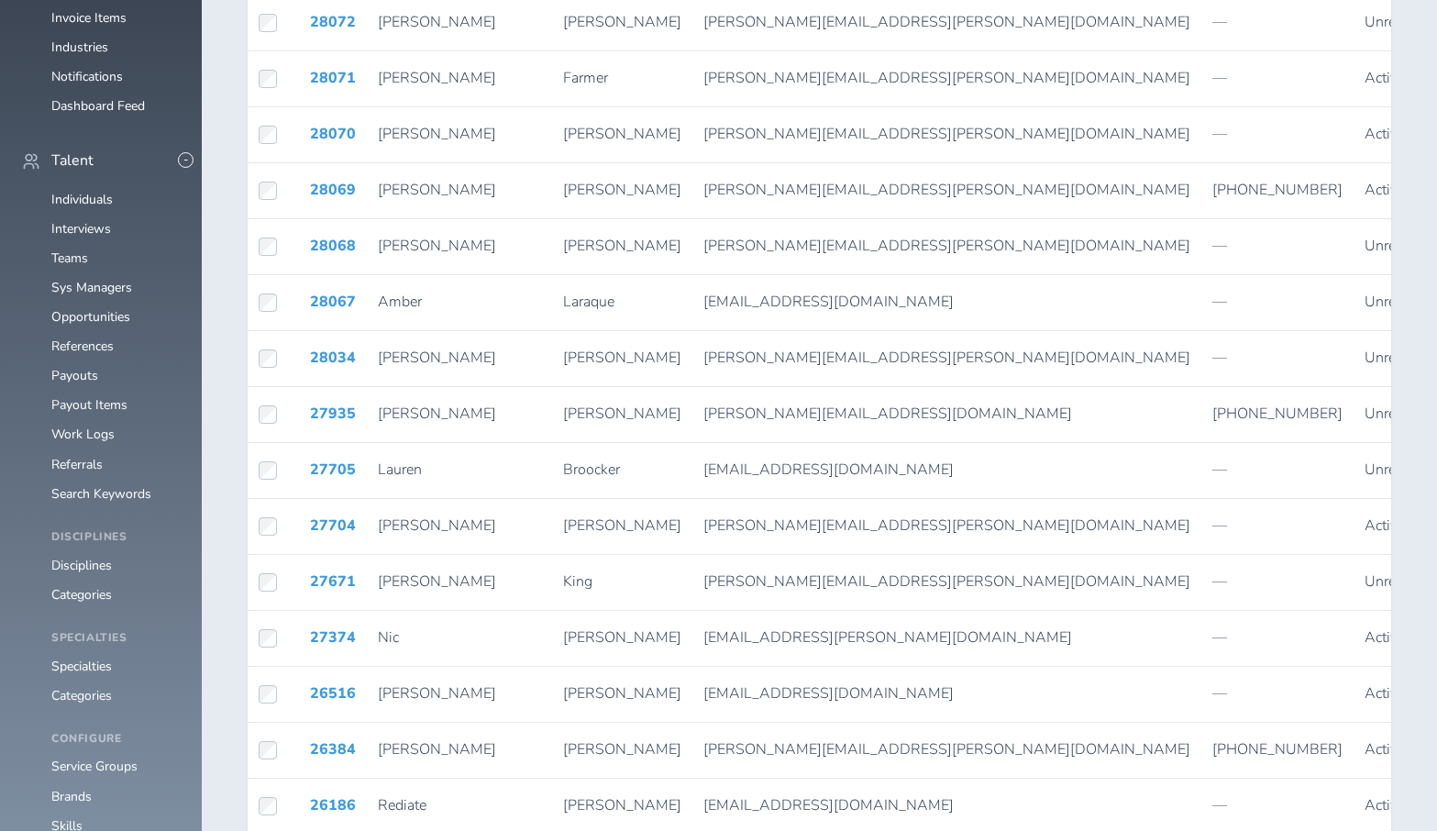
scroll to position [767, 0]
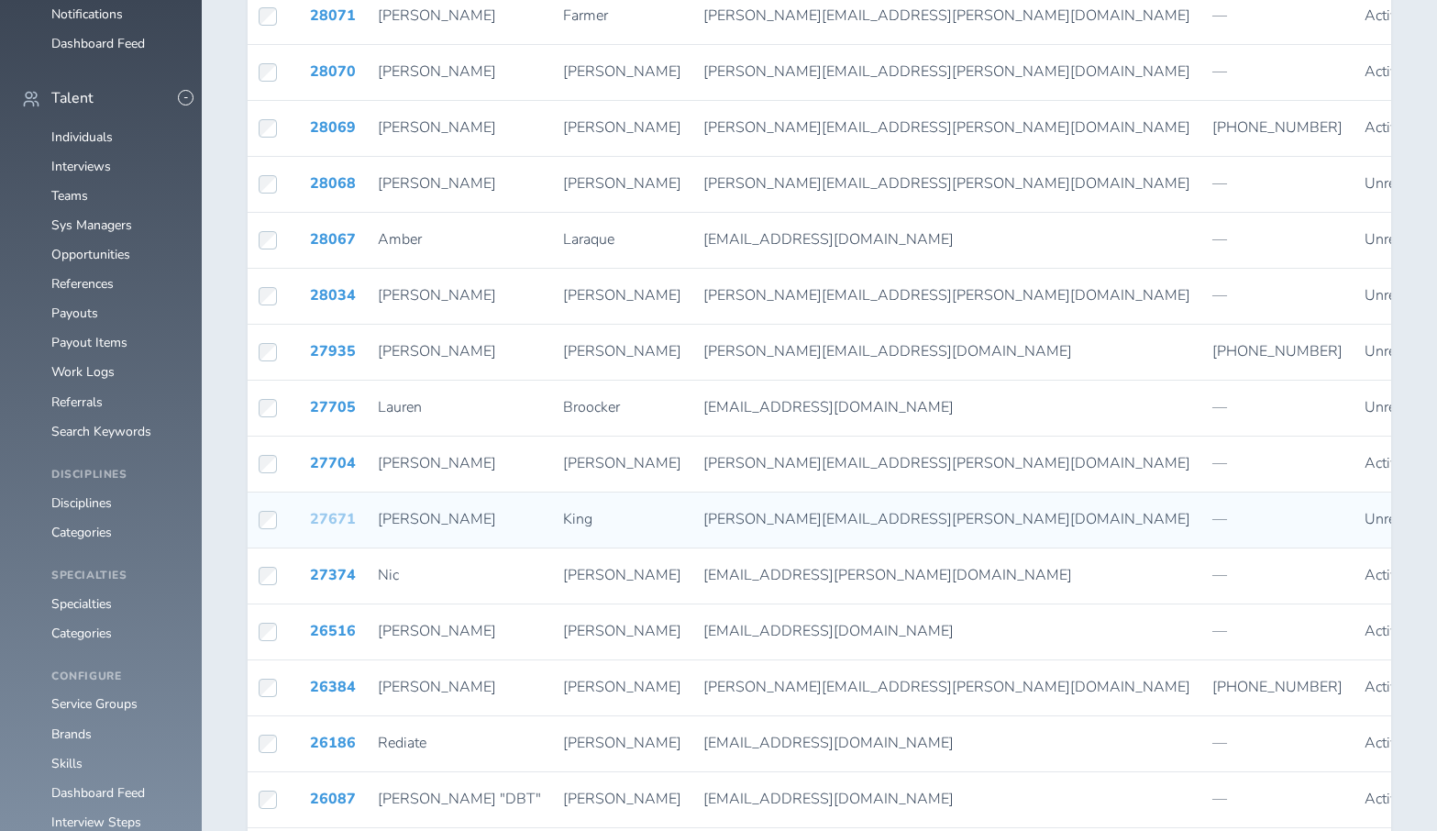
click at [325, 521] on link "27671" at bounding box center [333, 519] width 46 height 20
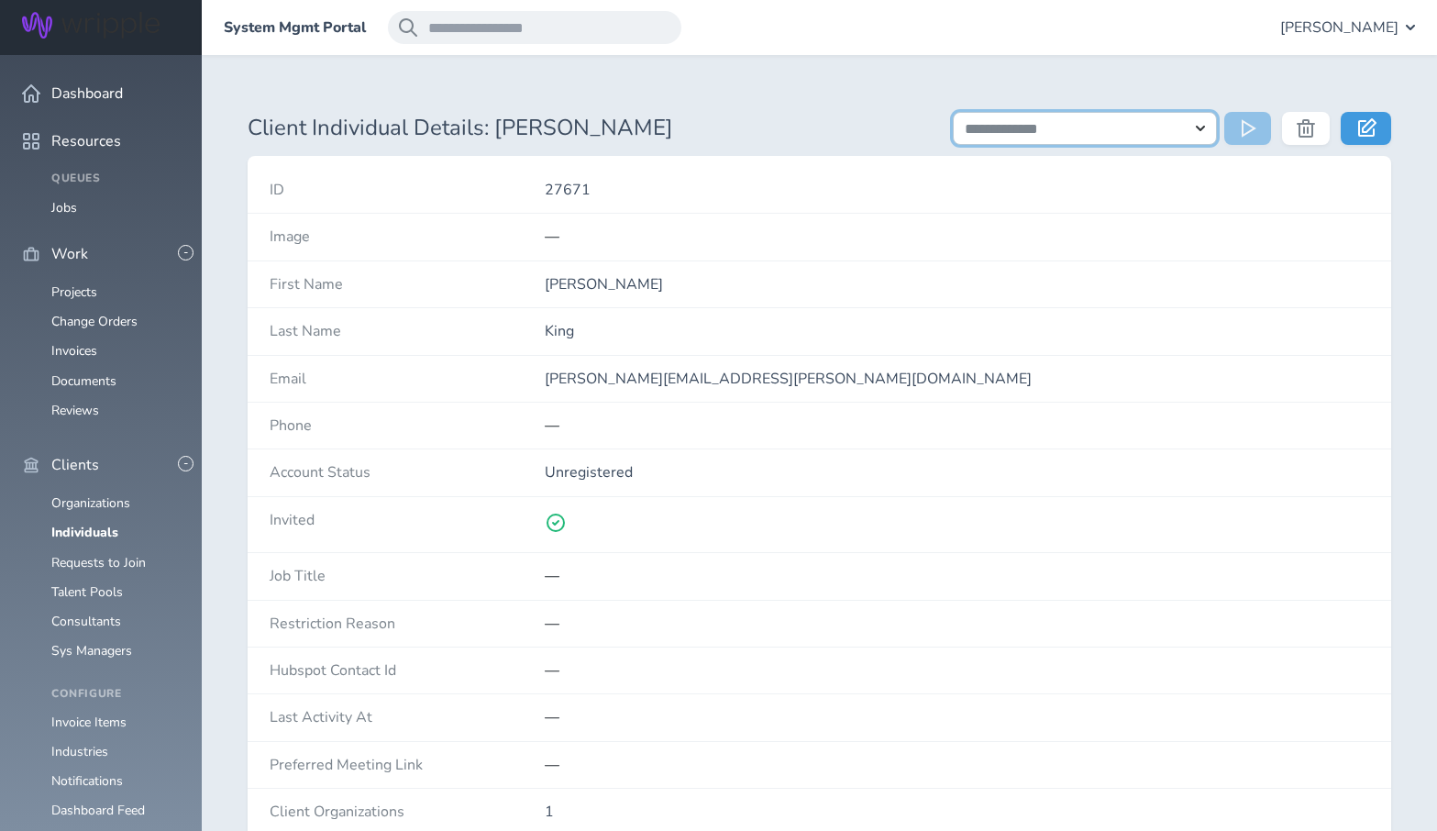
click at [1201, 127] on select "**********" at bounding box center [1085, 128] width 264 height 33
select select "**********"
click at [953, 112] on select "**********" at bounding box center [1085, 128] width 264 height 33
click at [1257, 116] on button at bounding box center [1247, 128] width 47 height 33
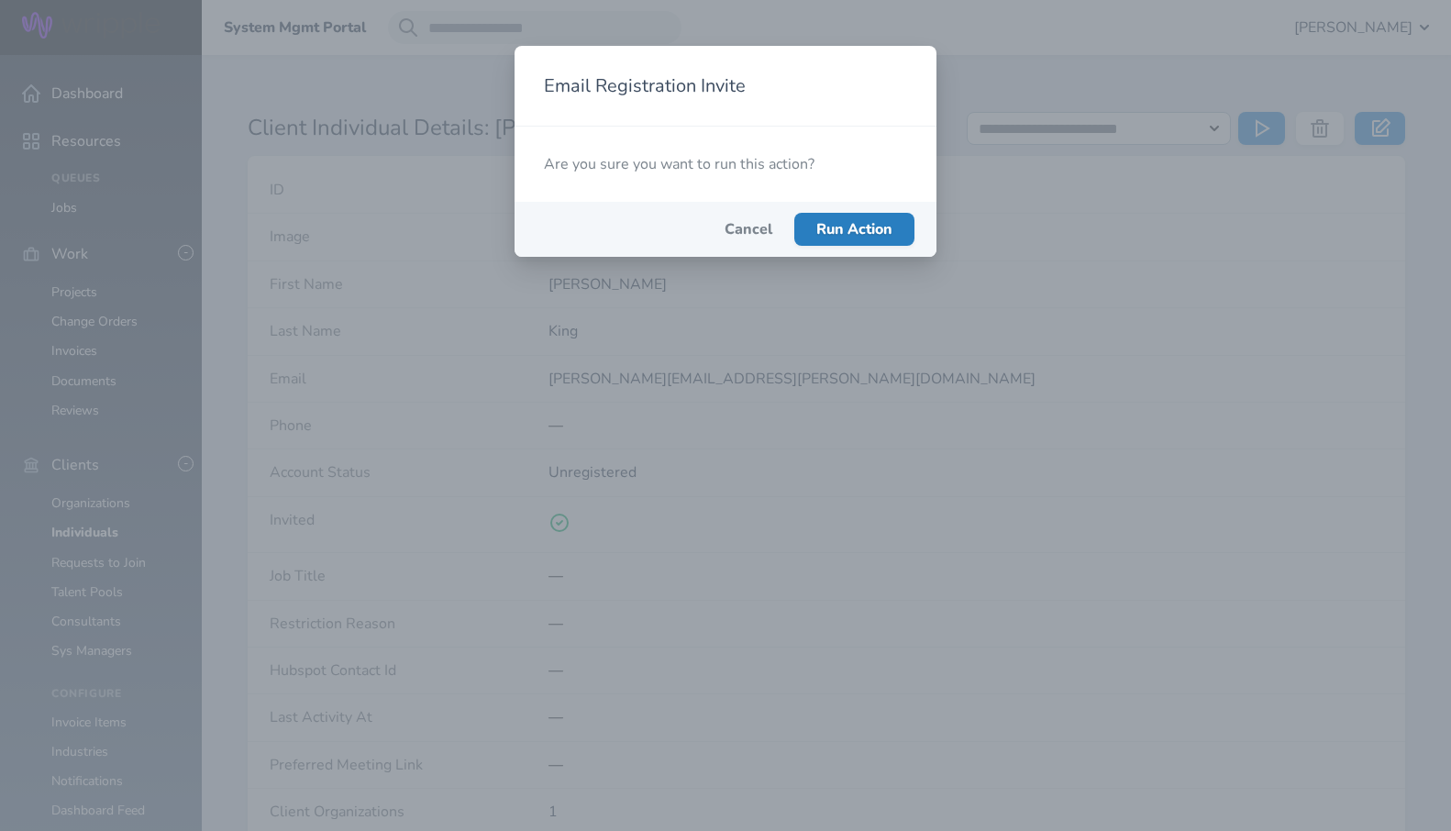
click at [861, 233] on span "Run Action" at bounding box center [854, 229] width 76 height 20
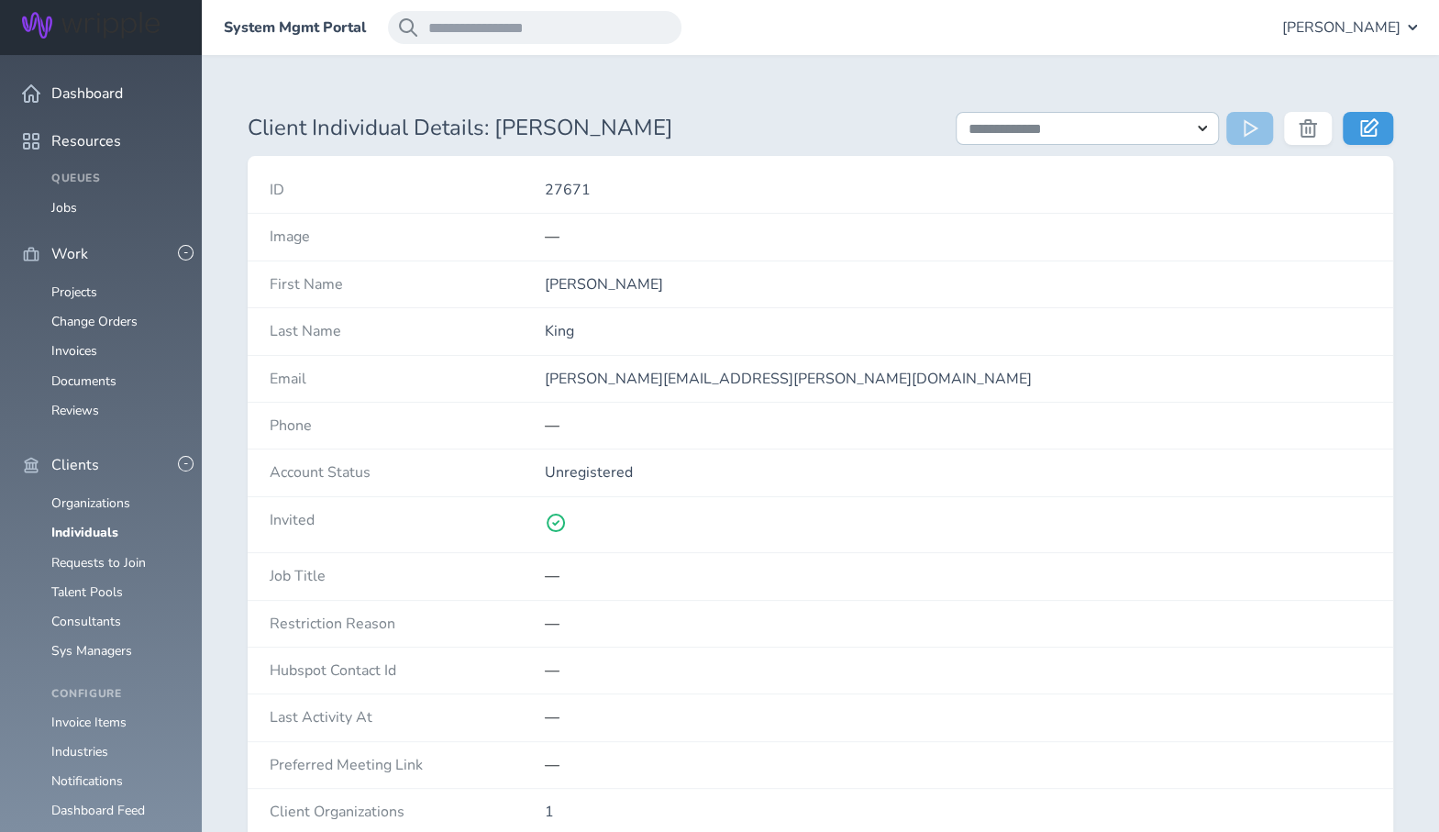
click at [1145, 513] on div at bounding box center [958, 524] width 826 height 55
